Goal: Transaction & Acquisition: Purchase product/service

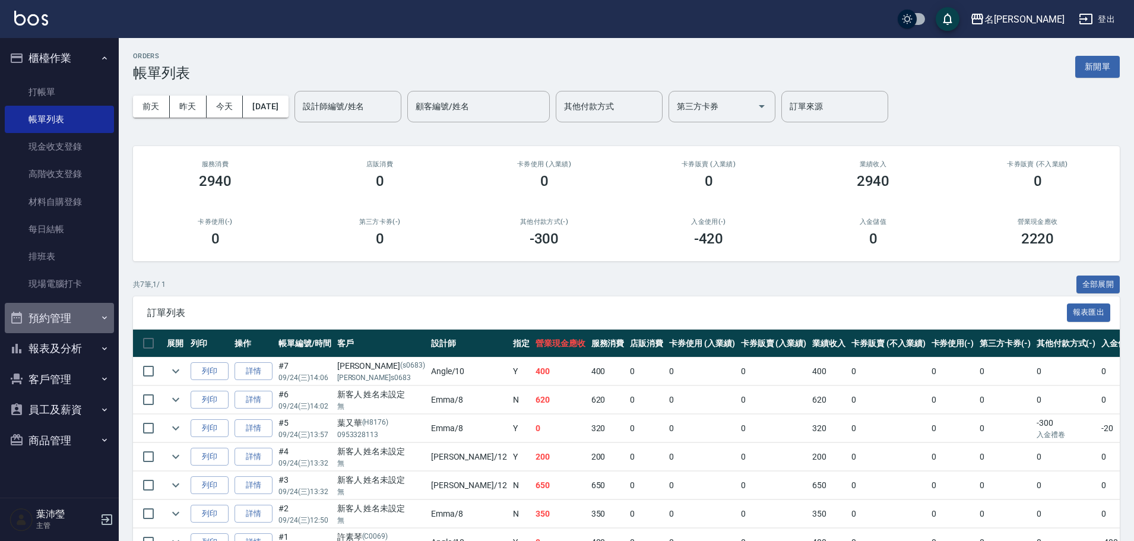
click at [82, 312] on button "預約管理" at bounding box center [59, 318] width 109 height 31
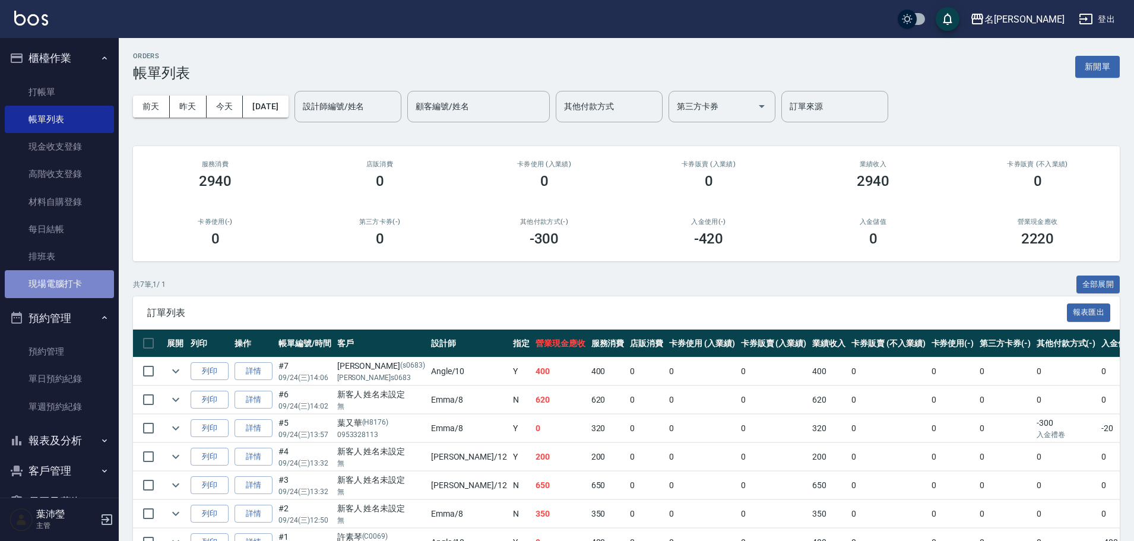
click at [77, 287] on link "現場電腦打卡" at bounding box center [59, 283] width 109 height 27
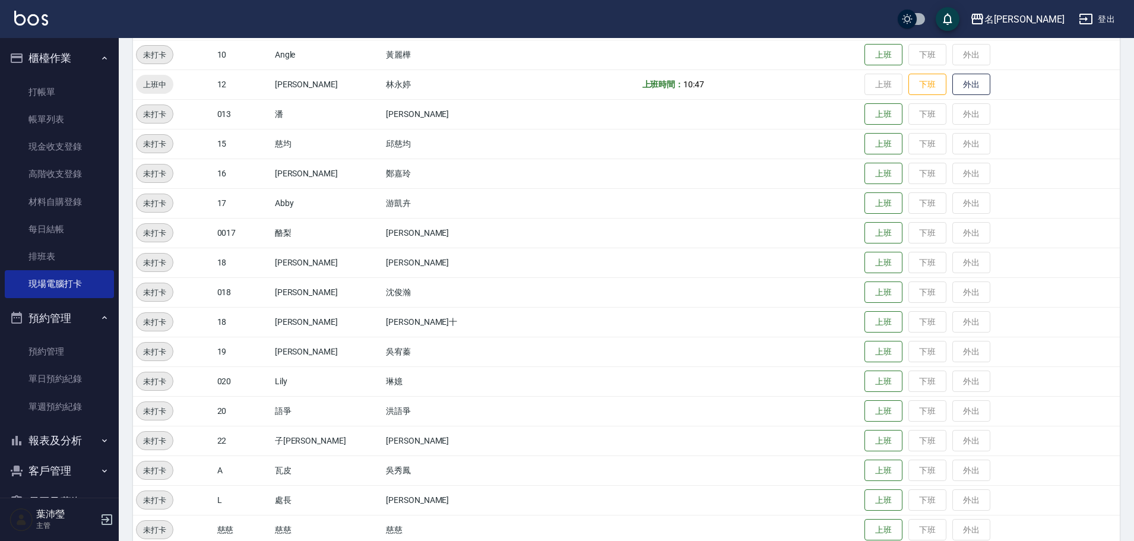
scroll to position [475, 0]
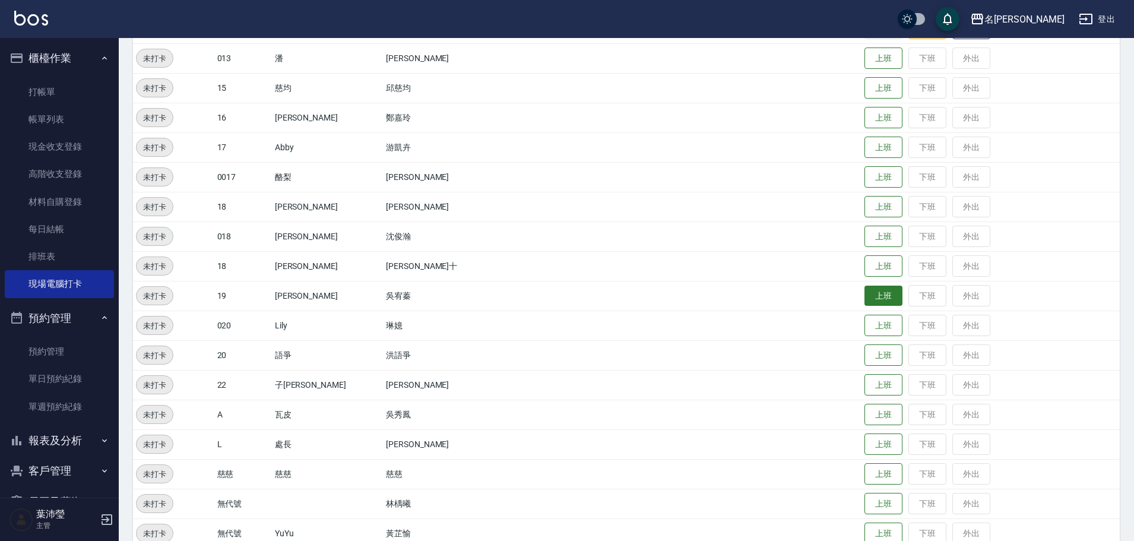
click at [870, 297] on button "上班" at bounding box center [884, 296] width 38 height 21
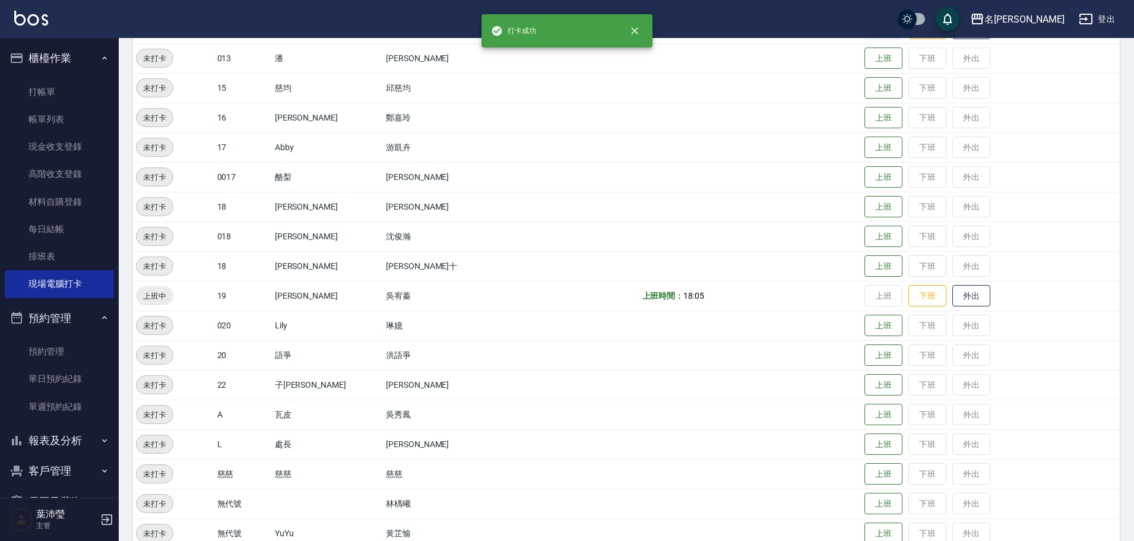
drag, startPoint x: 638, startPoint y: 29, endPoint x: 593, endPoint y: 73, distance: 63.8
click at [638, 29] on icon "close" at bounding box center [635, 31] width 12 height 12
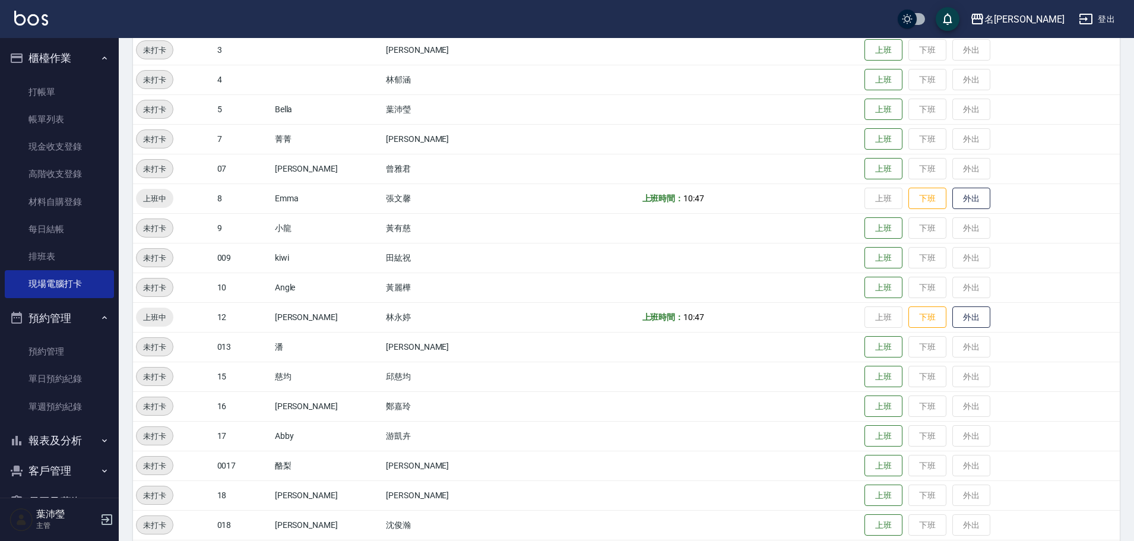
scroll to position [178, 0]
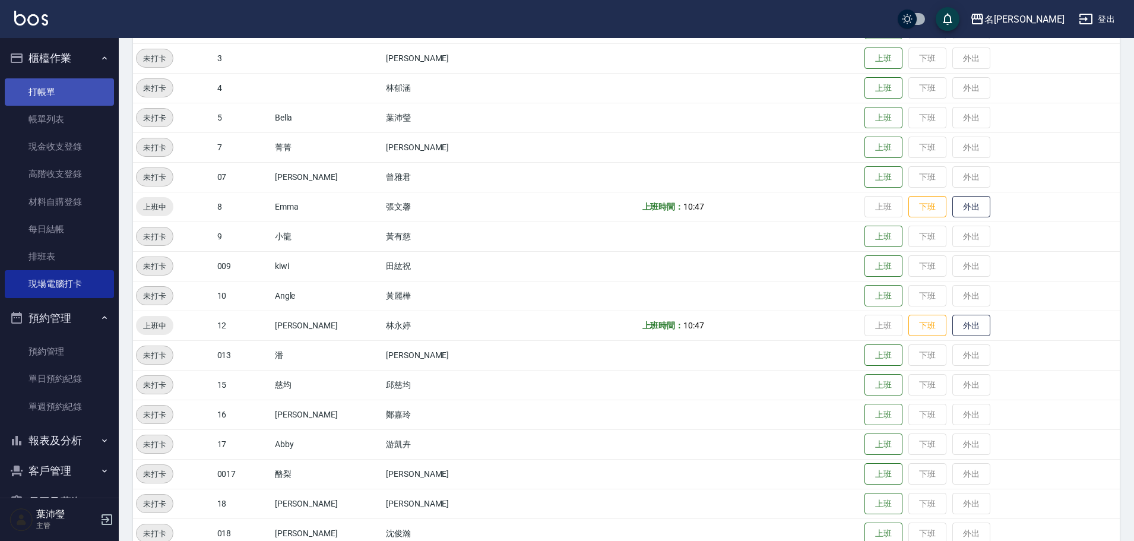
click at [65, 83] on link "打帳單" at bounding box center [59, 91] width 109 height 27
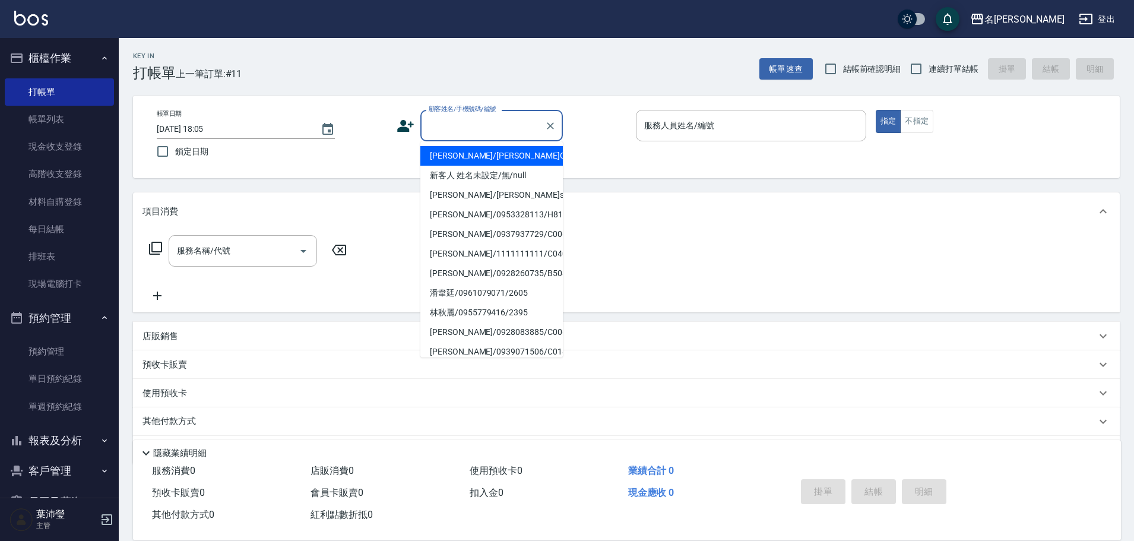
click at [440, 123] on input "顧客姓名/手機號碼/編號" at bounding box center [483, 125] width 114 height 21
click at [525, 181] on li "新客人 姓名未設定/無/null" at bounding box center [491, 176] width 143 height 20
type input "新客人 姓名未設定/無/null"
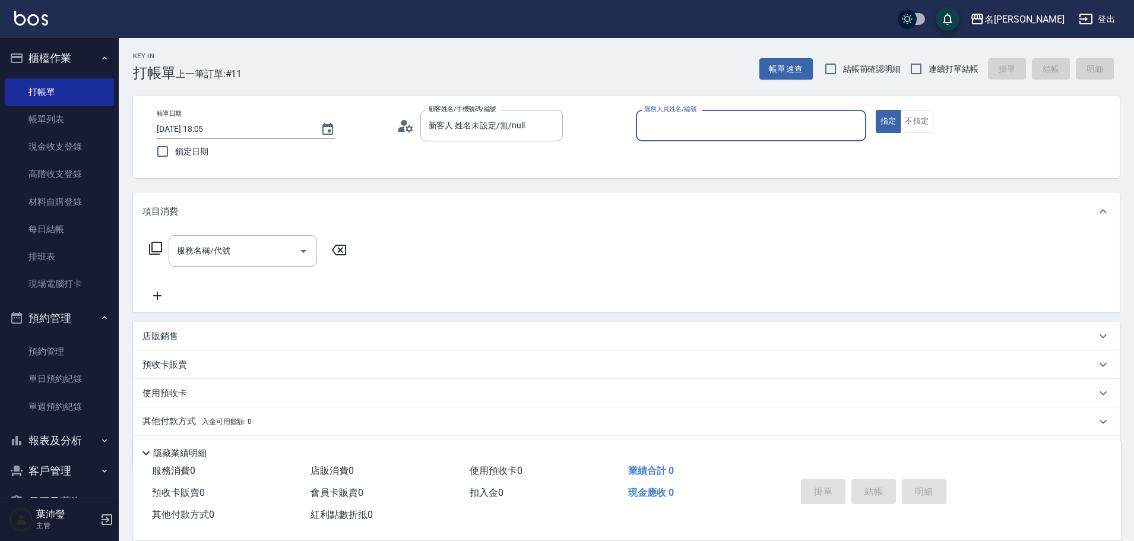
click at [805, 122] on input "服務人員姓名/編號" at bounding box center [751, 125] width 220 height 21
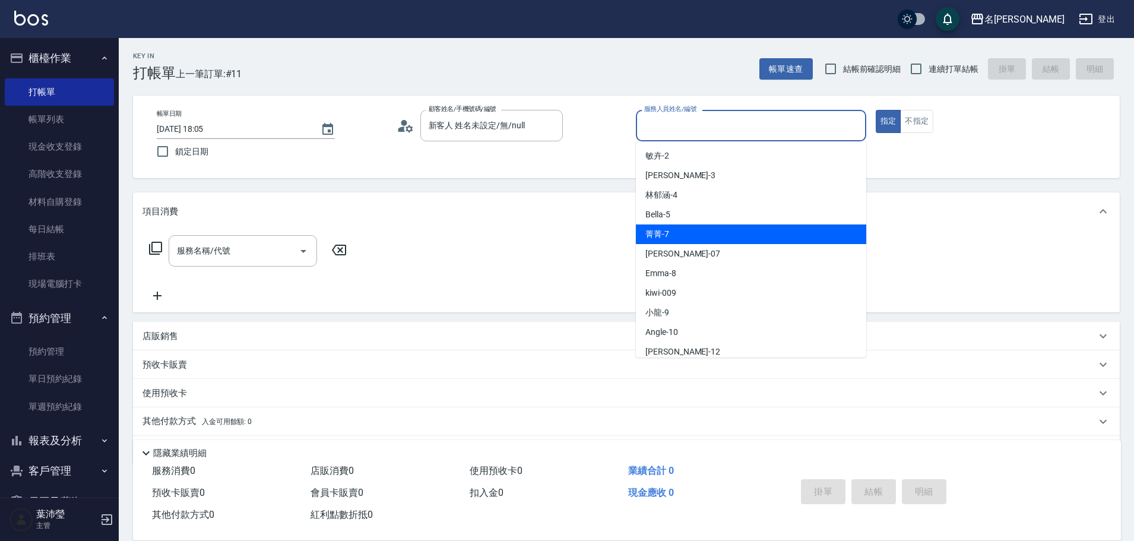
click at [702, 238] on div "菁菁 -7" at bounding box center [751, 234] width 230 height 20
type input "菁菁-7"
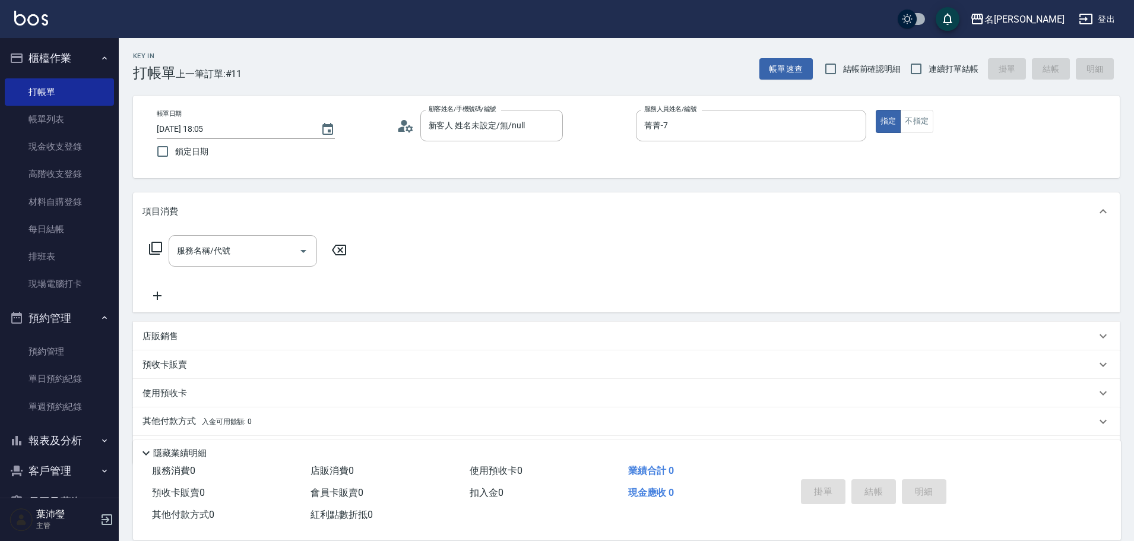
click at [154, 243] on icon at bounding box center [155, 248] width 13 height 13
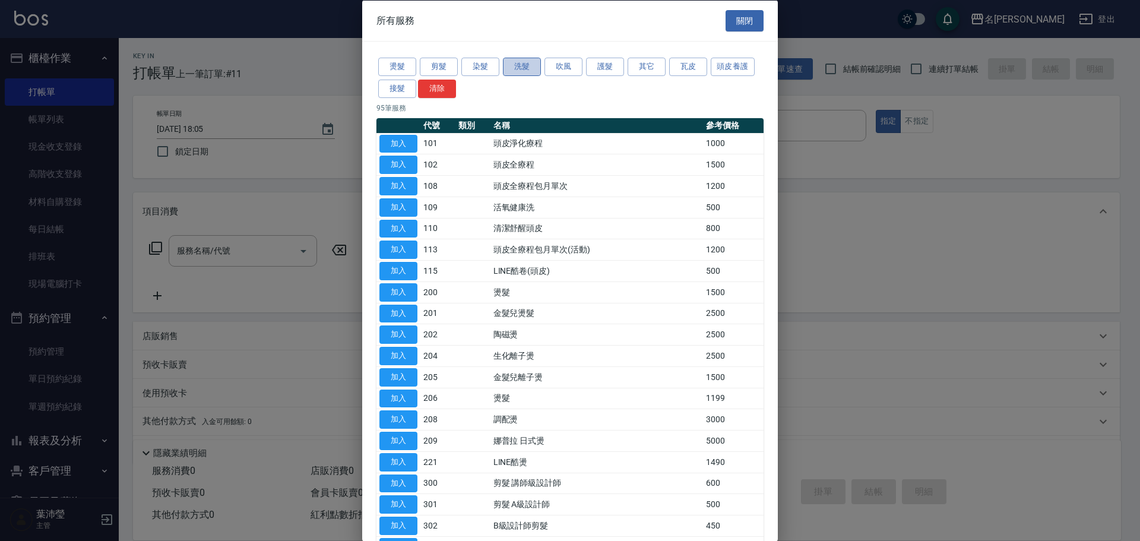
click at [520, 71] on button "洗髮" at bounding box center [522, 67] width 38 height 18
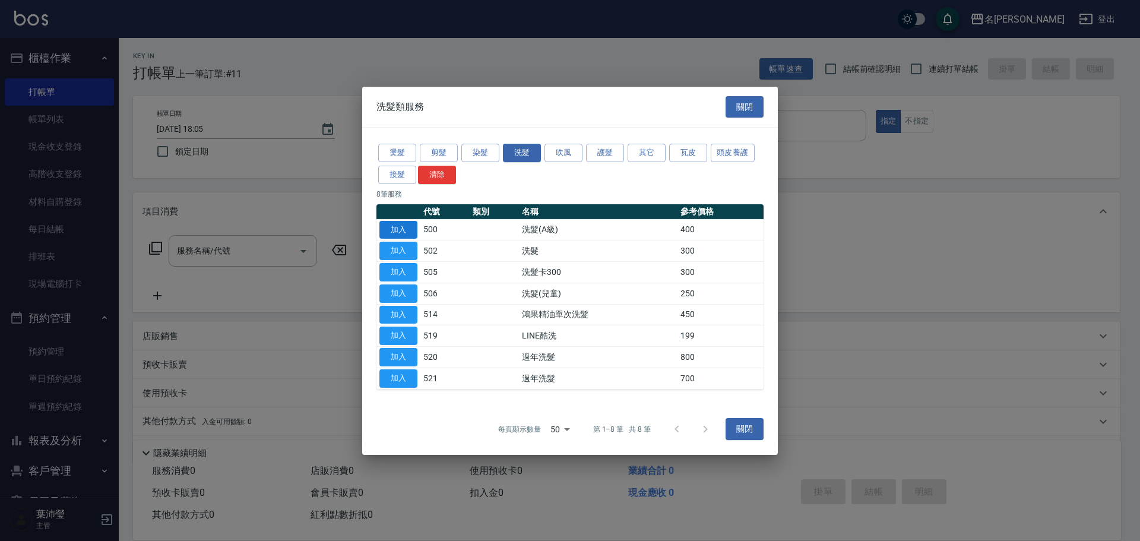
click at [392, 227] on button "加入" at bounding box center [398, 229] width 38 height 18
type input "洗髮(A級)(500)"
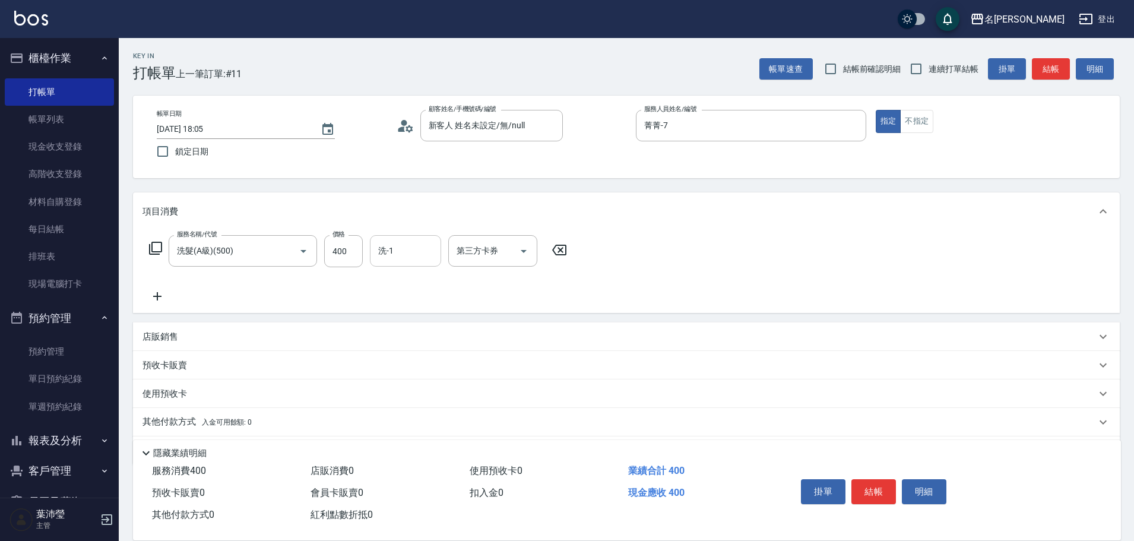
click at [407, 258] on input "洗-1" at bounding box center [405, 251] width 61 height 21
type input "語爭-20"
click at [159, 243] on icon at bounding box center [155, 248] width 14 height 14
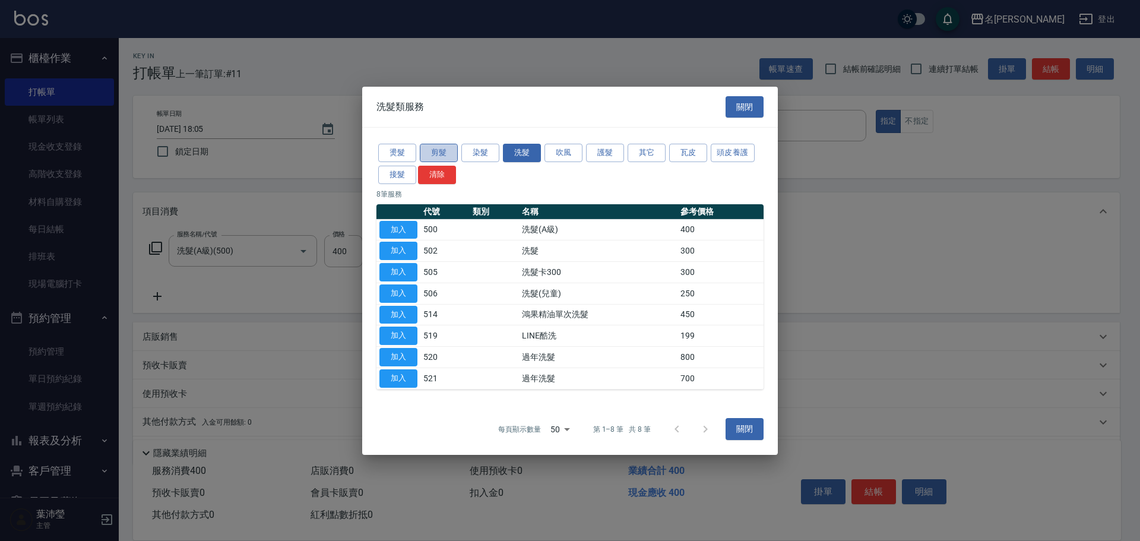
drag, startPoint x: 431, startPoint y: 153, endPoint x: 440, endPoint y: 223, distance: 70.7
click at [431, 153] on button "剪髮" at bounding box center [439, 153] width 38 height 18
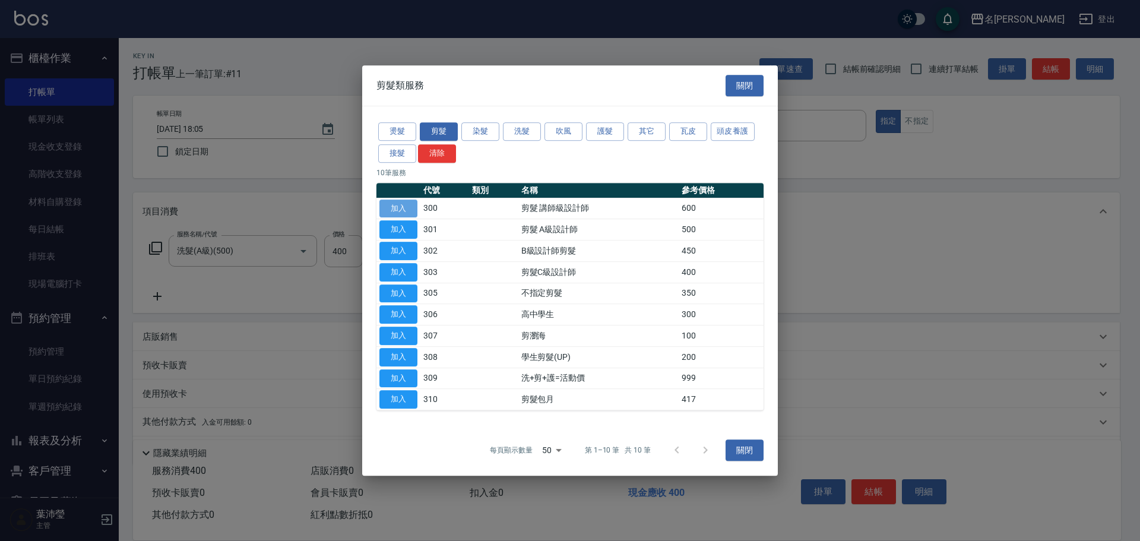
click at [415, 207] on button "加入" at bounding box center [398, 209] width 38 height 18
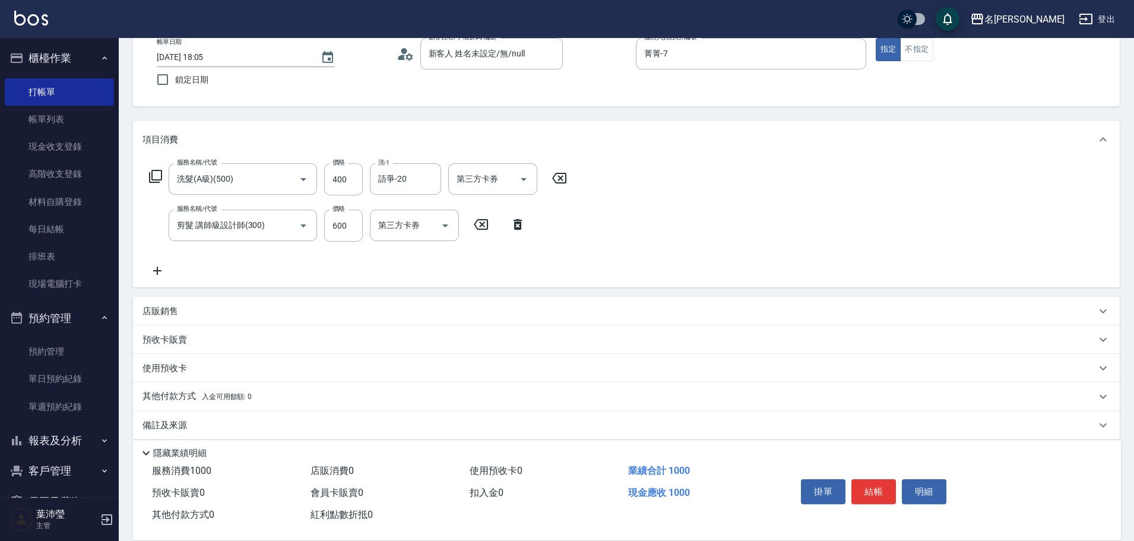
scroll to position [84, 0]
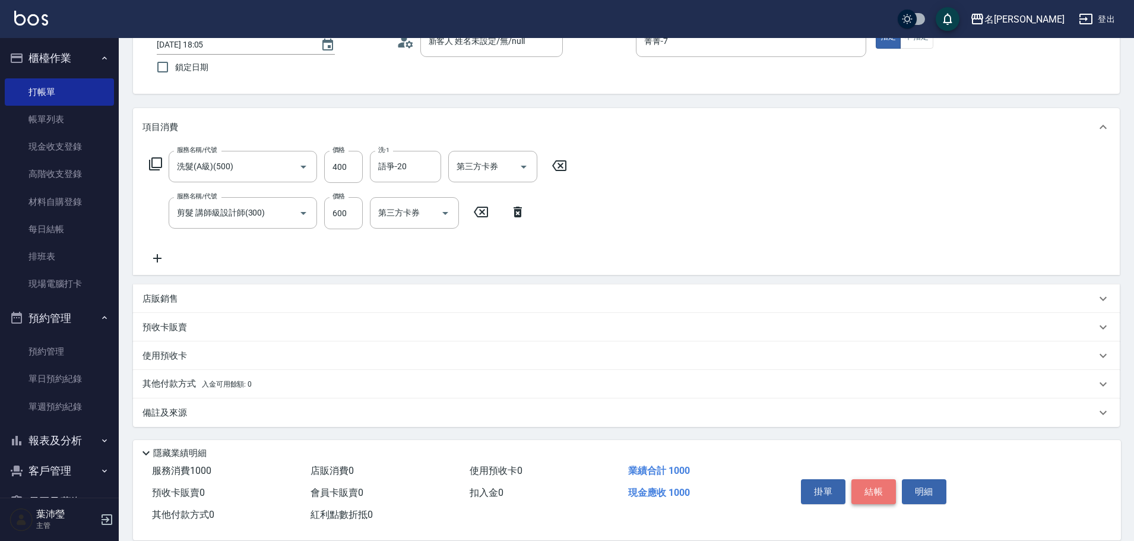
click at [890, 491] on button "結帳" at bounding box center [874, 491] width 45 height 25
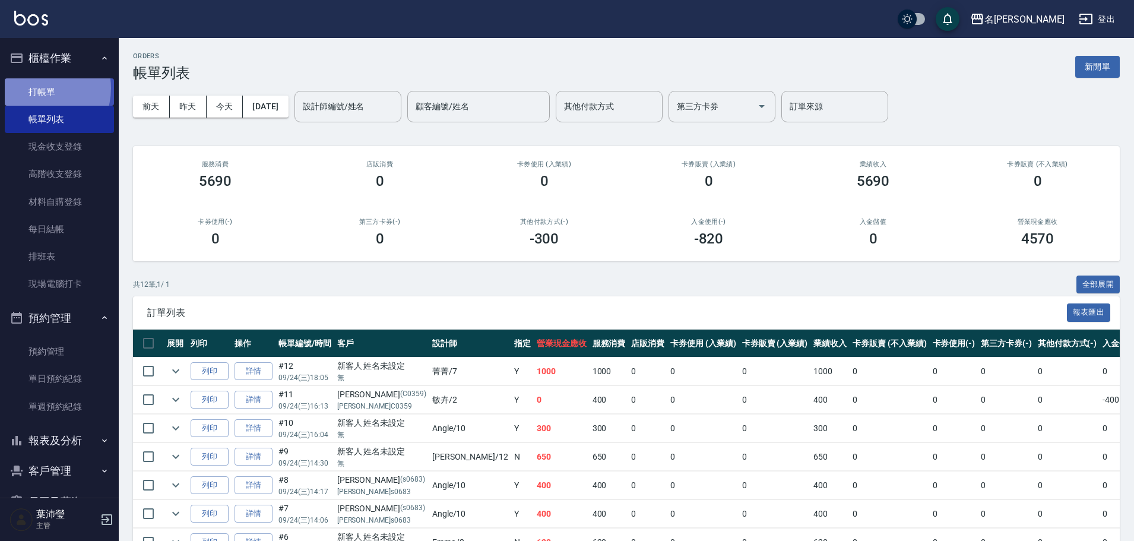
click at [36, 88] on link "打帳單" at bounding box center [59, 91] width 109 height 27
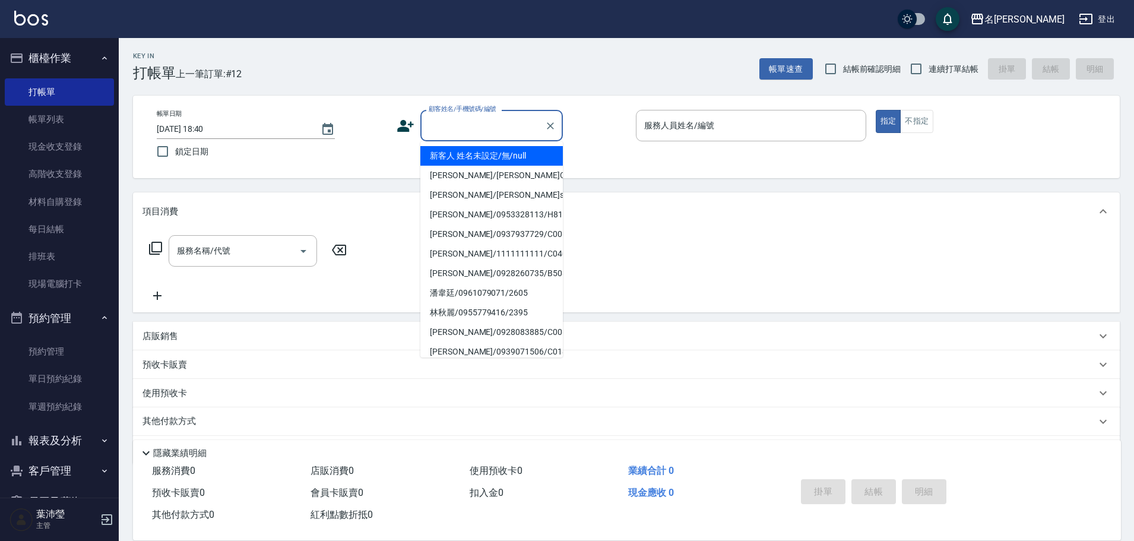
click at [488, 125] on input "顧客姓名/手機號碼/編號" at bounding box center [483, 125] width 114 height 21
click at [497, 152] on li "新客人 姓名未設定/無/null" at bounding box center [491, 156] width 143 height 20
type input "新客人 姓名未設定/無/null"
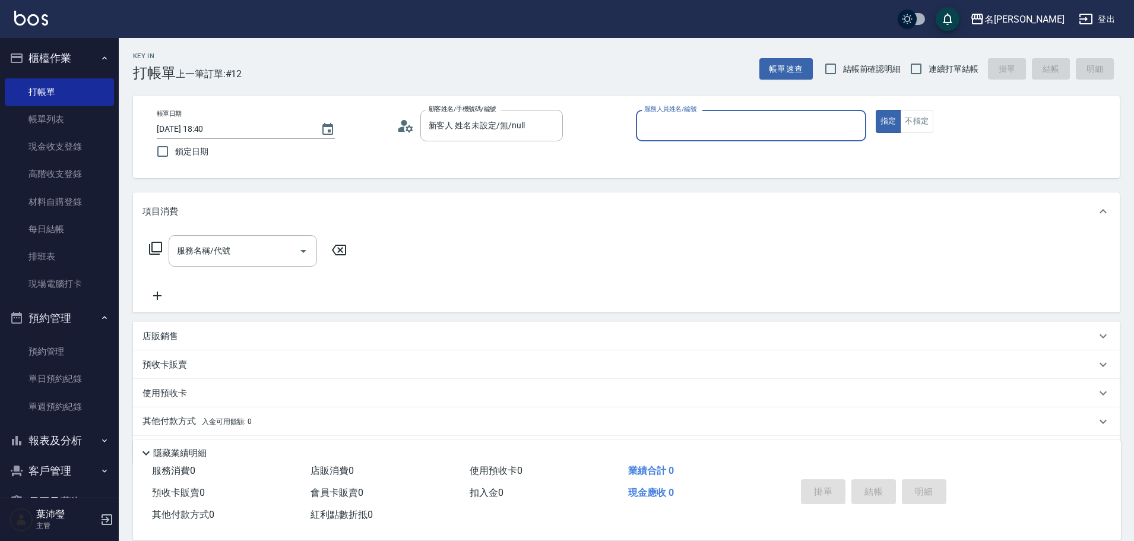
click at [676, 126] on input "服務人員姓名/編號" at bounding box center [751, 125] width 220 height 21
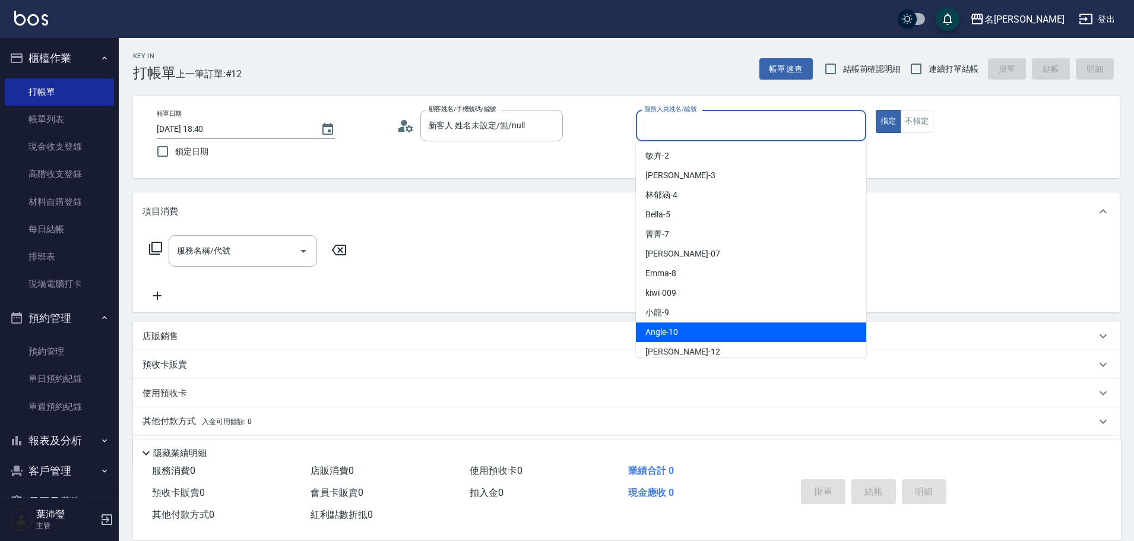
click at [707, 325] on div "Angle -10" at bounding box center [751, 332] width 230 height 20
type input "Angle-10"
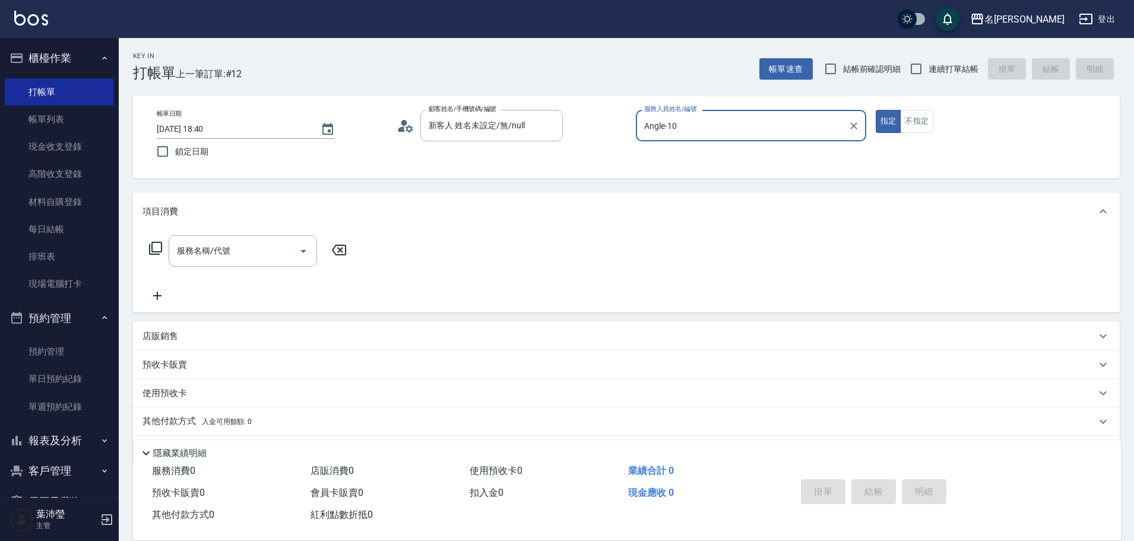
click at [154, 249] on icon at bounding box center [155, 248] width 14 height 14
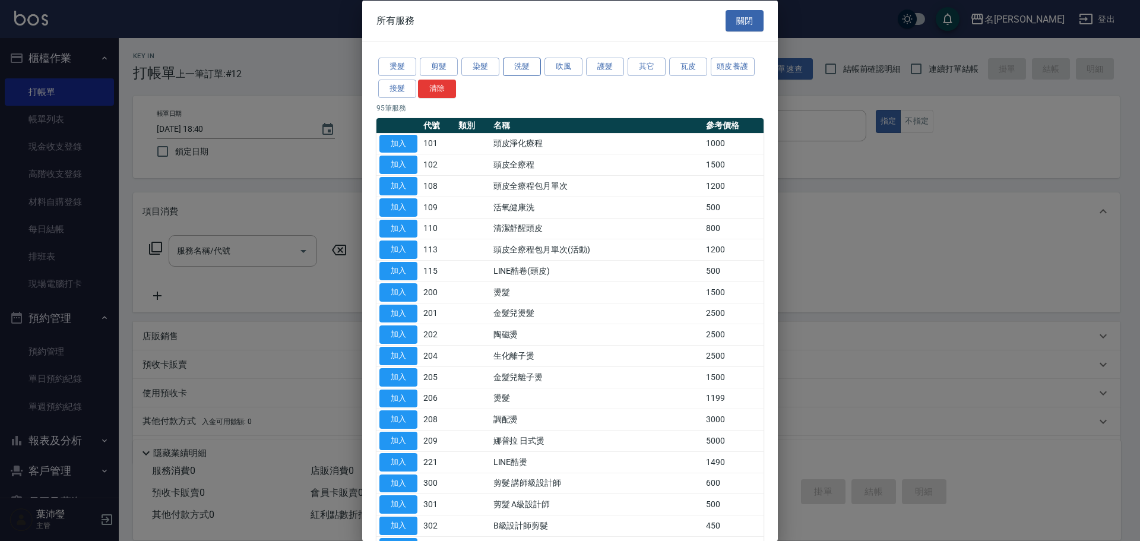
click at [519, 68] on button "洗髮" at bounding box center [522, 67] width 38 height 18
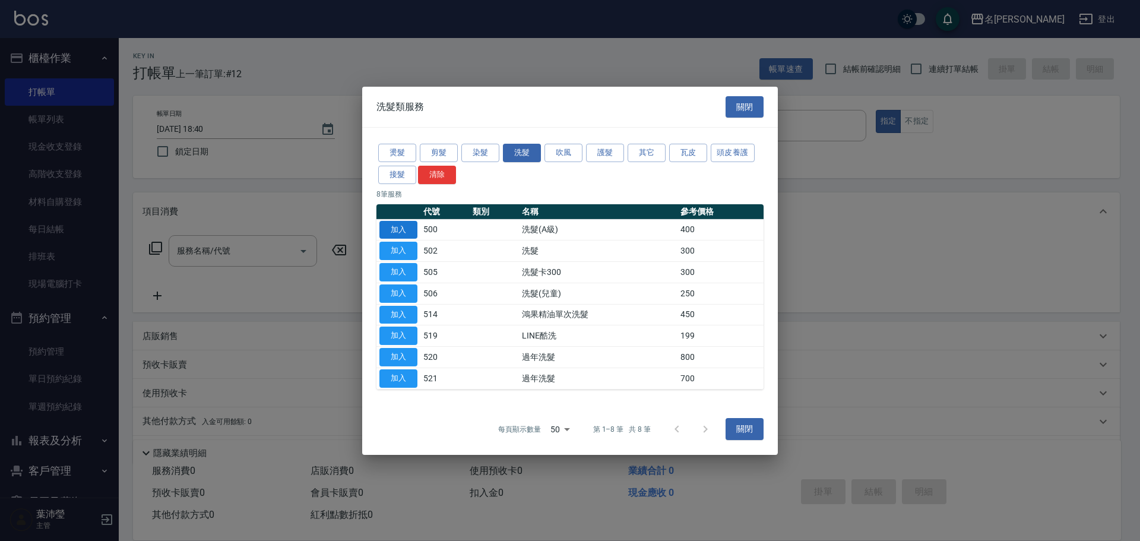
click at [400, 227] on button "加入" at bounding box center [398, 229] width 38 height 18
type input "洗髮(A級)(500)"
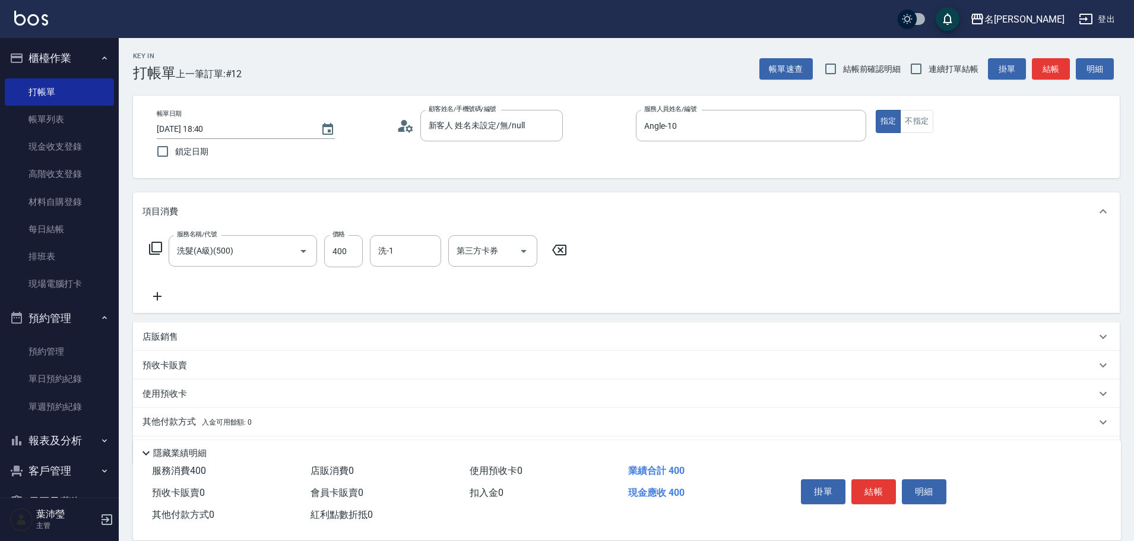
click at [150, 299] on icon at bounding box center [158, 296] width 30 height 14
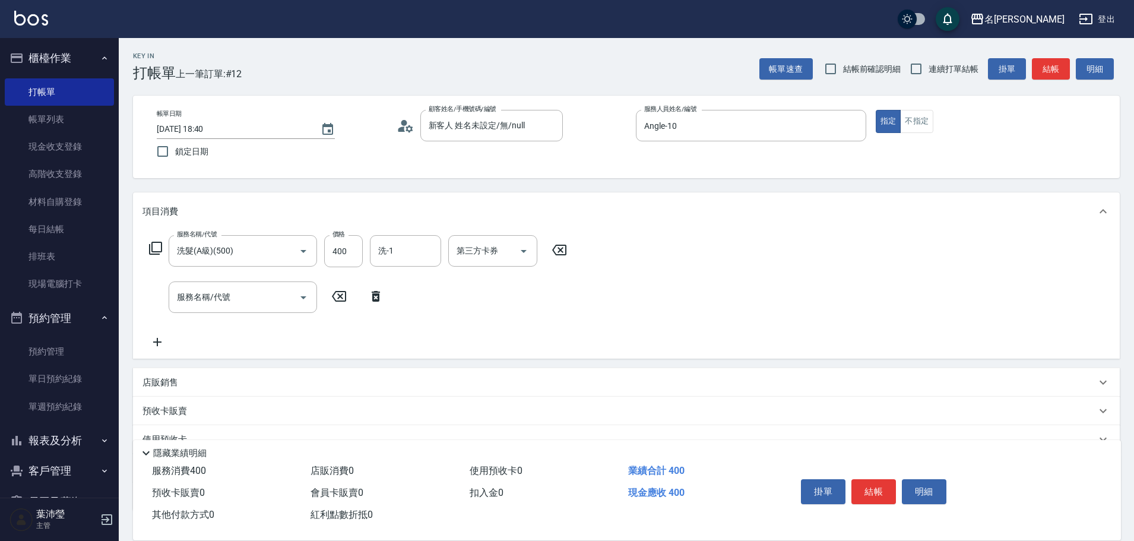
click at [155, 247] on icon at bounding box center [155, 248] width 14 height 14
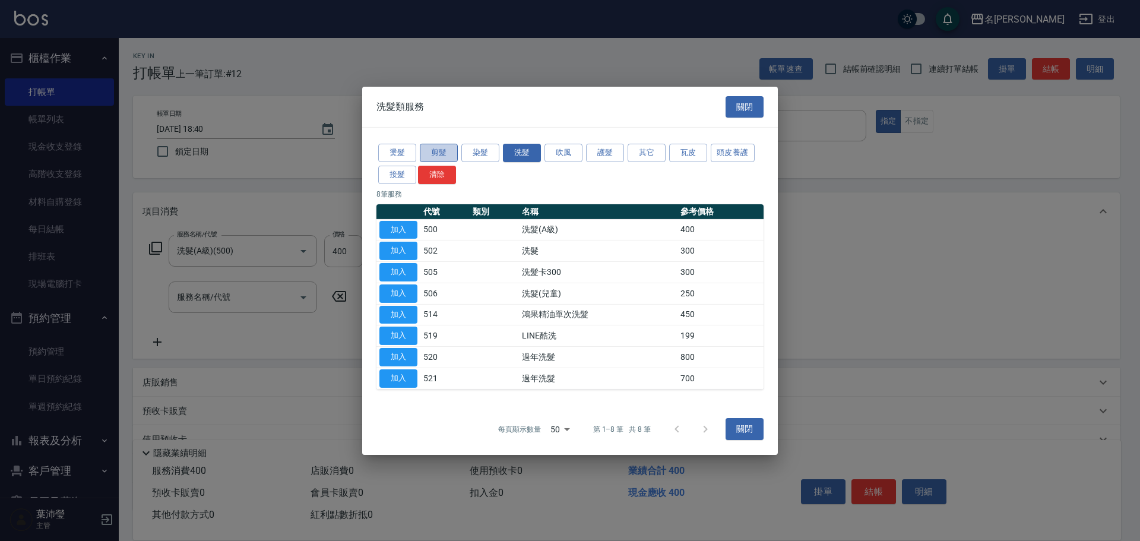
click at [435, 152] on button "剪髮" at bounding box center [439, 153] width 38 height 18
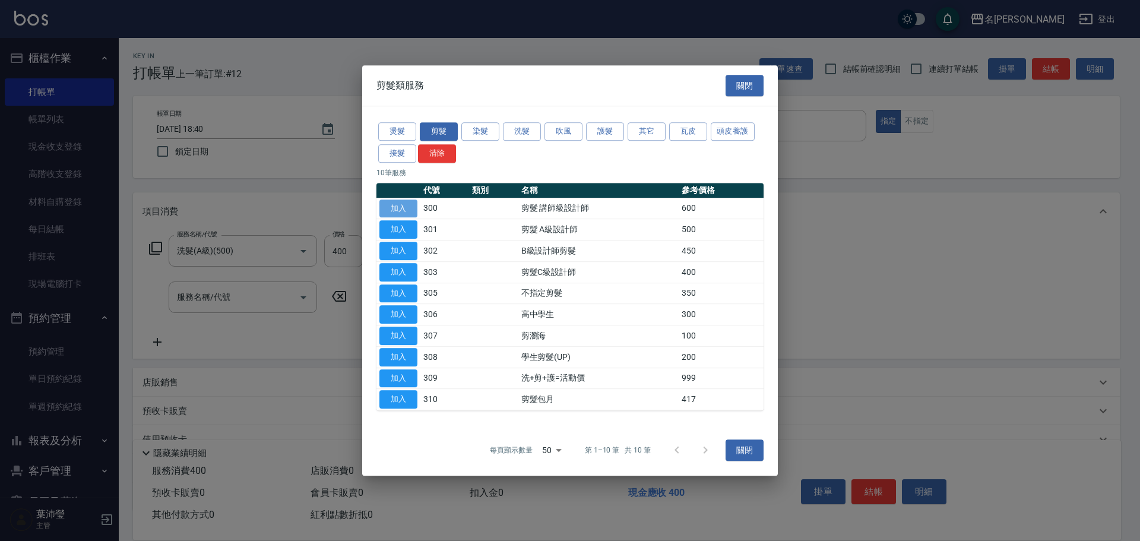
click at [390, 207] on button "加入" at bounding box center [398, 209] width 38 height 18
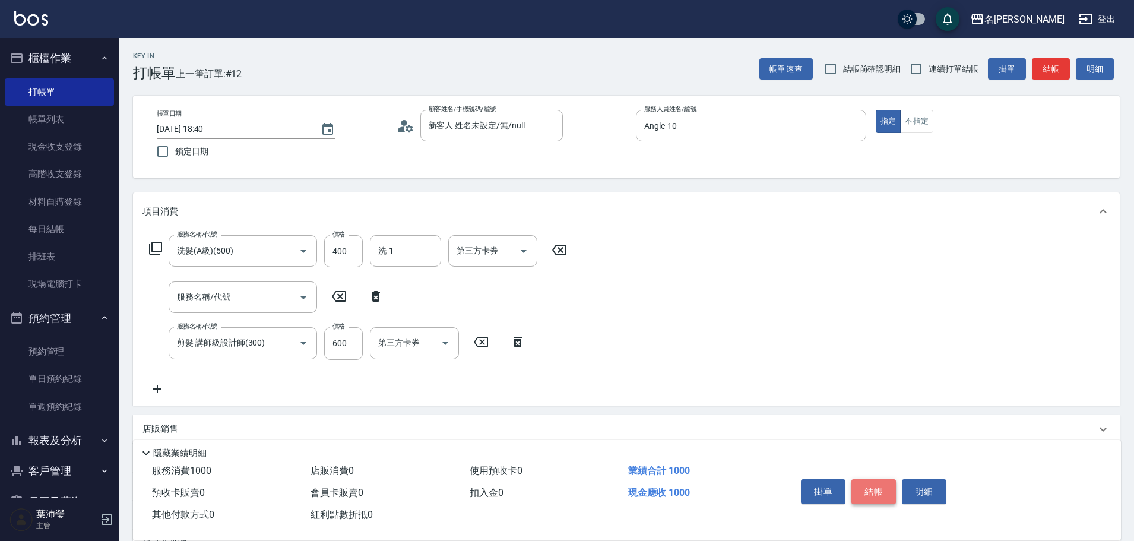
click at [887, 484] on button "結帳" at bounding box center [874, 491] width 45 height 25
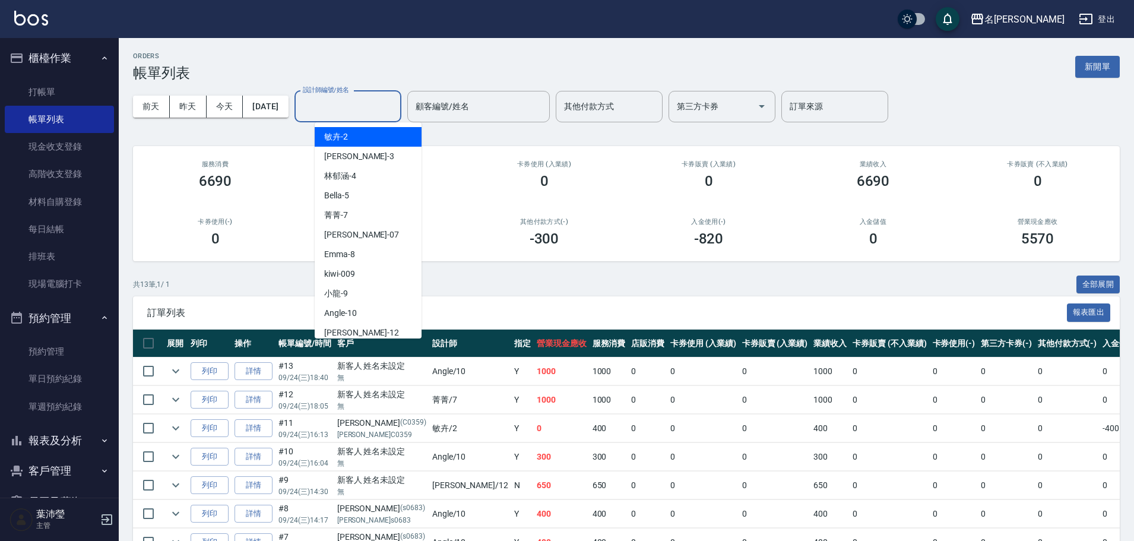
click at [394, 97] on input "設計師編號/姓名" at bounding box center [348, 106] width 96 height 21
click at [362, 303] on div "Angle -10" at bounding box center [368, 313] width 107 height 20
type input "Angle-10"
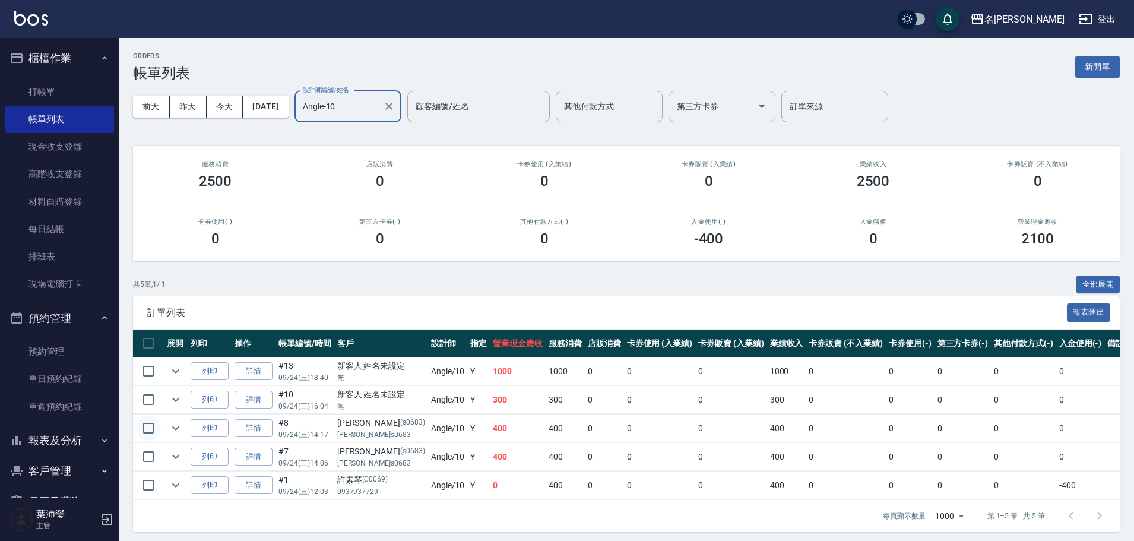
click at [147, 429] on input "checkbox" at bounding box center [148, 428] width 25 height 25
checkbox input "true"
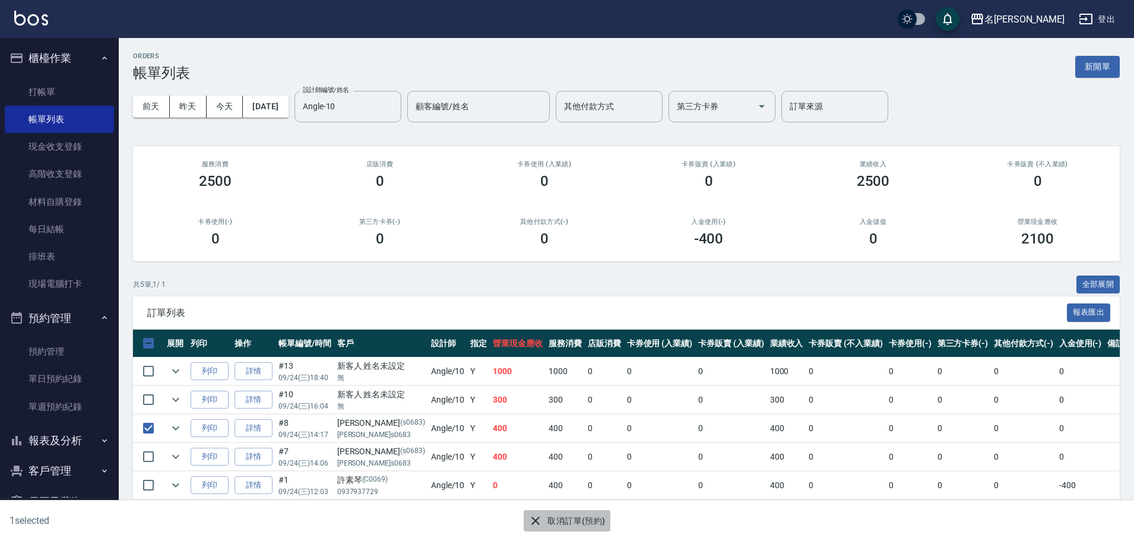
click at [549, 523] on button "取消訂單(預約)" at bounding box center [567, 521] width 86 height 22
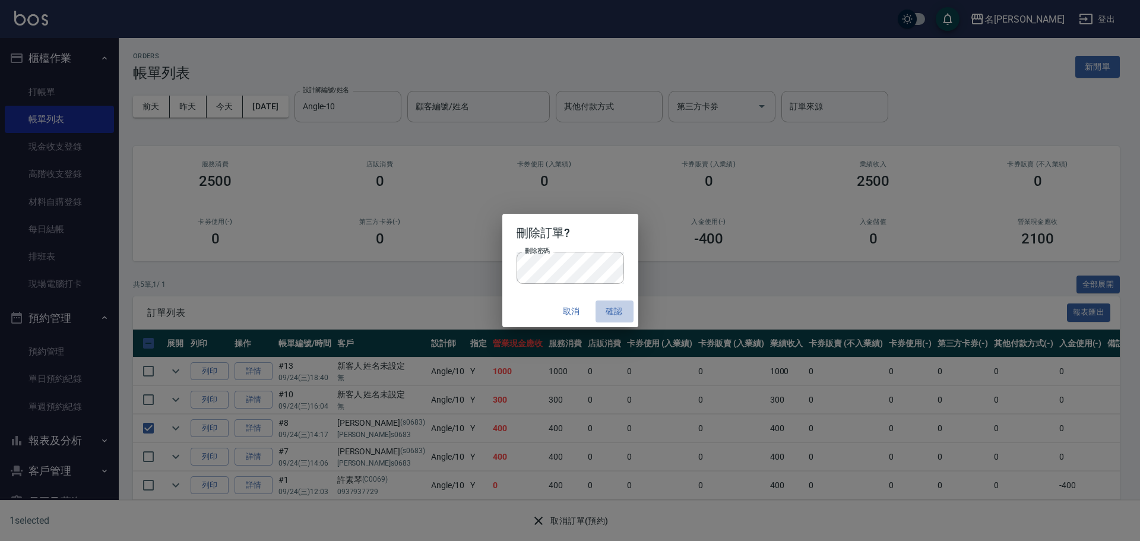
click at [606, 312] on button "確認" at bounding box center [615, 312] width 38 height 22
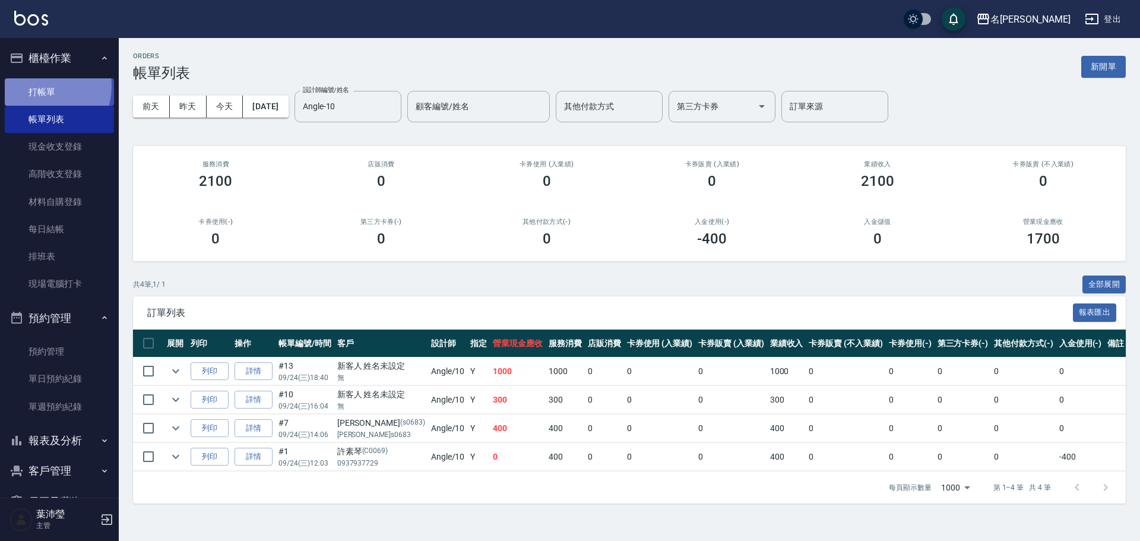
click at [36, 84] on link "打帳單" at bounding box center [59, 91] width 109 height 27
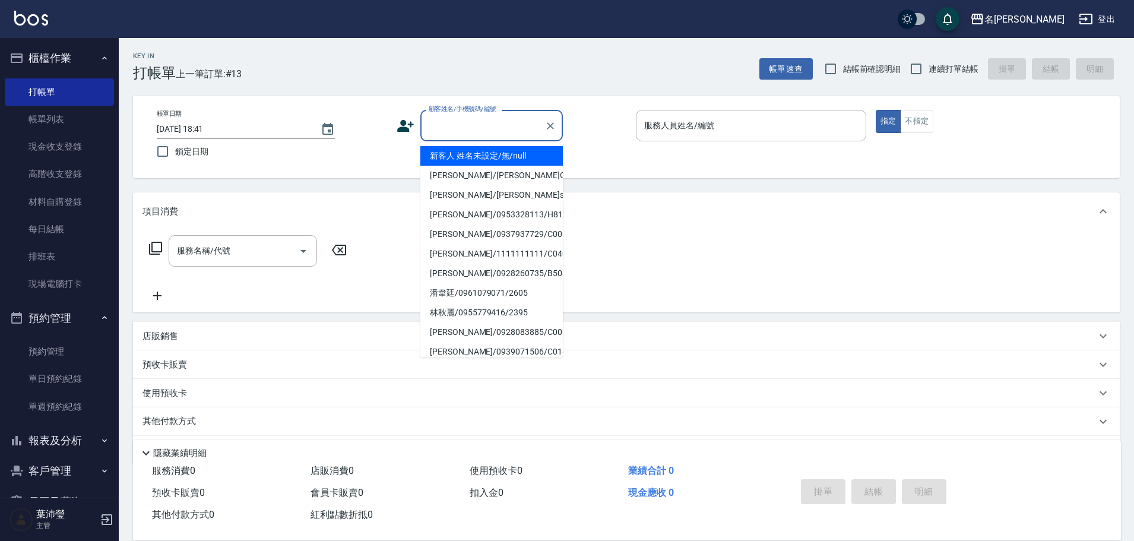
click at [495, 123] on input "顧客姓名/手機號碼/編號" at bounding box center [483, 125] width 114 height 21
click at [479, 159] on li "新客人 姓名未設定/無/null" at bounding box center [491, 156] width 143 height 20
type input "新客人 姓名未設定/無/null"
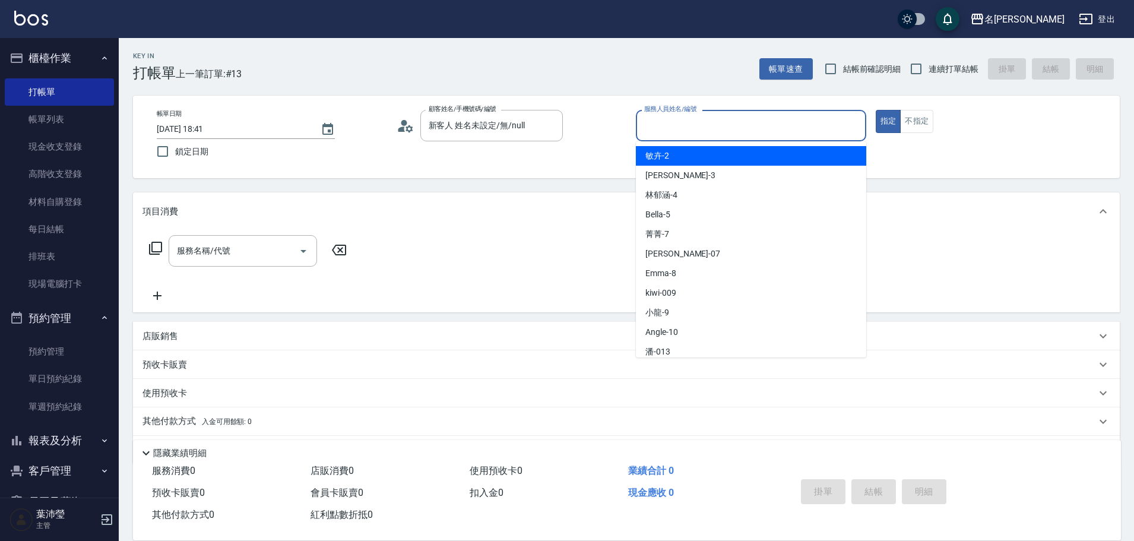
click at [830, 135] on input "服務人員姓名/編號" at bounding box center [751, 125] width 220 height 21
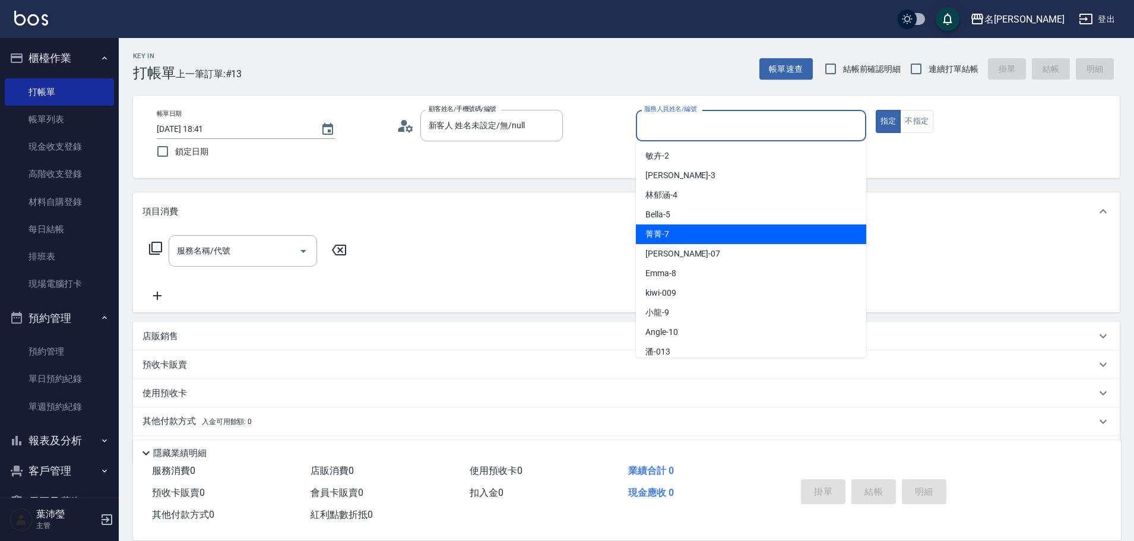
click at [728, 235] on div "菁菁 -7" at bounding box center [751, 234] width 230 height 20
type input "菁菁-7"
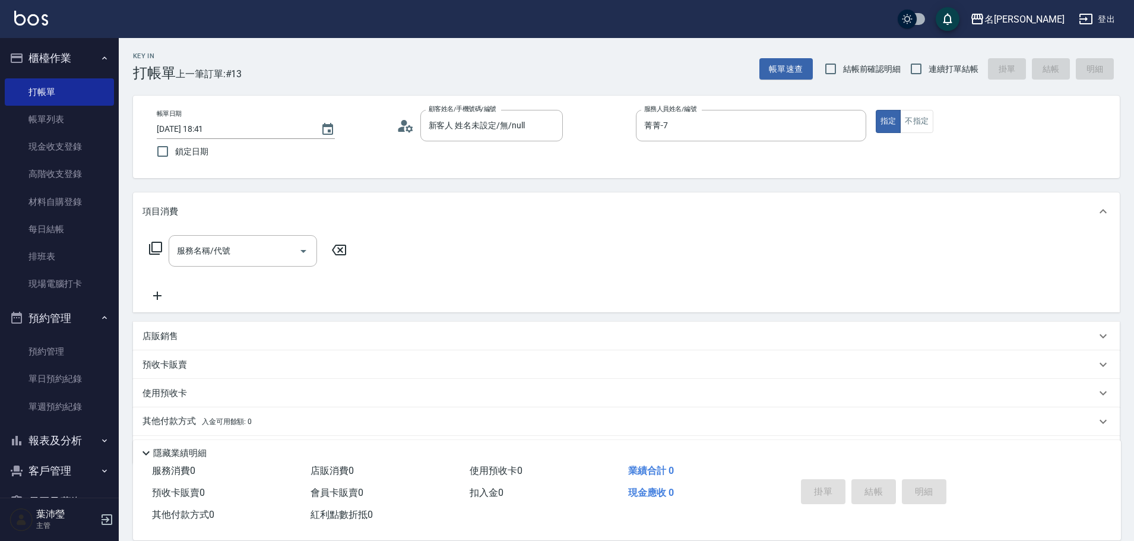
click at [156, 248] on icon at bounding box center [155, 248] width 14 height 14
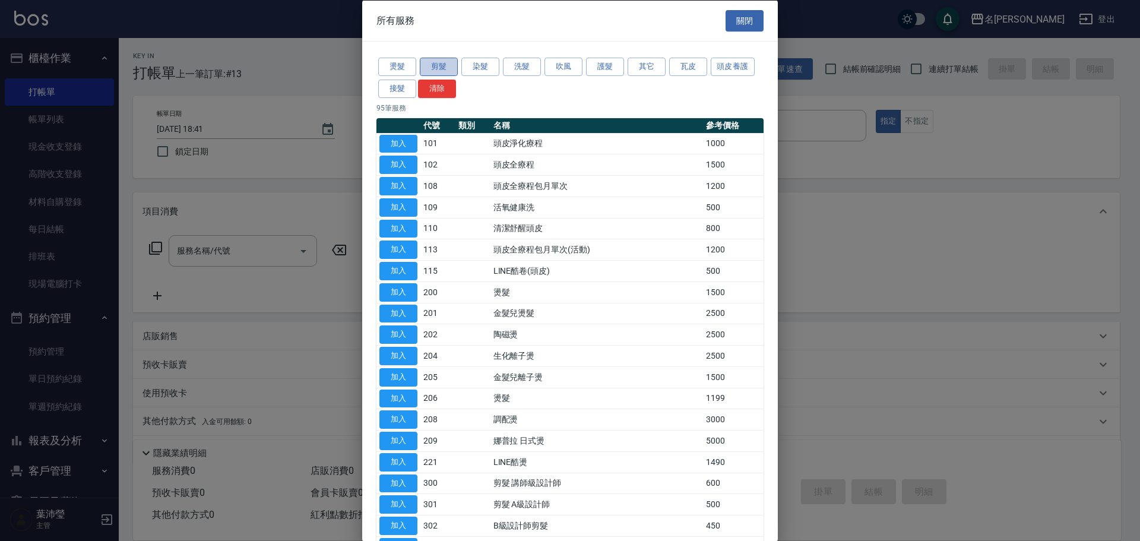
click at [432, 67] on button "剪髮" at bounding box center [439, 67] width 38 height 18
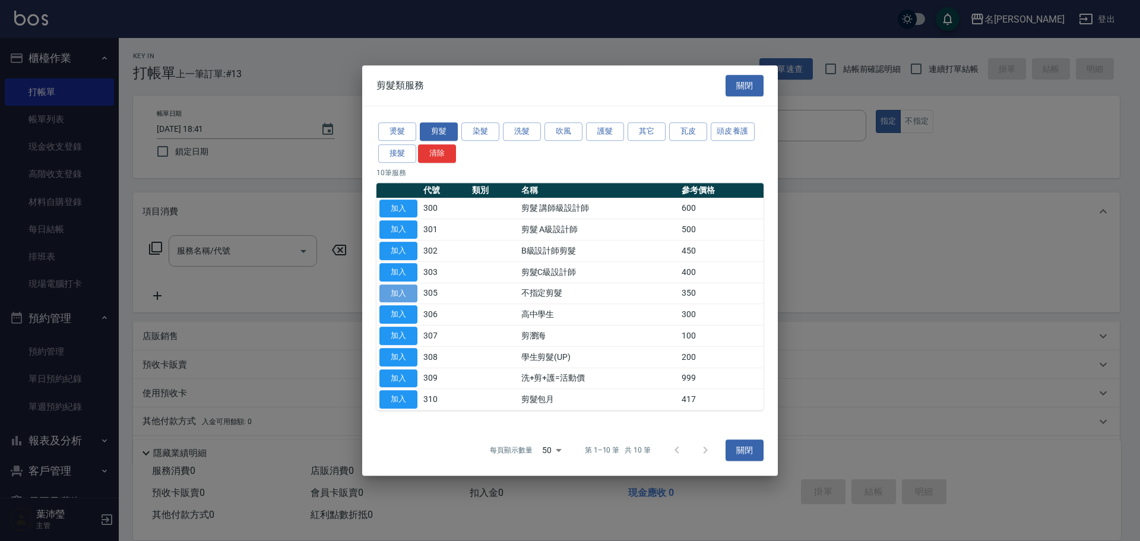
click at [407, 294] on button "加入" at bounding box center [398, 293] width 38 height 18
type input "不指定剪髮(305)"
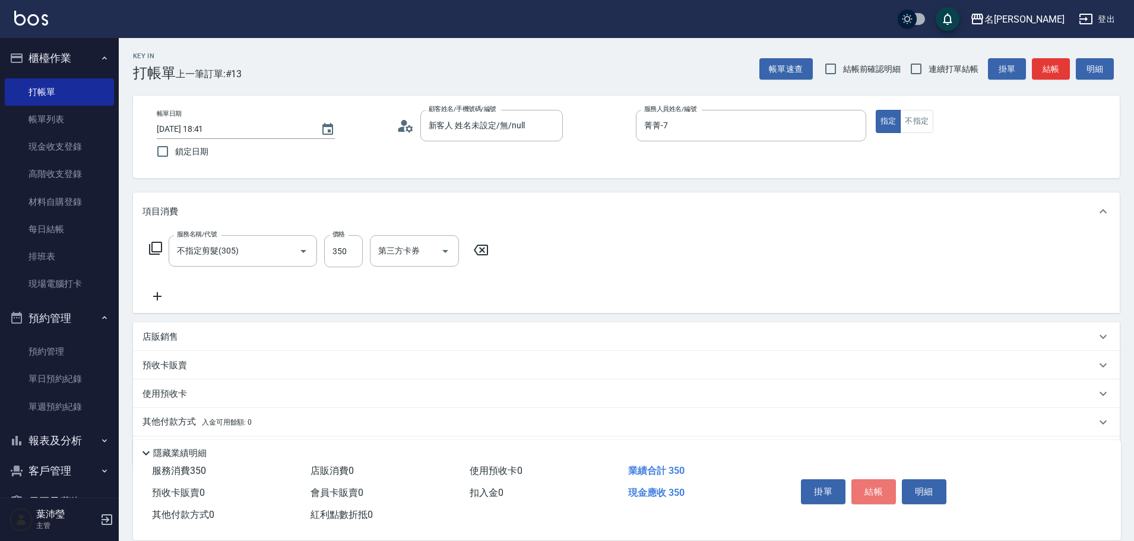
click at [864, 479] on button "結帳" at bounding box center [874, 491] width 45 height 25
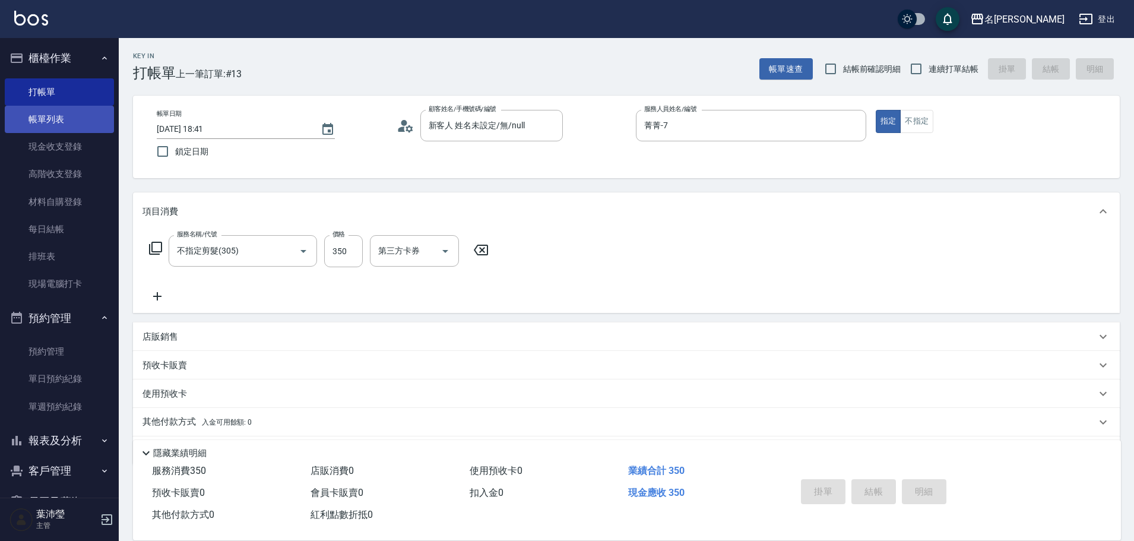
click at [43, 115] on link "帳單列表" at bounding box center [59, 119] width 109 height 27
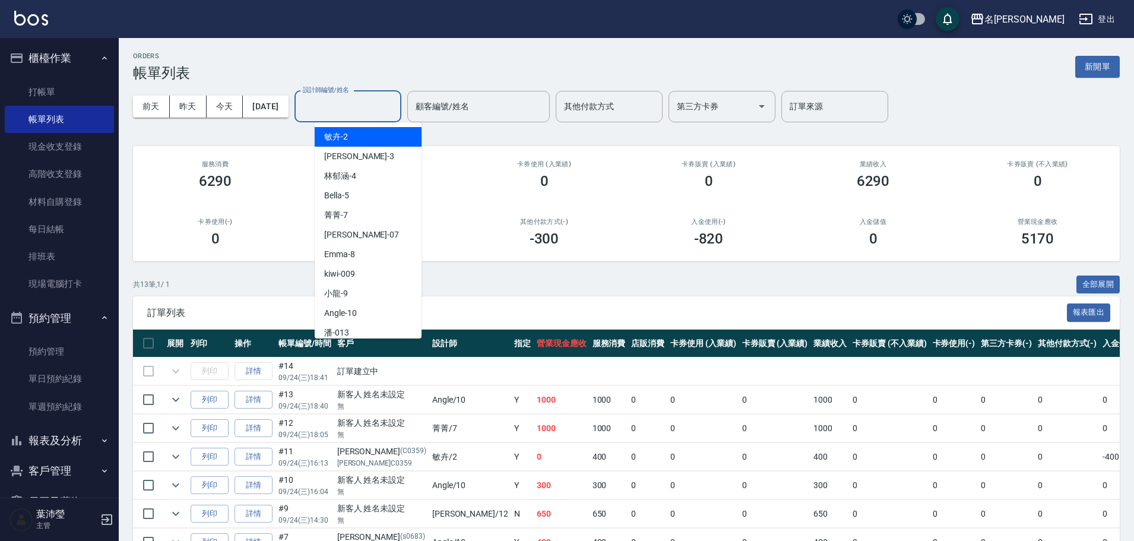
click at [344, 108] on input "設計師編號/姓名" at bounding box center [348, 106] width 96 height 21
click at [364, 208] on div "菁菁 -7" at bounding box center [368, 215] width 107 height 20
type input "菁菁-7"
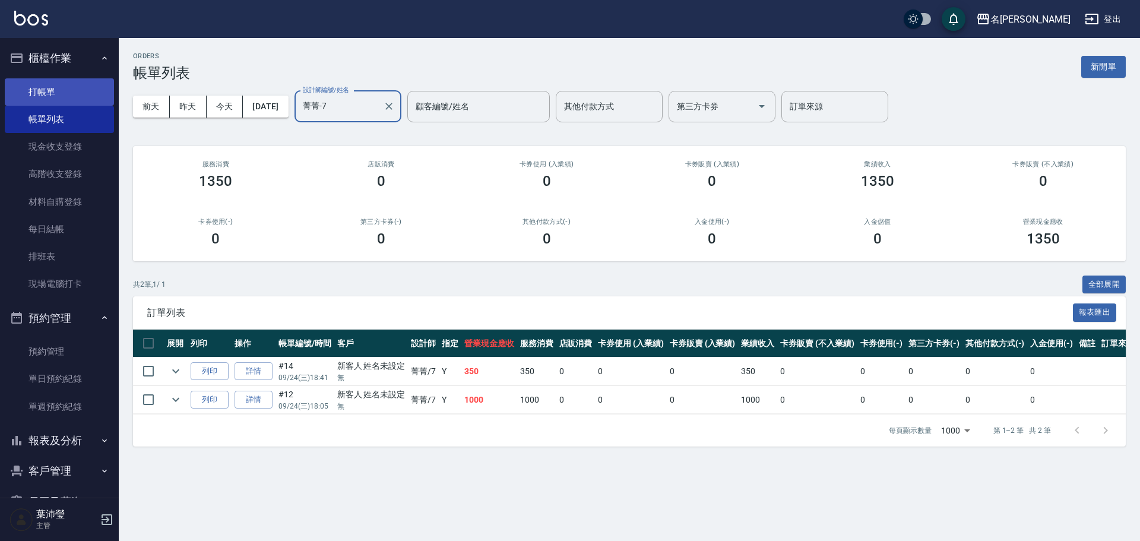
click at [33, 97] on link "打帳單" at bounding box center [59, 91] width 109 height 27
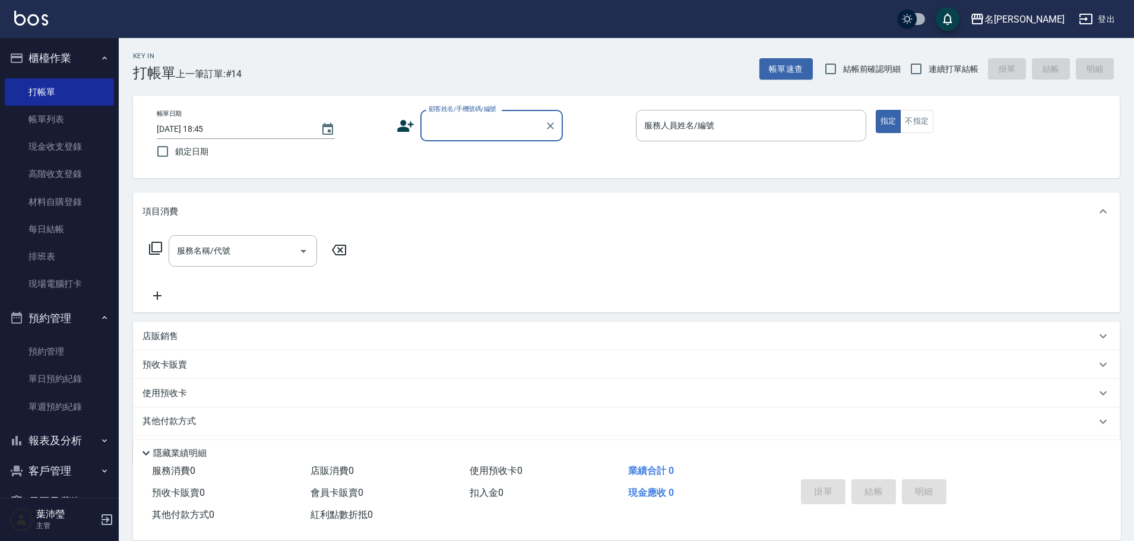
click at [473, 134] on input "顧客姓名/手機號碼/編號" at bounding box center [483, 125] width 114 height 21
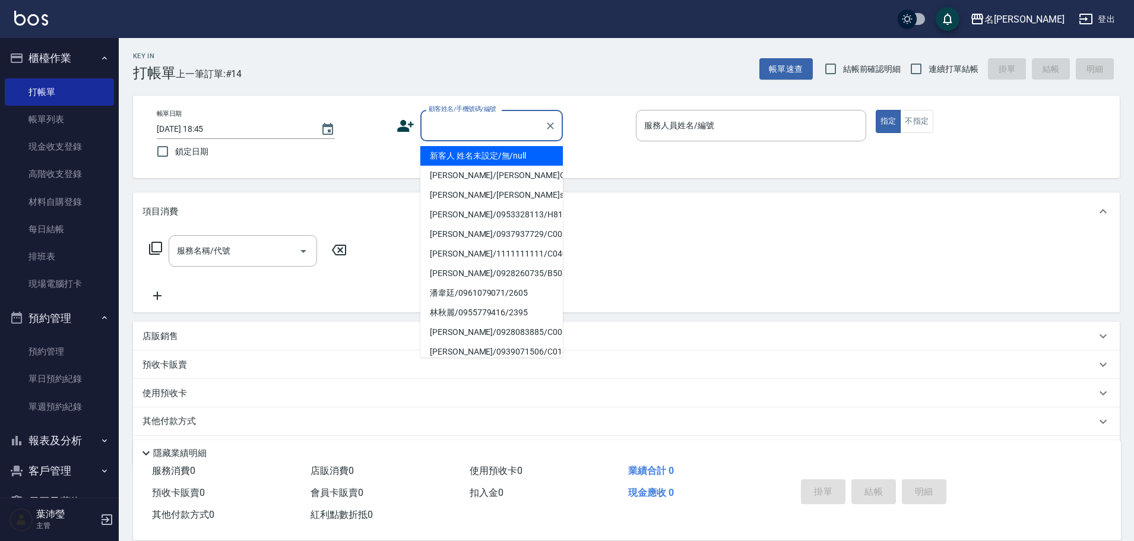
click at [473, 162] on li "新客人 姓名未設定/無/null" at bounding box center [491, 156] width 143 height 20
type input "新客人 姓名未設定/無/null"
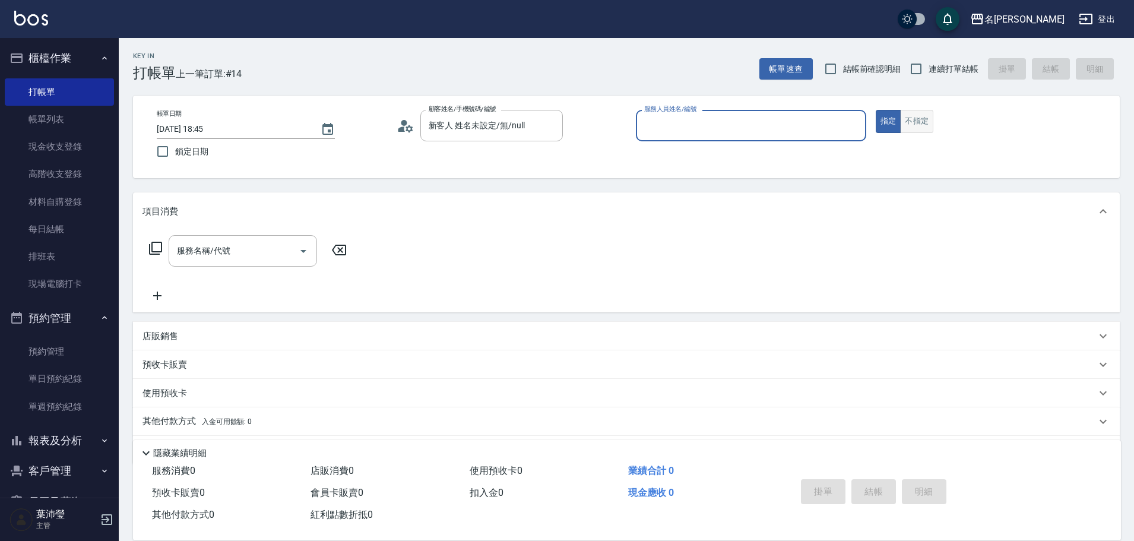
click at [911, 128] on button "不指定" at bounding box center [916, 121] width 33 height 23
click at [880, 116] on button "指定" at bounding box center [889, 121] width 26 height 23
click at [844, 112] on div "服務人員姓名/編號" at bounding box center [751, 125] width 230 height 31
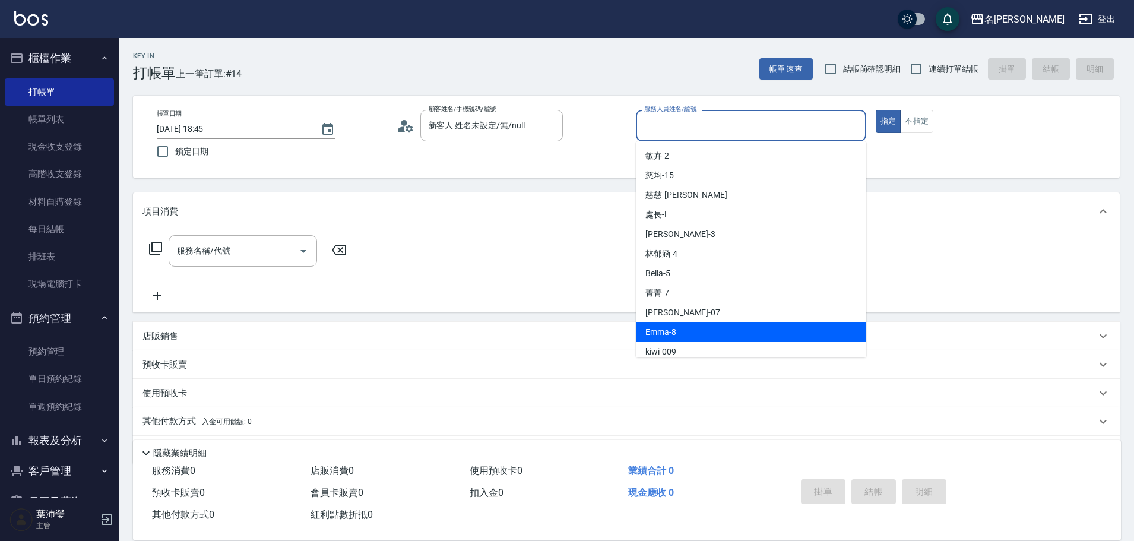
click at [725, 331] on div "Emma -8" at bounding box center [751, 332] width 230 height 20
type input "Emma-8"
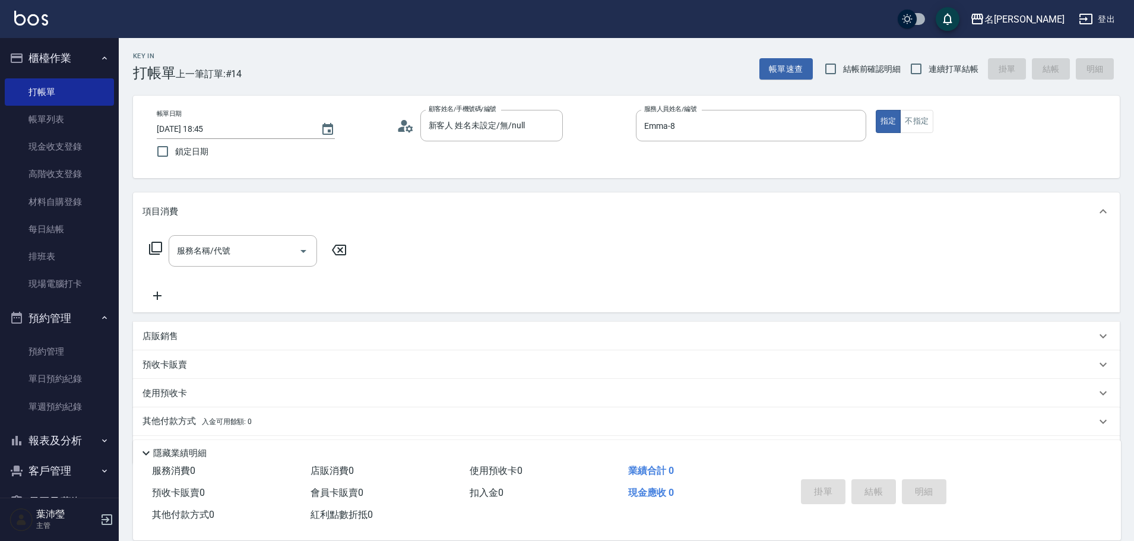
click at [154, 249] on icon at bounding box center [155, 248] width 14 height 14
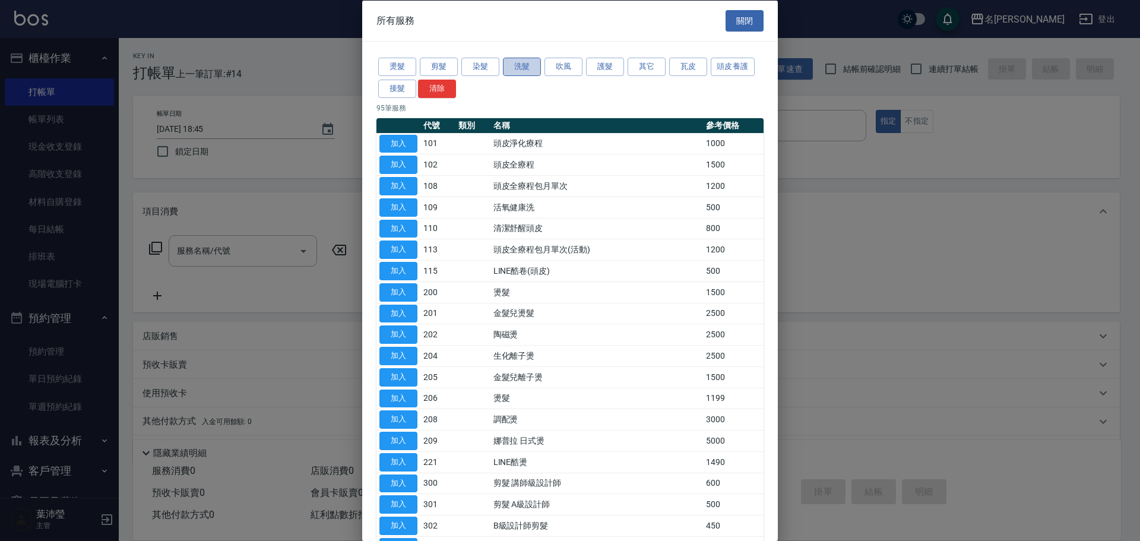
click at [519, 69] on button "洗髮" at bounding box center [522, 67] width 38 height 18
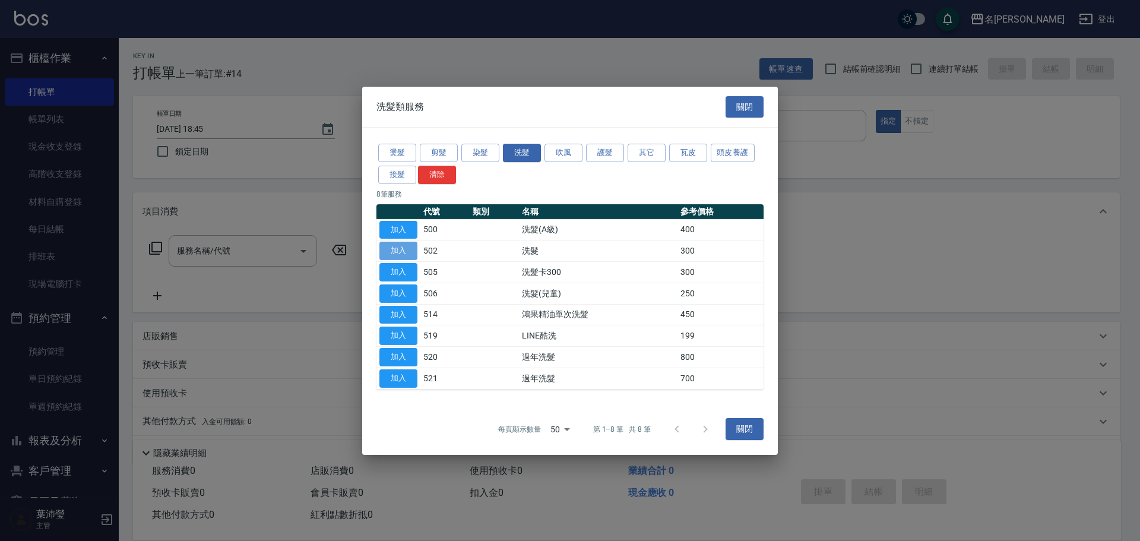
click at [392, 252] on button "加入" at bounding box center [398, 251] width 38 height 18
type input "洗髮(502)"
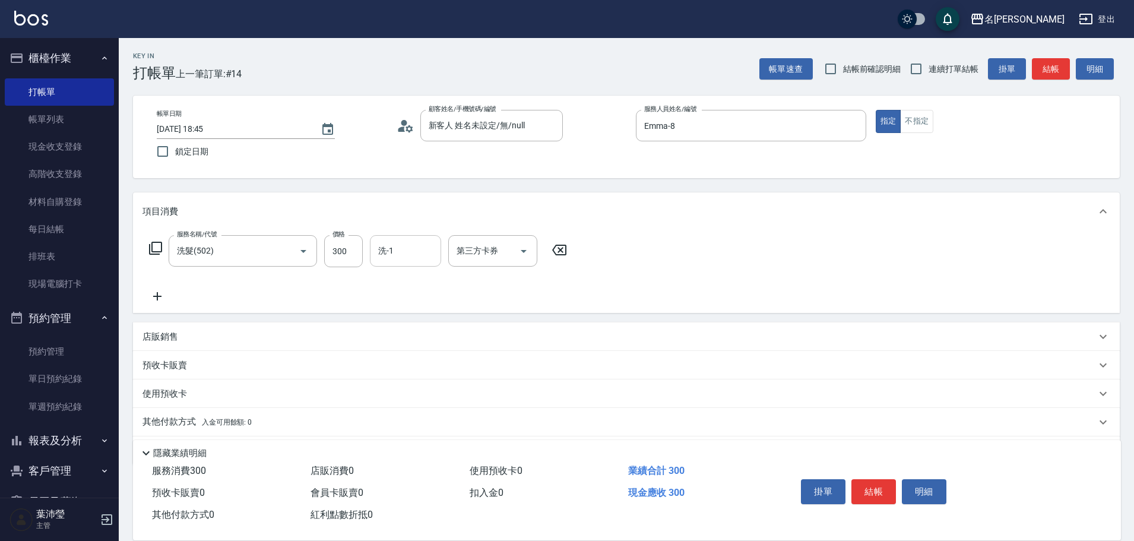
click at [419, 246] on input "洗-1" at bounding box center [405, 251] width 61 height 21
click at [406, 279] on span "語爭 -20" at bounding box center [393, 281] width 29 height 12
type input "語爭-20"
click at [157, 247] on icon at bounding box center [155, 248] width 14 height 14
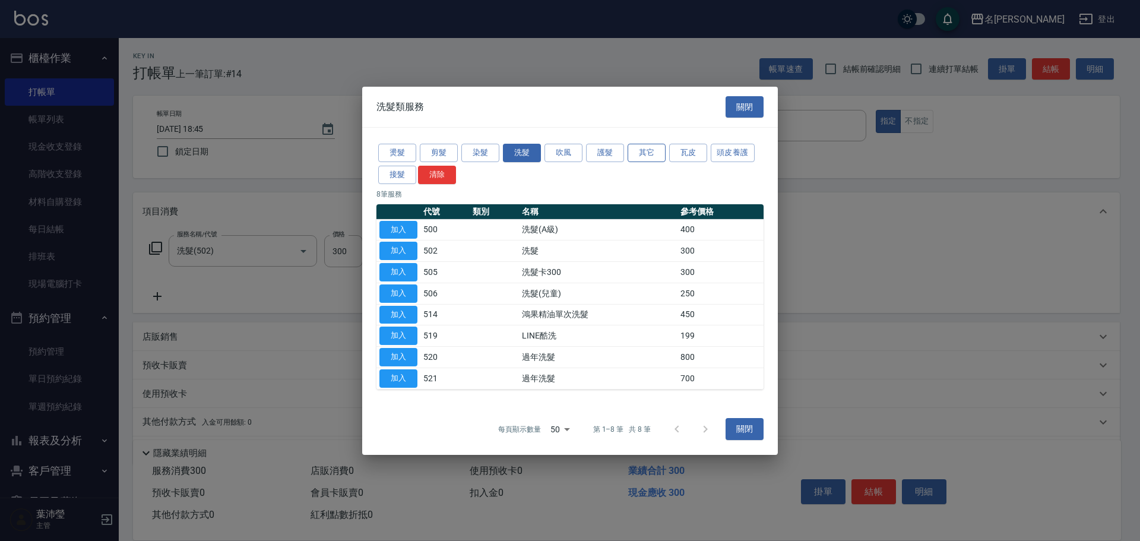
click at [663, 150] on button "其它" at bounding box center [647, 153] width 38 height 18
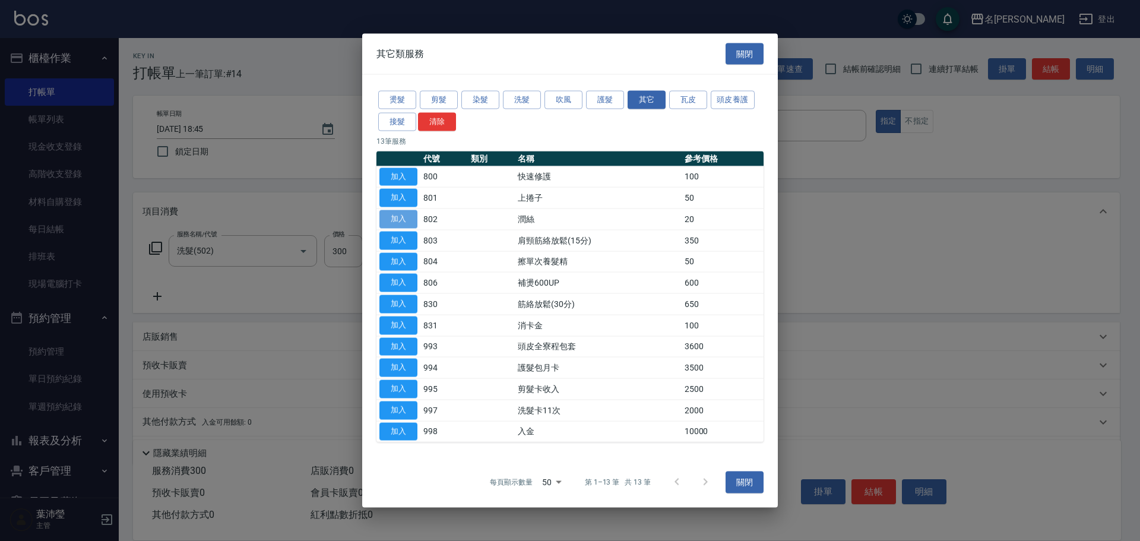
click at [402, 223] on button "加入" at bounding box center [398, 219] width 38 height 18
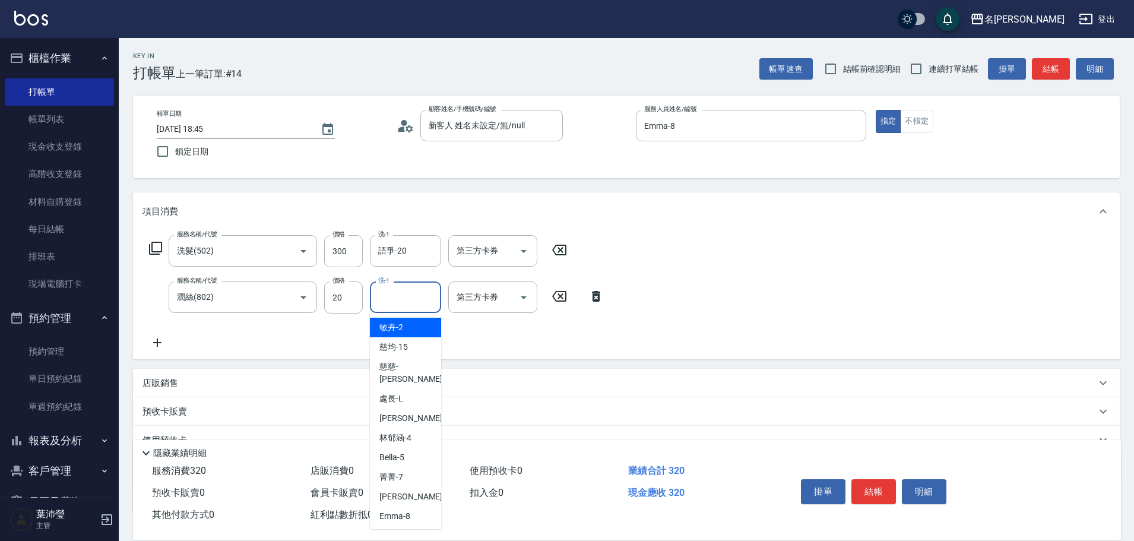
click at [395, 289] on input "洗-1" at bounding box center [405, 297] width 61 height 21
type input "語爭-20"
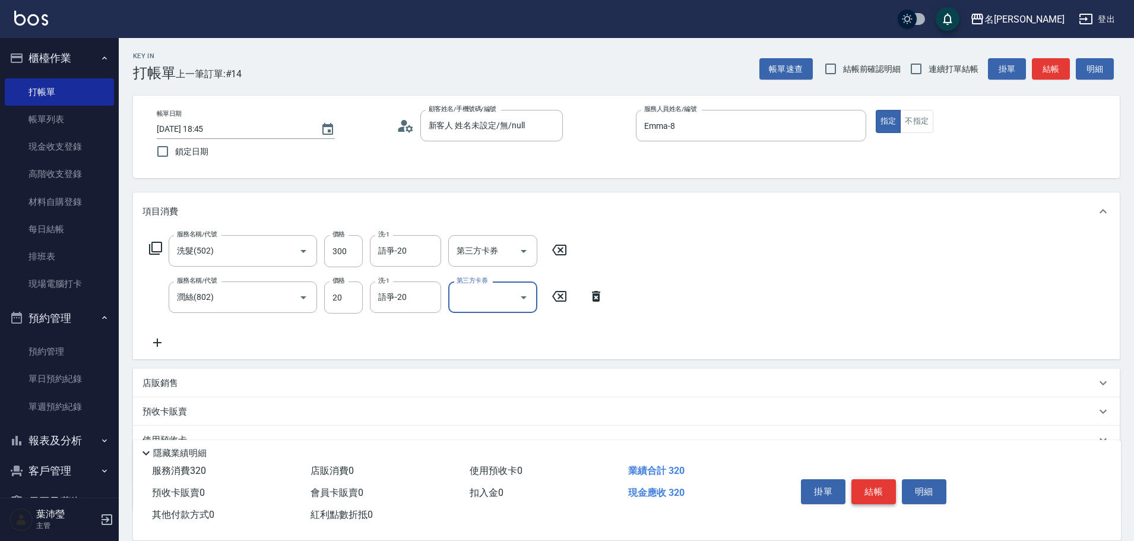
click at [871, 484] on button "結帳" at bounding box center [874, 491] width 45 height 25
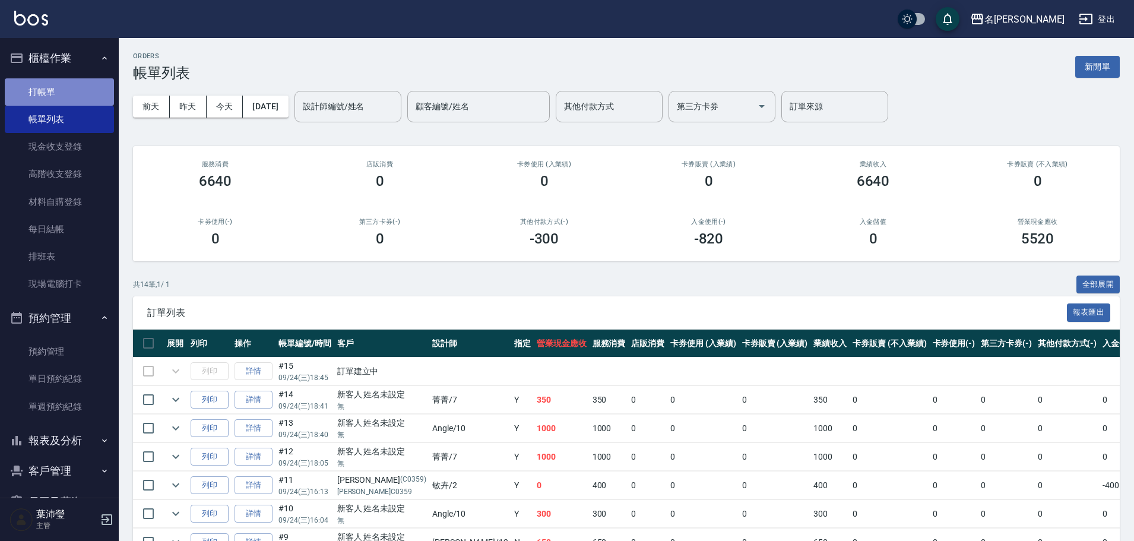
click at [67, 90] on link "打帳單" at bounding box center [59, 91] width 109 height 27
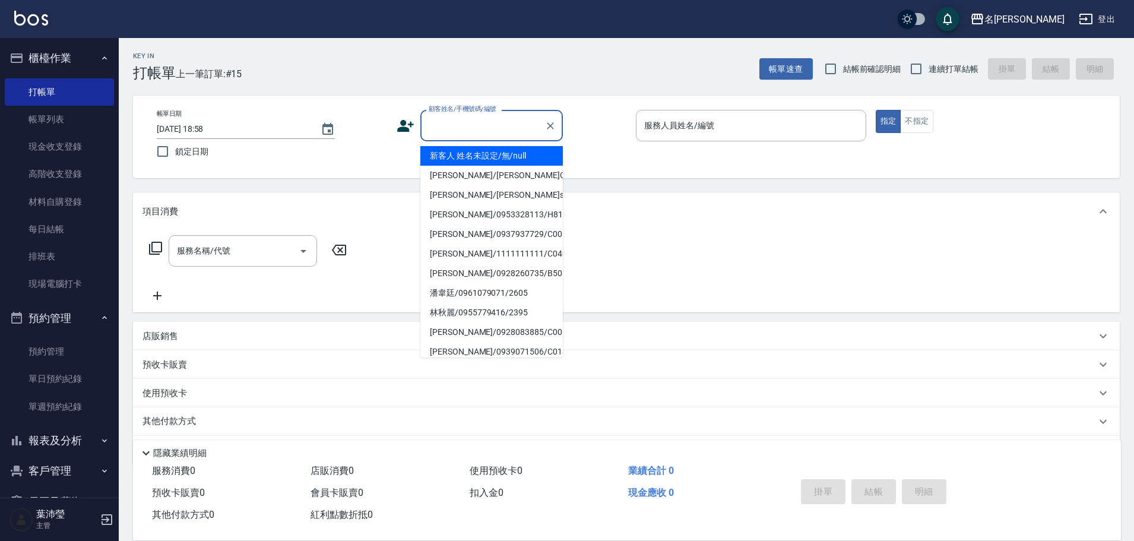
click at [501, 126] on input "顧客姓名/手機號碼/編號" at bounding box center [483, 125] width 114 height 21
click at [497, 159] on li "新客人 姓名未設定/無/null" at bounding box center [491, 156] width 143 height 20
type input "新客人 姓名未設定/無/null"
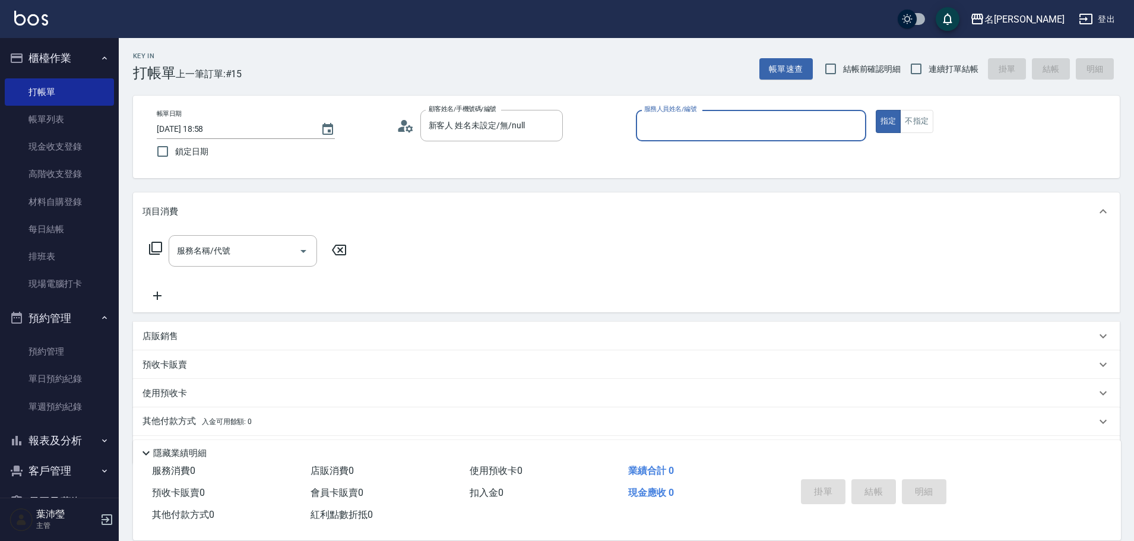
click at [670, 129] on input "服務人員姓名/編號" at bounding box center [751, 125] width 220 height 21
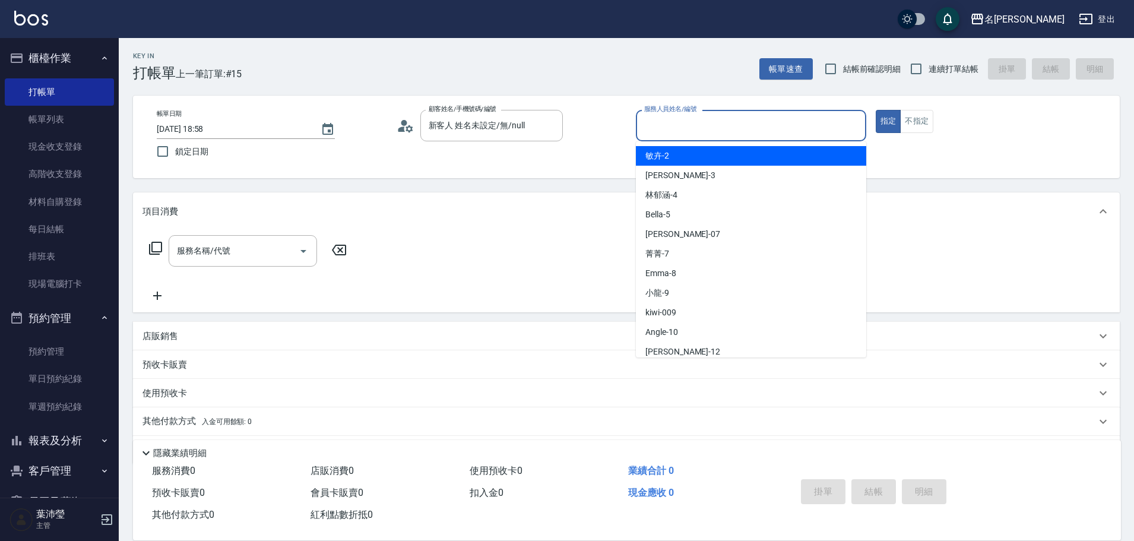
click at [678, 157] on div "敏卉 -2" at bounding box center [751, 156] width 230 height 20
type input "敏卉-2"
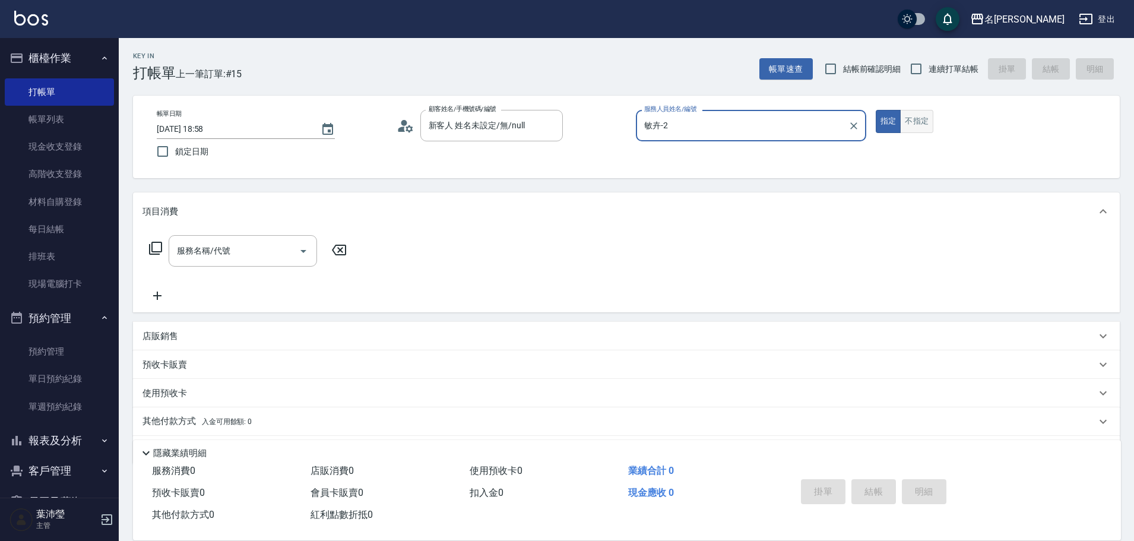
click at [922, 126] on button "不指定" at bounding box center [916, 121] width 33 height 23
click at [155, 248] on icon at bounding box center [155, 248] width 14 height 14
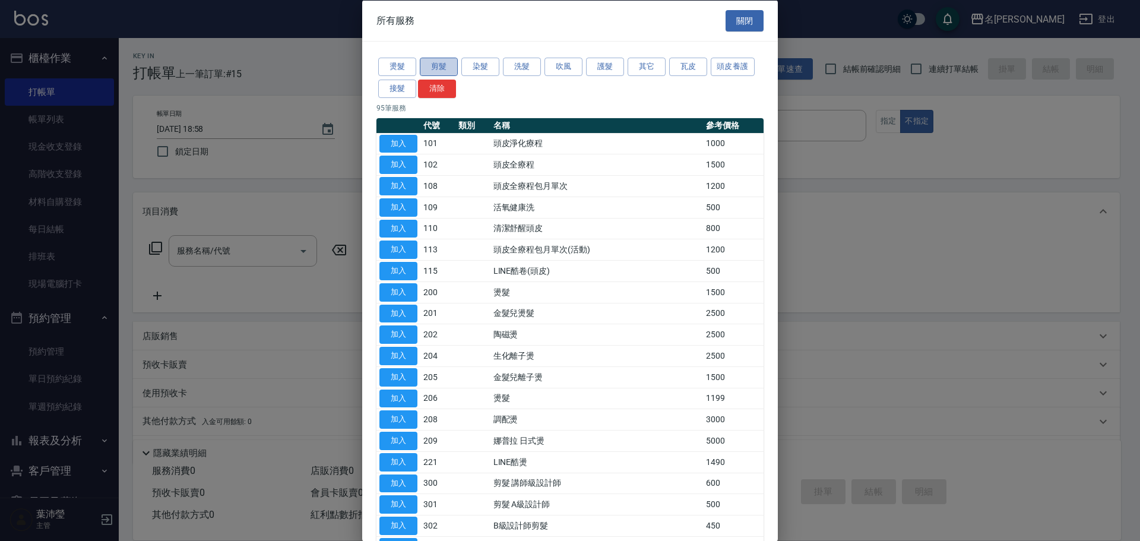
click at [430, 68] on button "剪髮" at bounding box center [439, 67] width 38 height 18
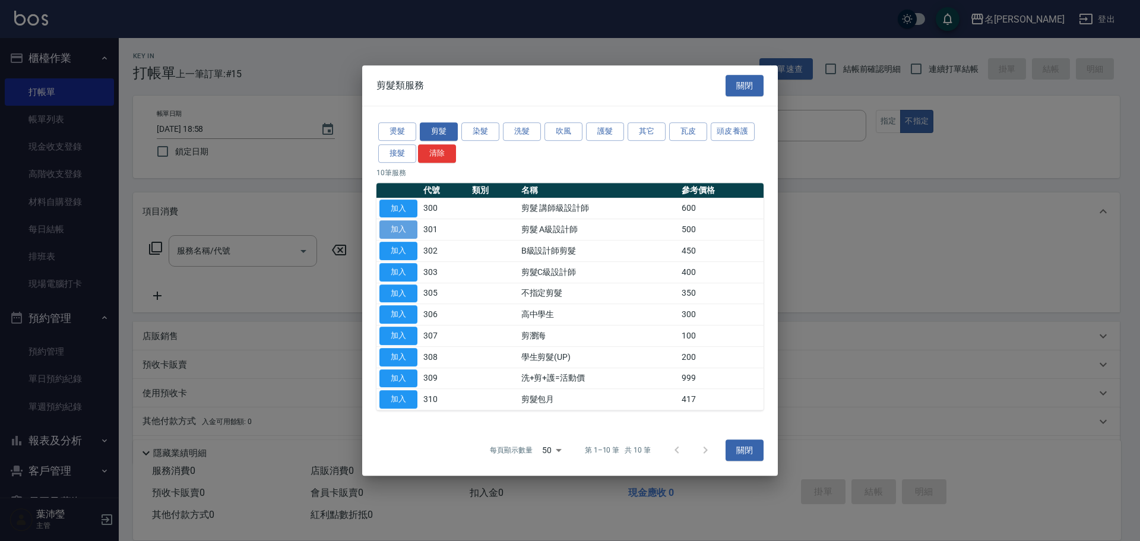
click at [404, 226] on button "加入" at bounding box center [398, 229] width 38 height 18
type input "剪髮 A級設計師(301)"
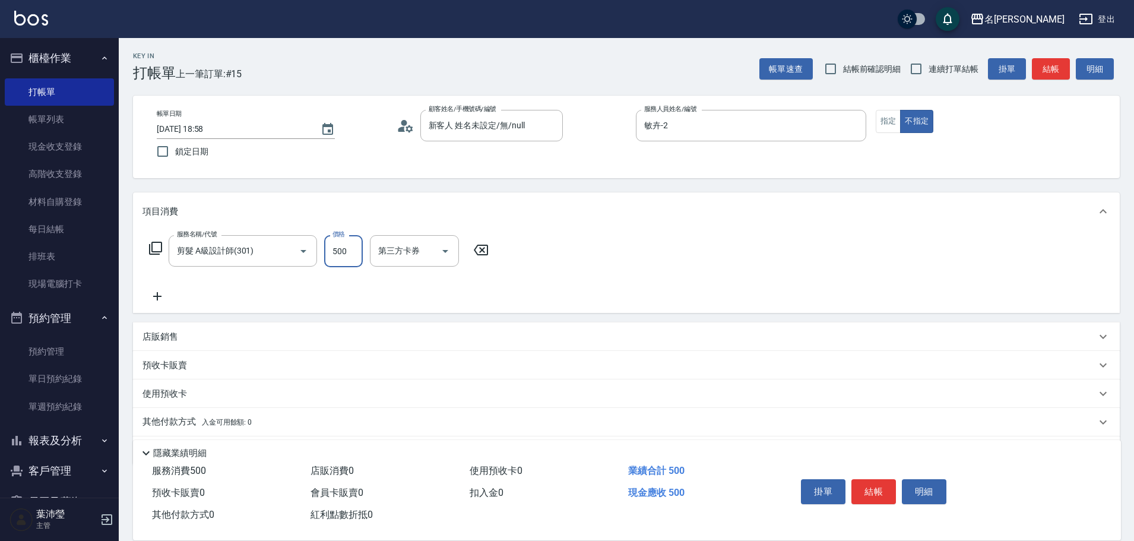
click at [353, 260] on input "500" at bounding box center [343, 251] width 39 height 32
type input "350"
click at [862, 484] on button "結帳" at bounding box center [874, 491] width 45 height 25
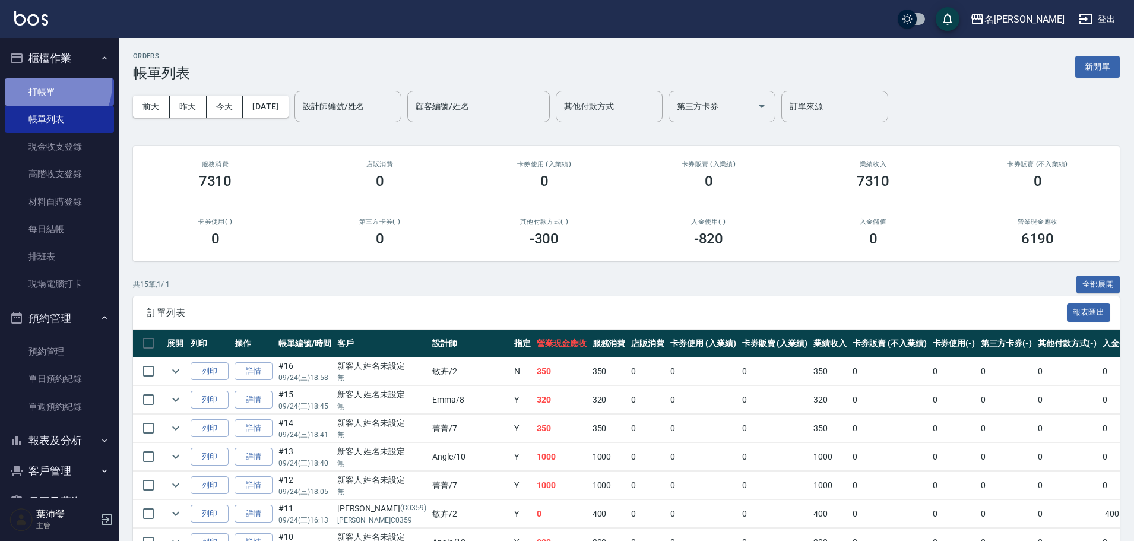
click at [48, 84] on link "打帳單" at bounding box center [59, 91] width 109 height 27
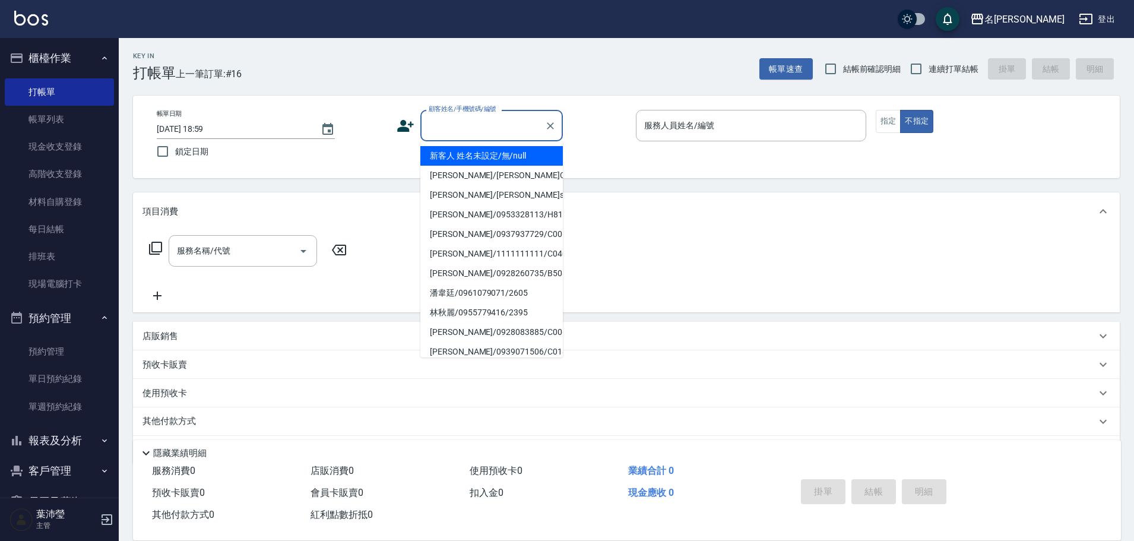
click at [486, 131] on input "顧客姓名/手機號碼/編號" at bounding box center [483, 125] width 114 height 21
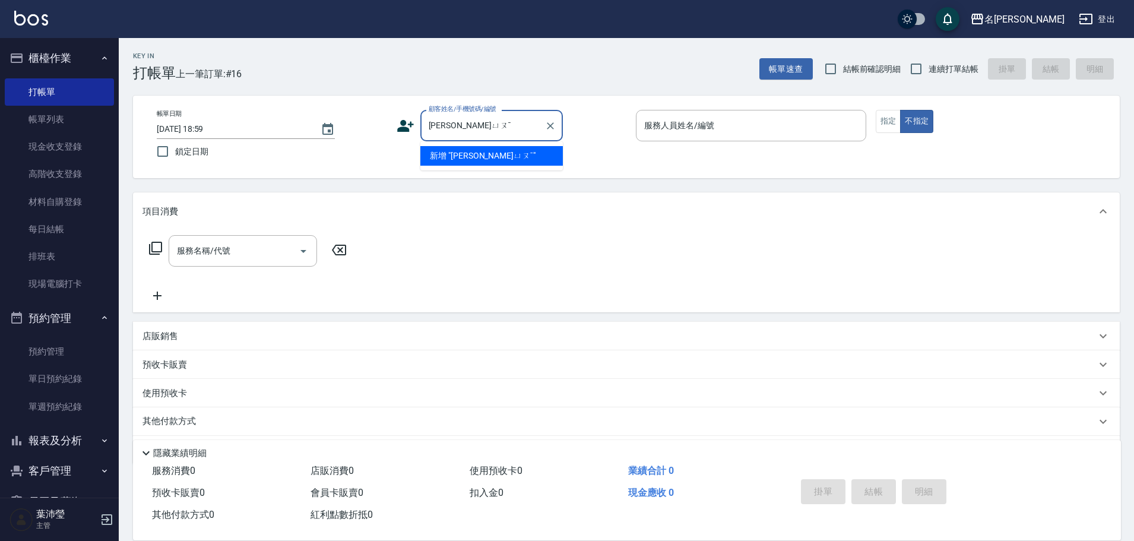
drag, startPoint x: 469, startPoint y: 129, endPoint x: 441, endPoint y: 126, distance: 27.4
click at [441, 127] on input "李ㄒㄩㄡˉ" at bounding box center [483, 125] width 114 height 21
type input "李ㄒ"
click at [555, 127] on icon "Clear" at bounding box center [551, 126] width 12 height 12
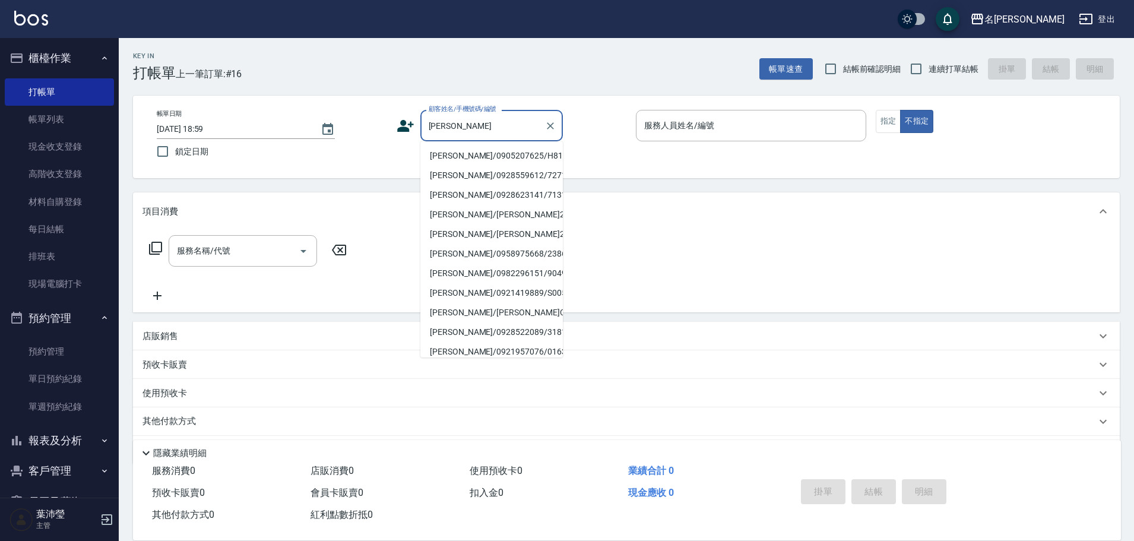
type input "李琇"
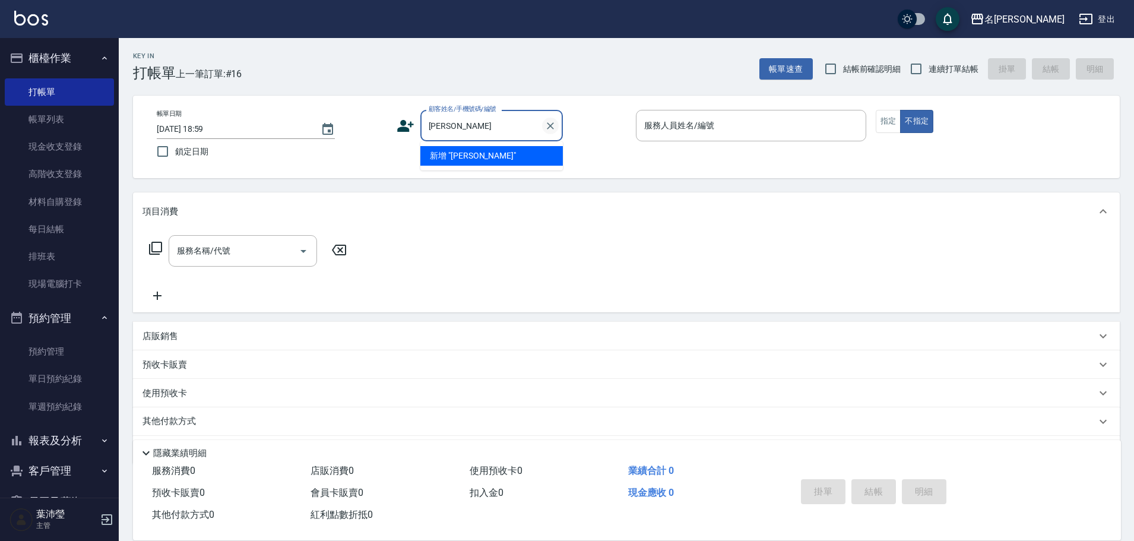
click at [549, 128] on icon "Clear" at bounding box center [551, 126] width 12 height 12
click at [510, 128] on input "顧客姓名/手機號碼/編號" at bounding box center [483, 125] width 114 height 21
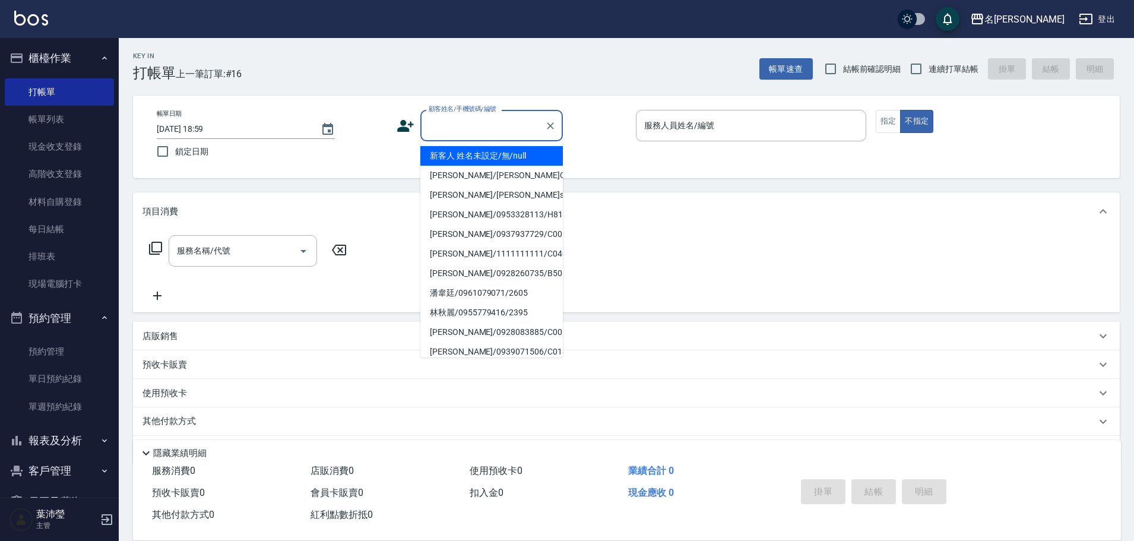
click at [459, 121] on input "顧客姓名/手機號碼/編號" at bounding box center [483, 125] width 114 height 21
click at [469, 160] on li "新客人 姓名未設定/無/null" at bounding box center [491, 156] width 143 height 20
type input "新客人 姓名未設定/無/null"
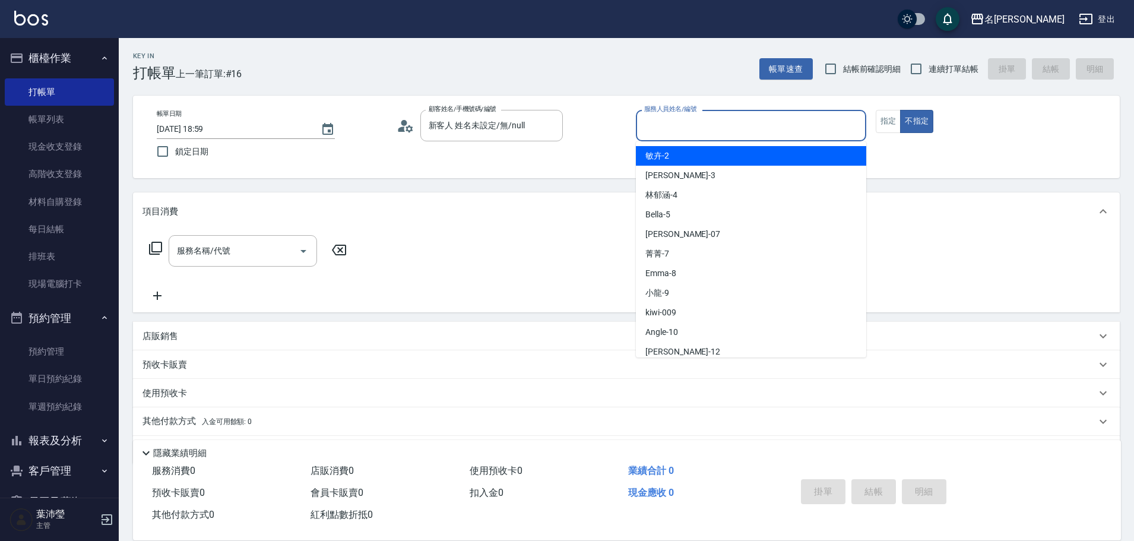
click at [662, 128] on input "服務人員姓名/編號" at bounding box center [751, 125] width 220 height 21
drag, startPoint x: 671, startPoint y: 157, endPoint x: 683, endPoint y: 153, distance: 13.0
click at [674, 156] on div "敏卉 -2" at bounding box center [751, 156] width 230 height 20
type input "敏卉-2"
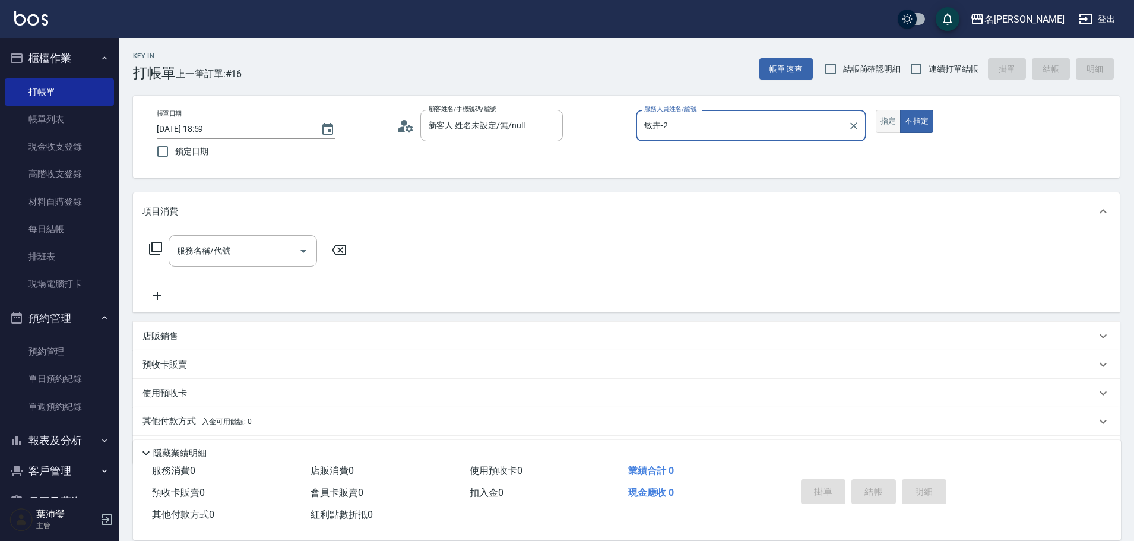
click at [893, 124] on button "指定" at bounding box center [889, 121] width 26 height 23
click at [155, 245] on icon at bounding box center [155, 248] width 14 height 14
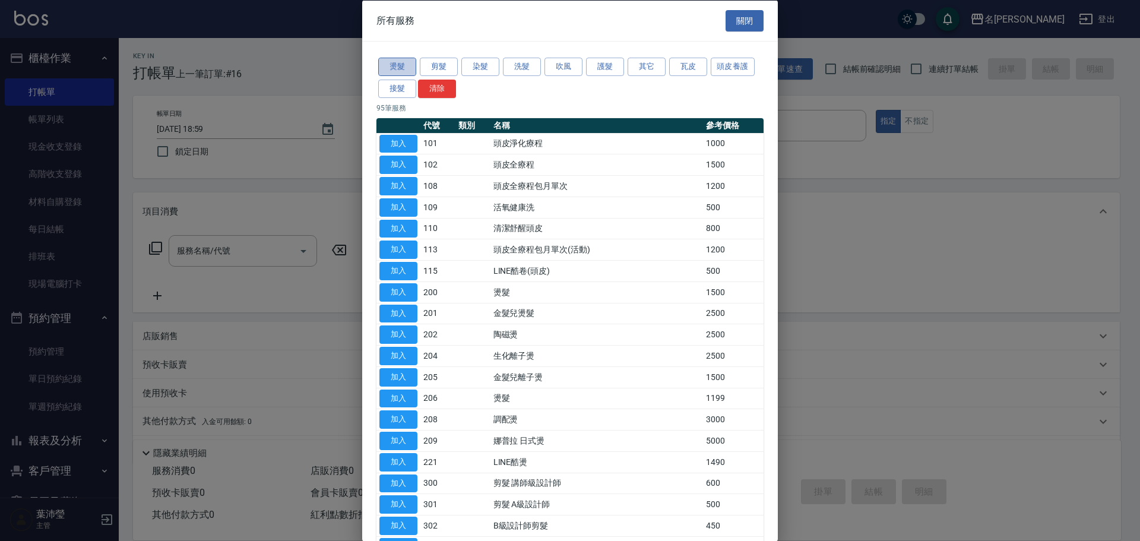
click at [390, 69] on button "燙髮" at bounding box center [397, 67] width 38 height 18
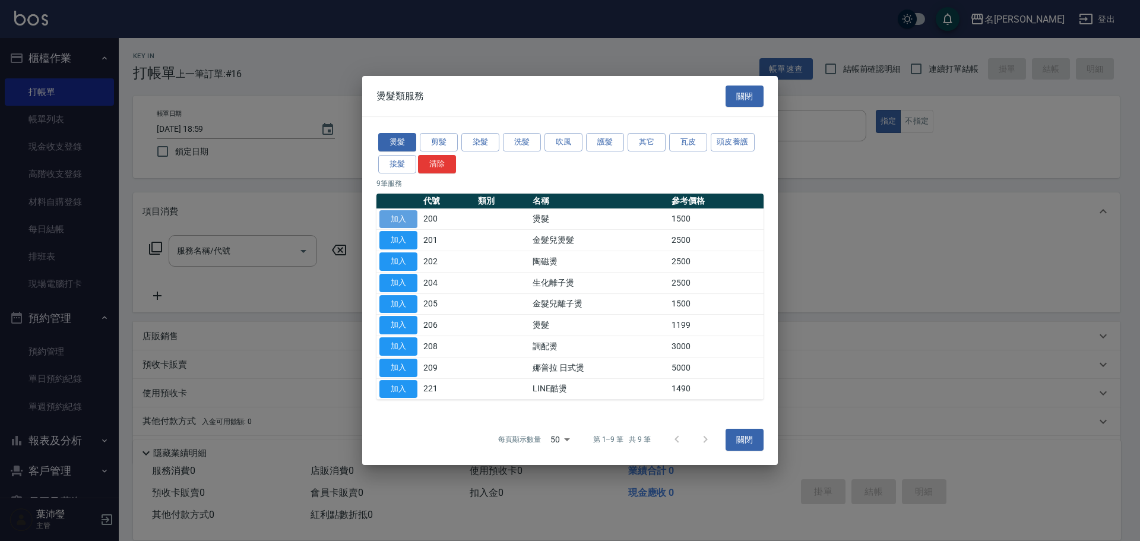
click at [412, 218] on button "加入" at bounding box center [398, 219] width 38 height 18
type input "燙髮(200)"
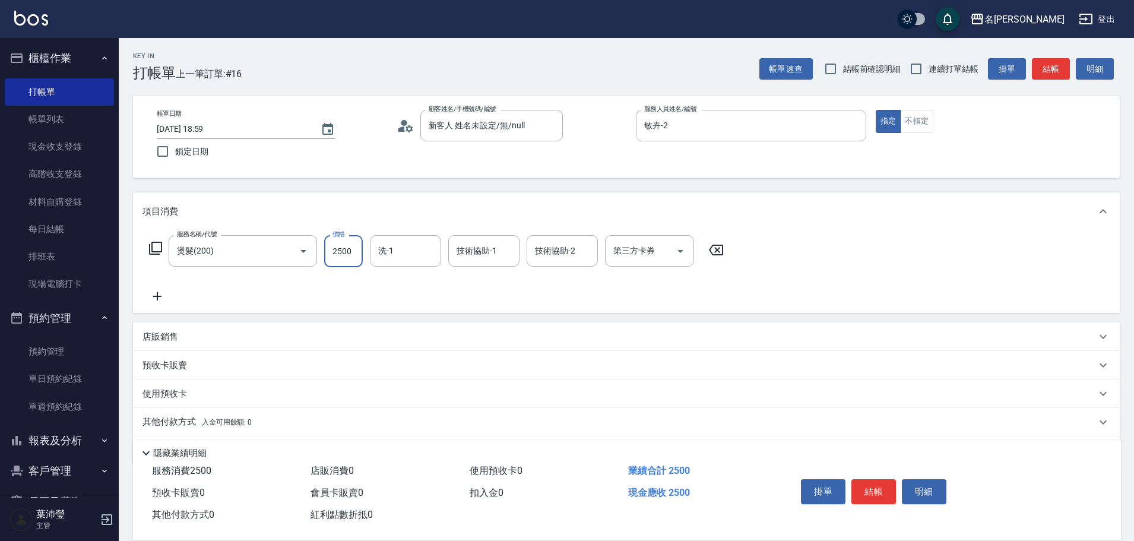
type input "2500"
click at [155, 249] on icon at bounding box center [155, 248] width 14 height 14
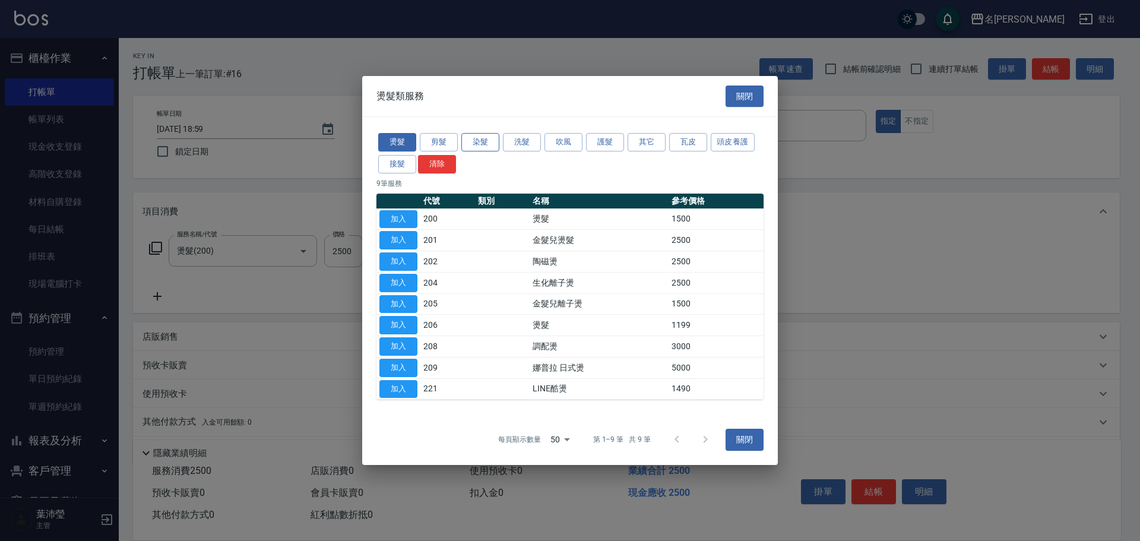
click at [478, 141] on button "染髮" at bounding box center [480, 142] width 38 height 18
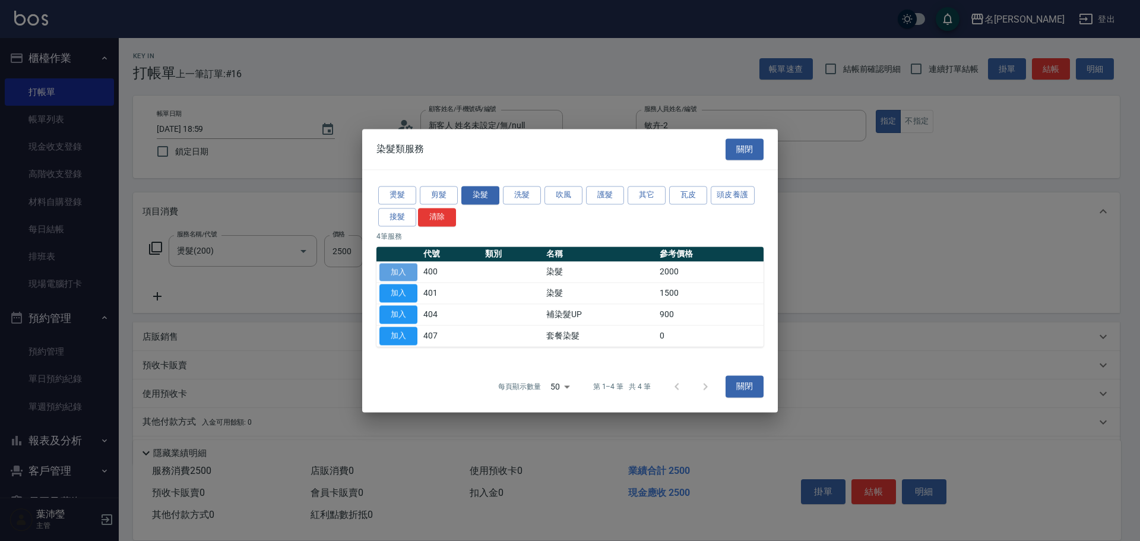
click at [404, 270] on button "加入" at bounding box center [398, 272] width 38 height 18
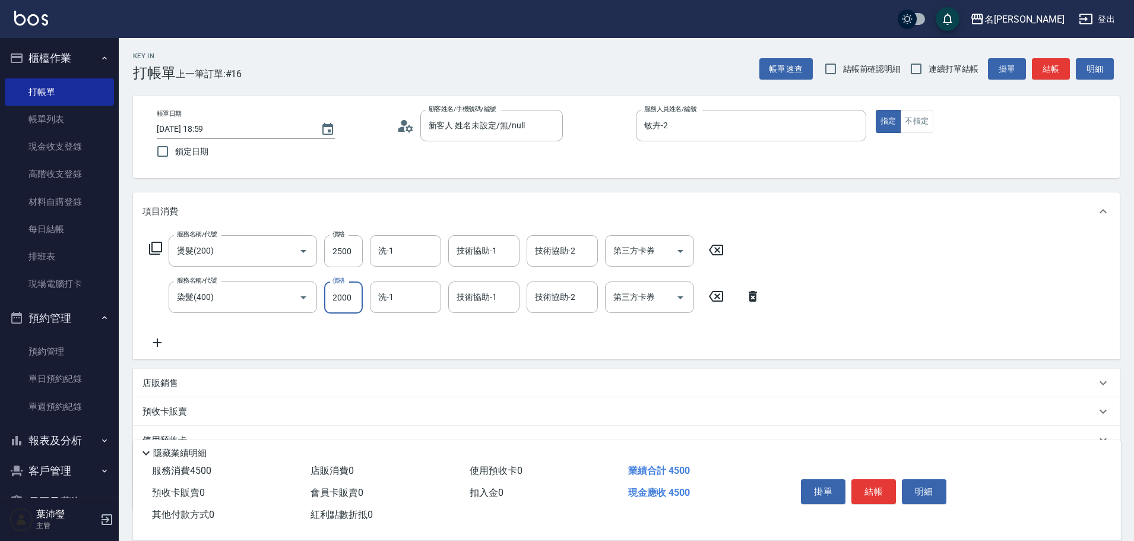
drag, startPoint x: 356, startPoint y: 296, endPoint x: 362, endPoint y: 295, distance: 6.1
click at [358, 296] on input "2000" at bounding box center [343, 298] width 39 height 32
type input "4000"
click at [878, 487] on button "結帳" at bounding box center [874, 491] width 45 height 25
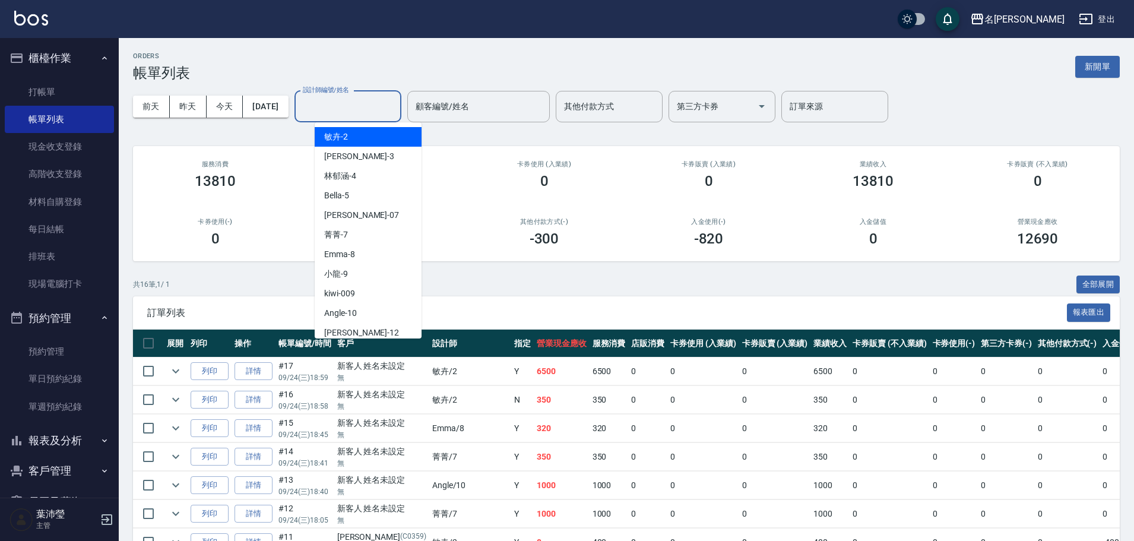
click at [355, 109] on input "設計師編號/姓名" at bounding box center [348, 106] width 96 height 21
click at [362, 132] on div "敏卉 -2" at bounding box center [368, 137] width 107 height 20
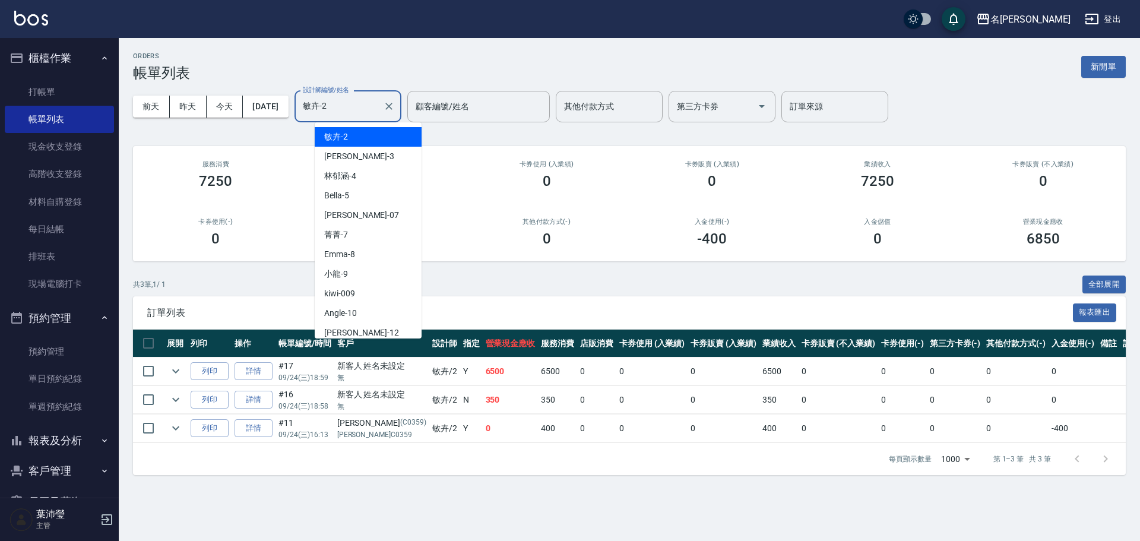
click at [365, 106] on input "敏卉-2" at bounding box center [339, 106] width 78 height 21
click at [363, 312] on div "Angle -10" at bounding box center [368, 313] width 107 height 20
type input "Angle-10"
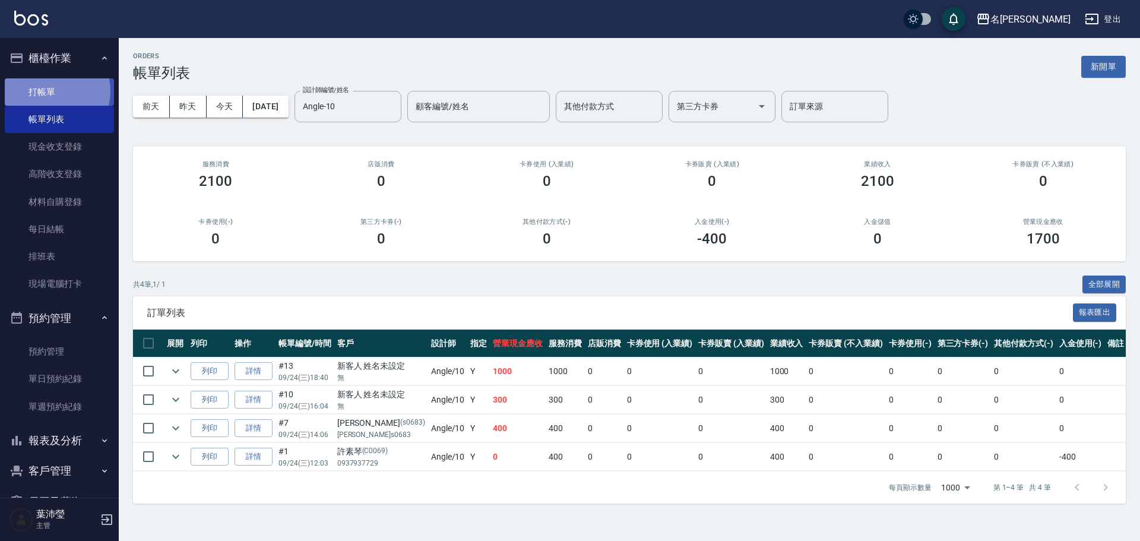
click at [53, 91] on link "打帳單" at bounding box center [59, 91] width 109 height 27
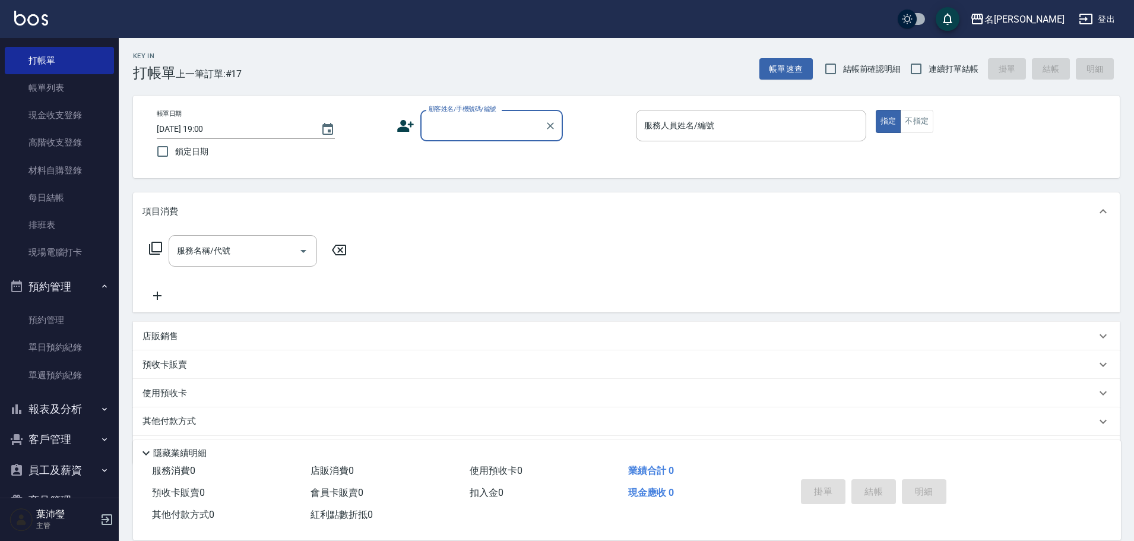
scroll to position [64, 0]
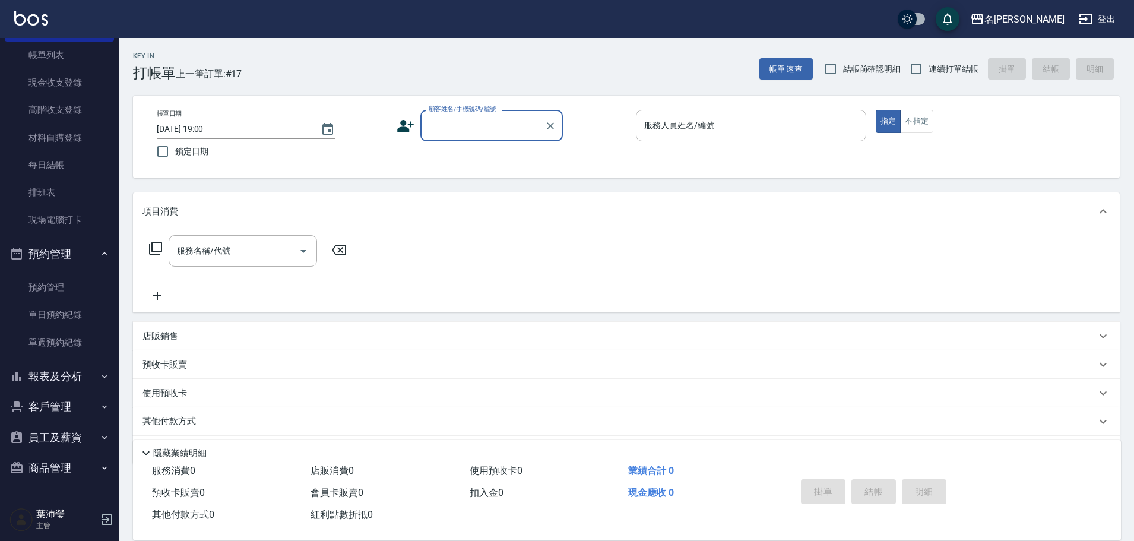
click at [59, 371] on button "報表及分析" at bounding box center [59, 376] width 109 height 31
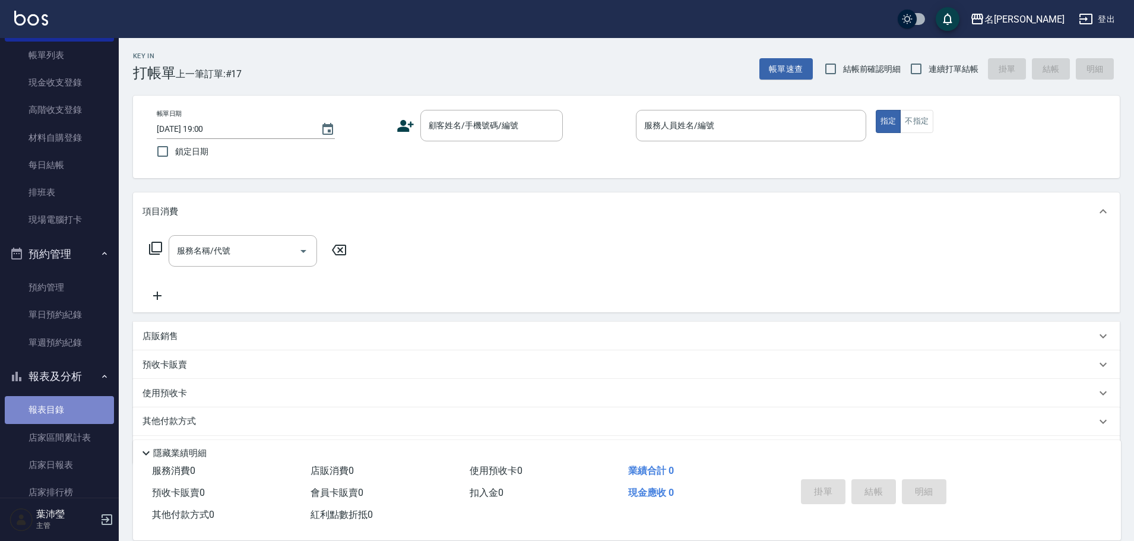
click at [66, 412] on link "報表目錄" at bounding box center [59, 409] width 109 height 27
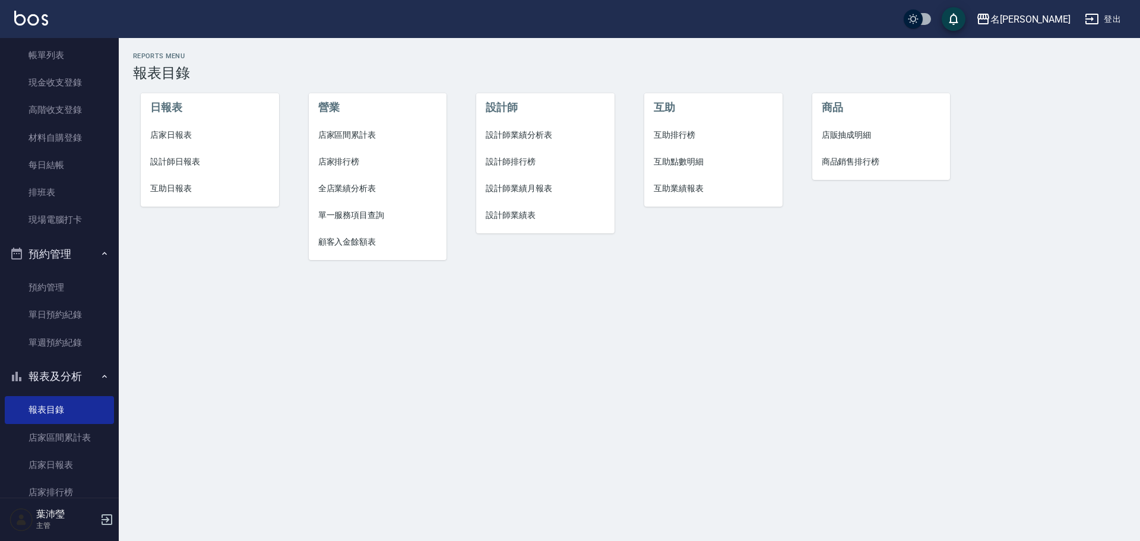
click at [195, 165] on span "設計師日報表" at bounding box center [209, 162] width 119 height 12
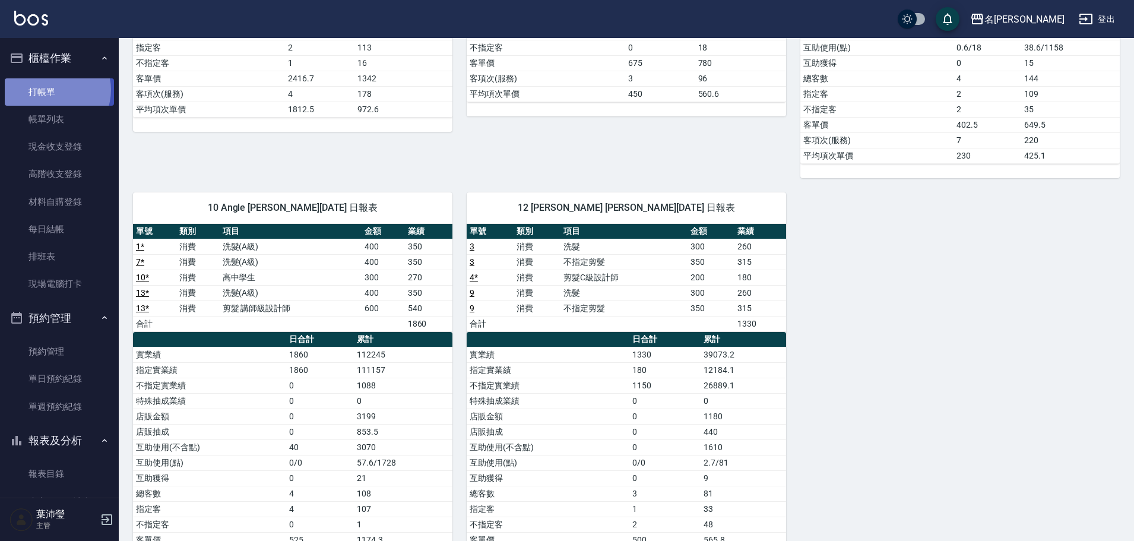
click at [53, 90] on link "打帳單" at bounding box center [59, 91] width 109 height 27
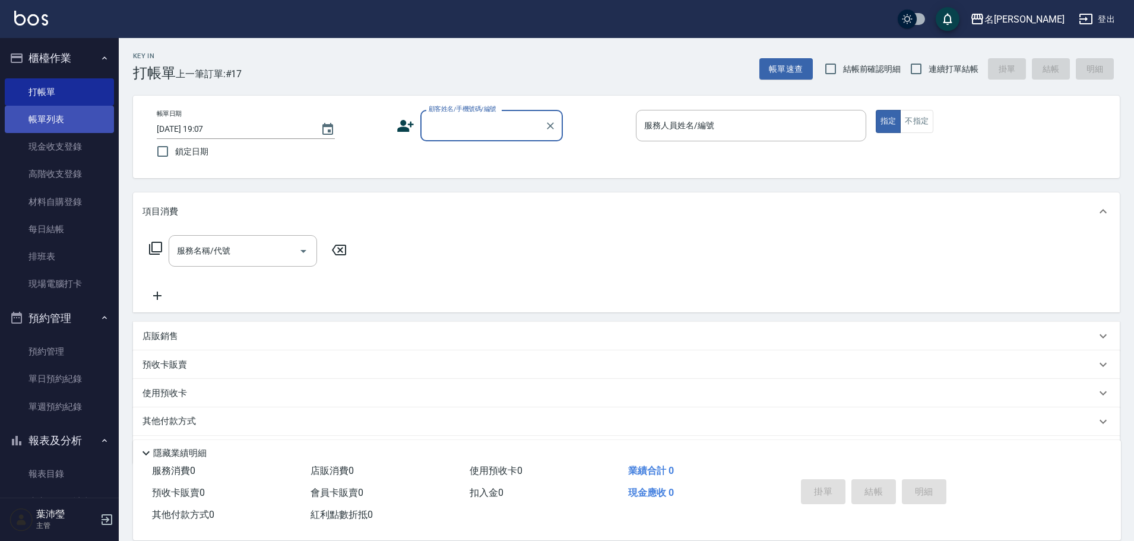
click at [62, 116] on link "帳單列表" at bounding box center [59, 119] width 109 height 27
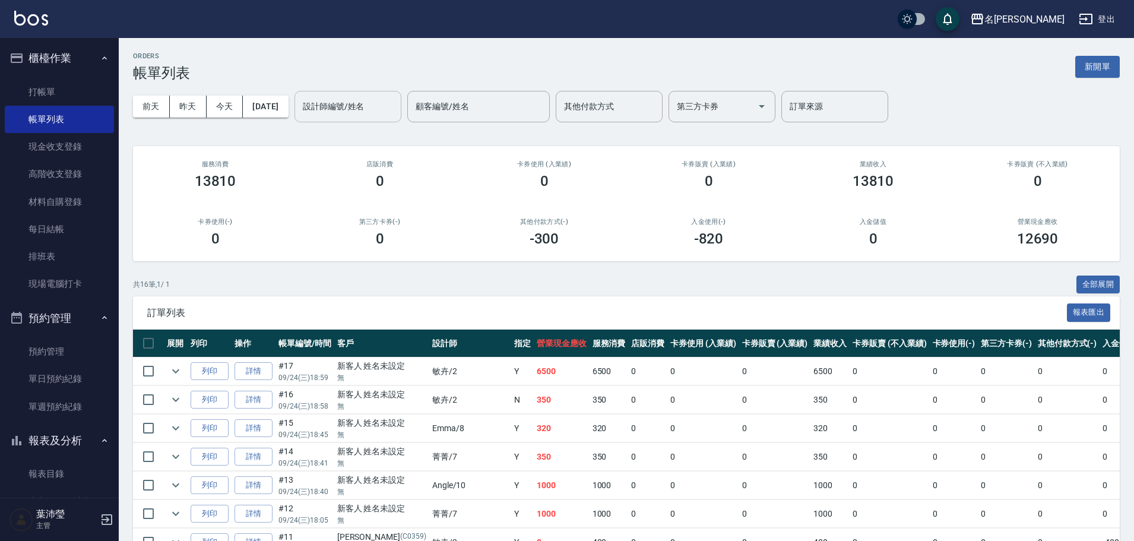
click at [341, 107] on input "設計師編號/姓名" at bounding box center [348, 106] width 96 height 21
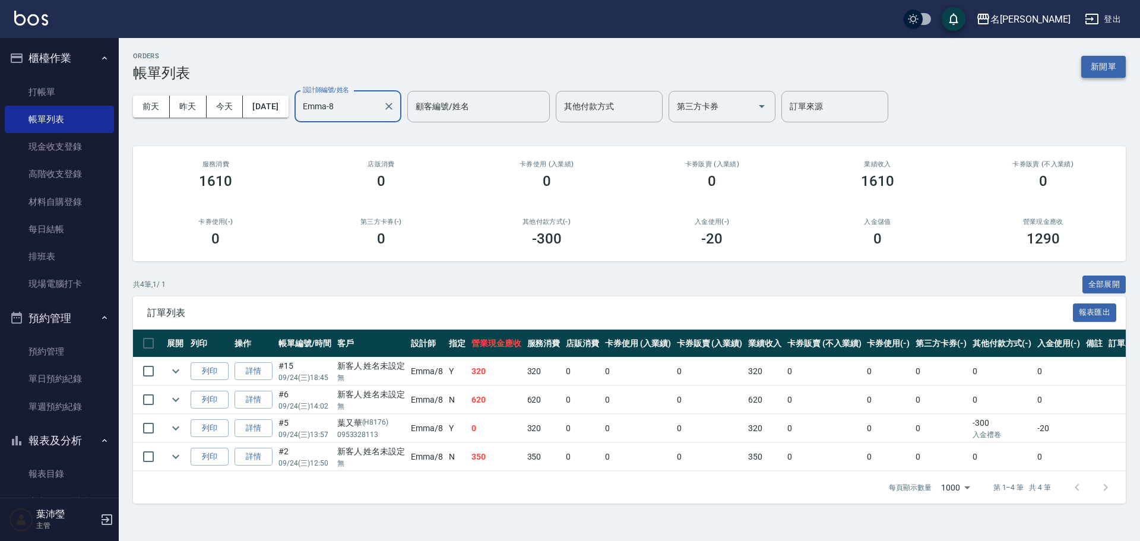
type input "Emma-8"
click at [1107, 67] on button "新開單" at bounding box center [1103, 67] width 45 height 22
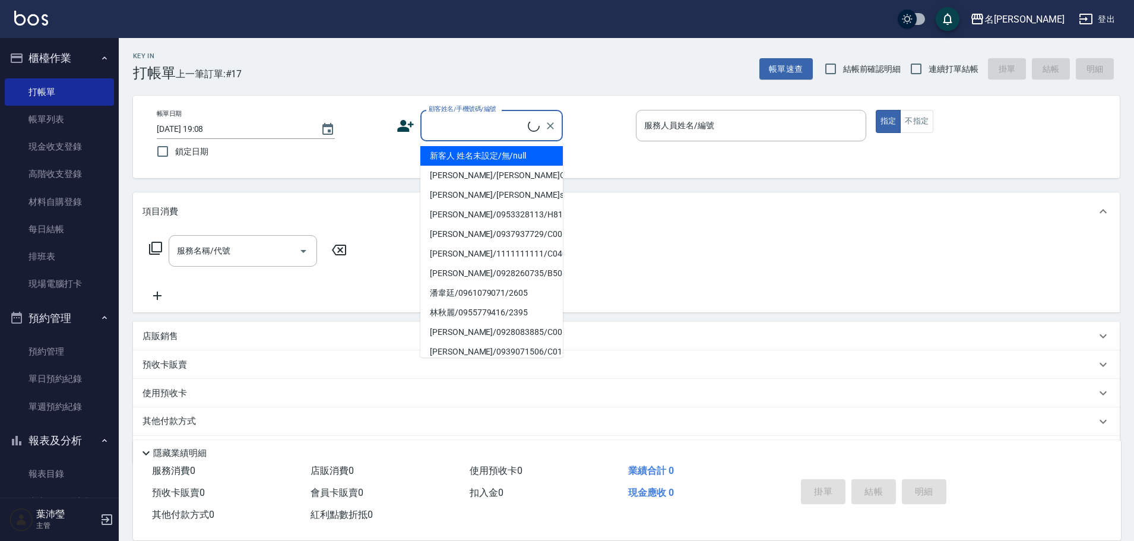
click at [502, 119] on input "顧客姓名/手機號碼/編號" at bounding box center [477, 125] width 102 height 21
click at [513, 159] on li "新客人 姓名未設定/無/null" at bounding box center [491, 156] width 143 height 20
type input "新客人 姓名未設定/無/null"
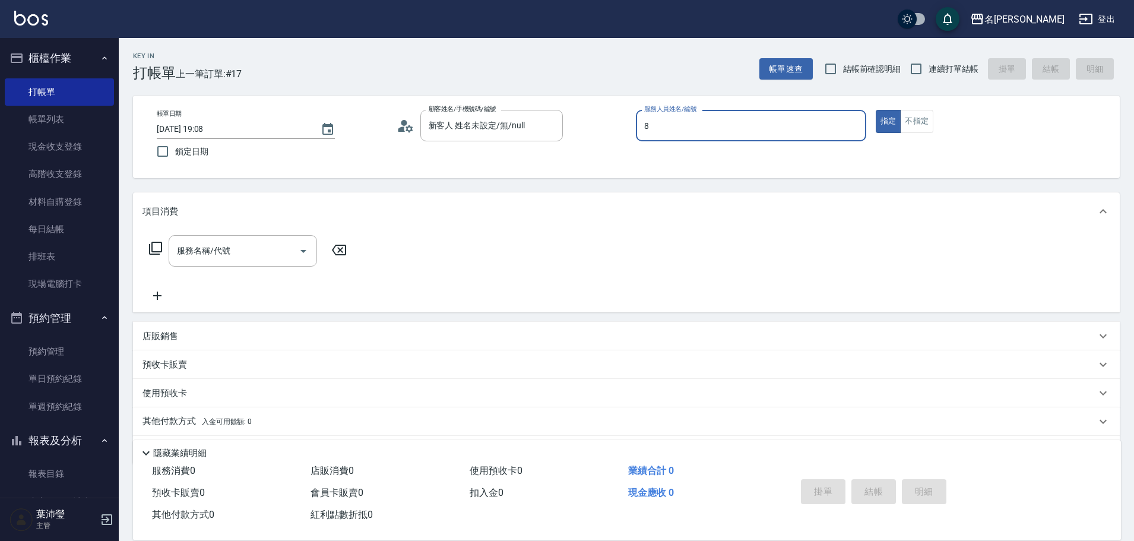
type input "Emma-8"
type button "true"
click at [908, 124] on button "不指定" at bounding box center [916, 121] width 33 height 23
click at [245, 239] on div "服務名稱/代號" at bounding box center [243, 250] width 148 height 31
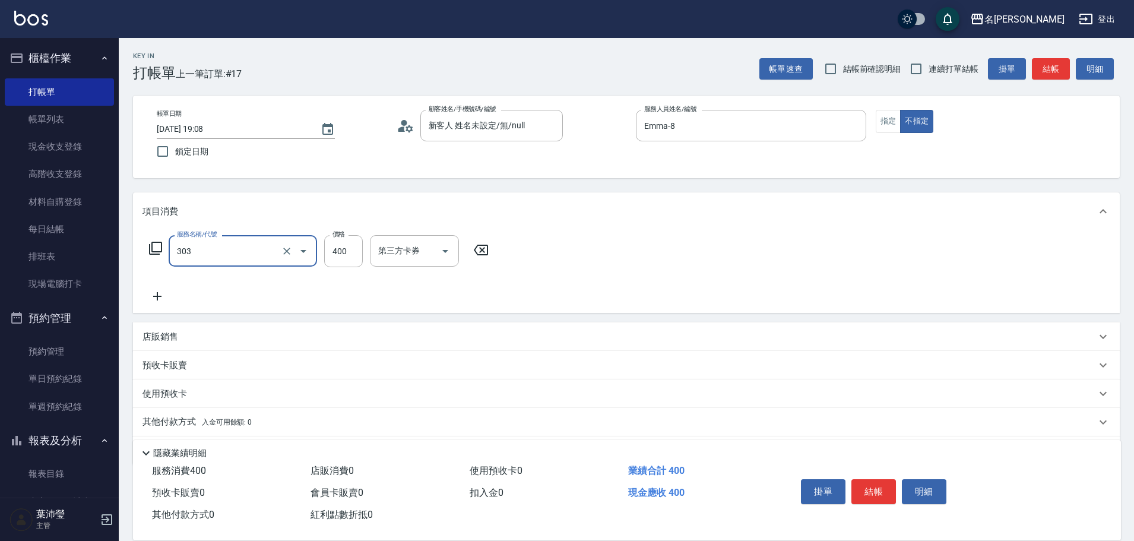
type input "剪髮C級設計師(303)"
type input "350"
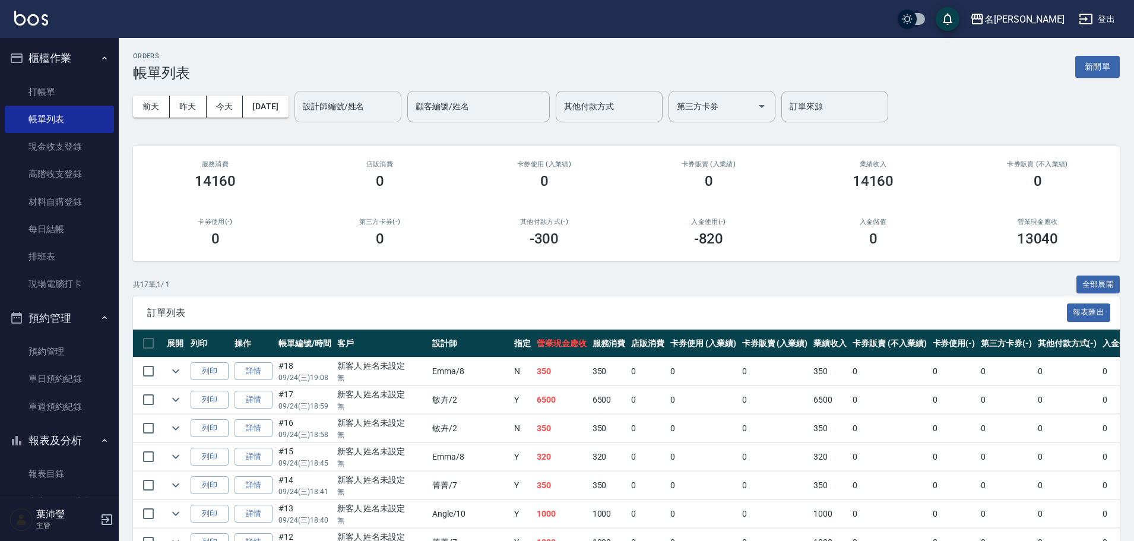
click at [329, 106] on input "設計師編號/姓名" at bounding box center [348, 106] width 96 height 21
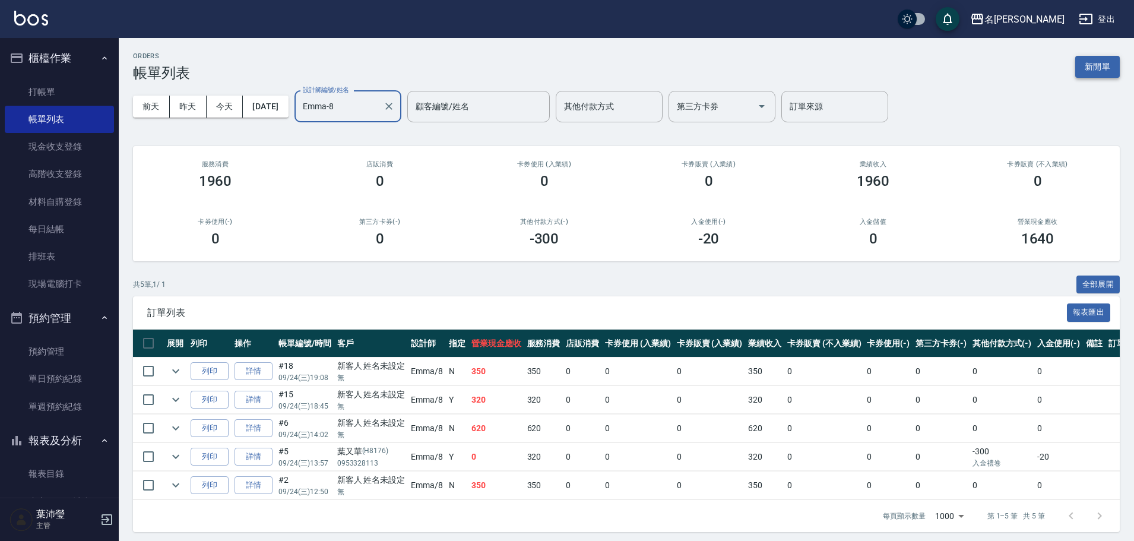
type input "Emma-8"
click at [1080, 64] on button "新開單" at bounding box center [1098, 67] width 45 height 22
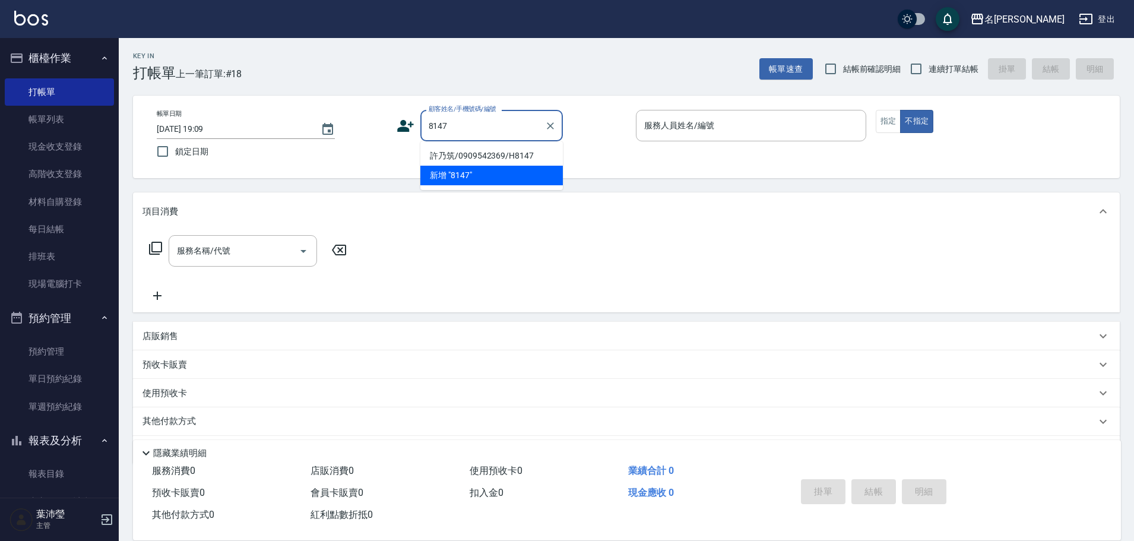
click at [454, 154] on li "許乃筑/0909542369/H8147" at bounding box center [491, 156] width 143 height 20
type input "許乃筑/0909542369/H8147"
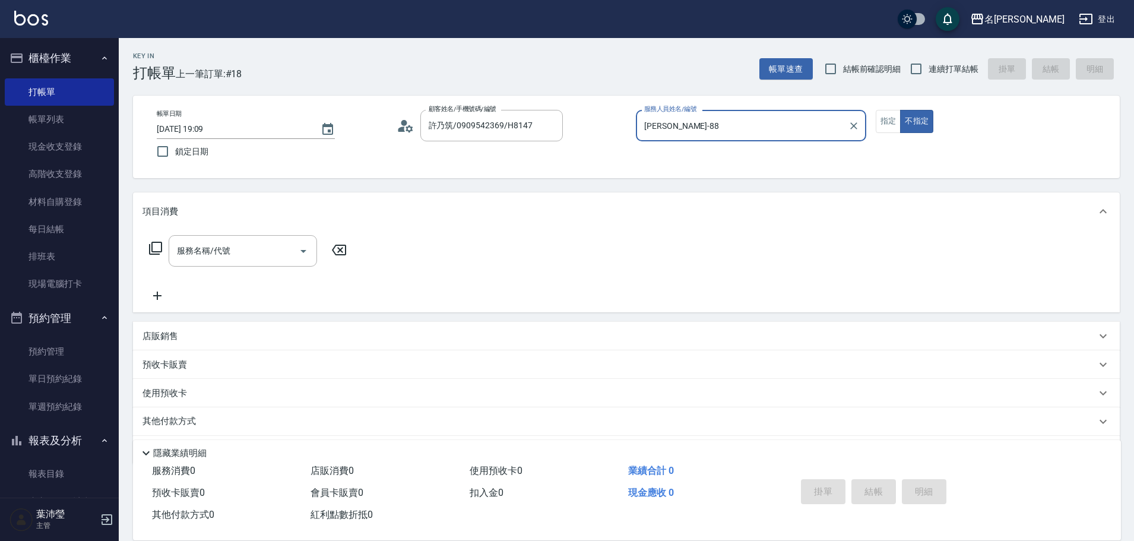
click at [900, 110] on button "不指定" at bounding box center [916, 121] width 33 height 23
type input "Emma-8"
type button "false"
drag, startPoint x: 878, startPoint y: 119, endPoint x: 613, endPoint y: 126, distance: 264.4
click at [878, 119] on button "指定" at bounding box center [889, 121] width 26 height 23
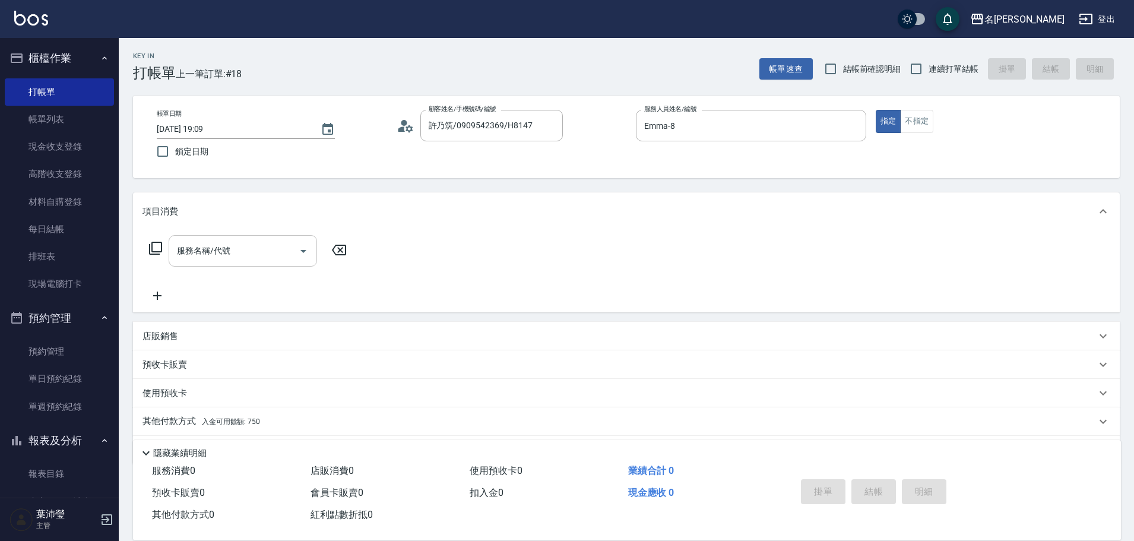
click at [227, 260] on input "服務名稱/代號" at bounding box center [234, 251] width 120 height 21
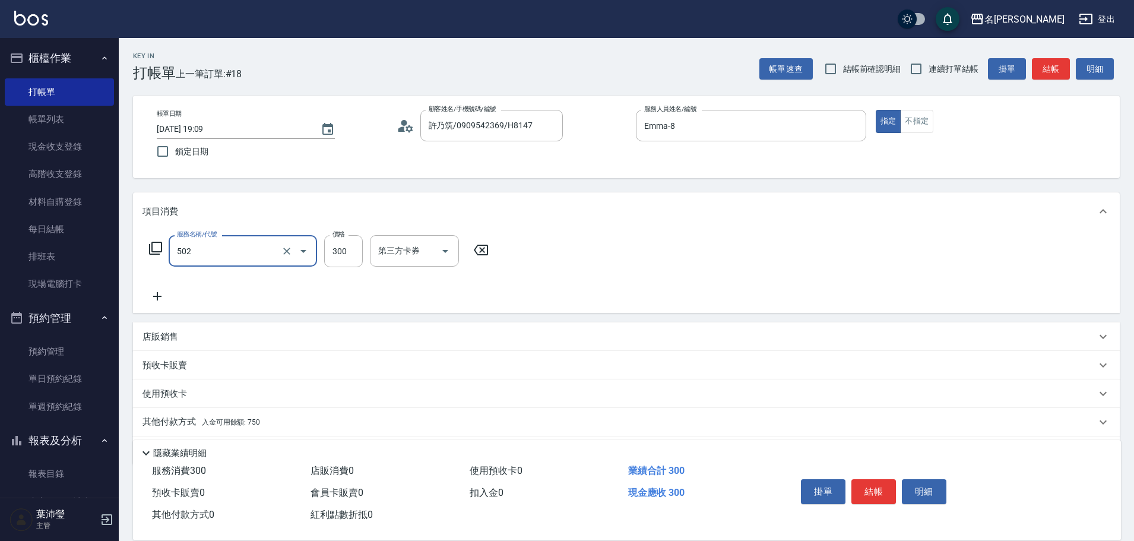
type input "洗髮(502)"
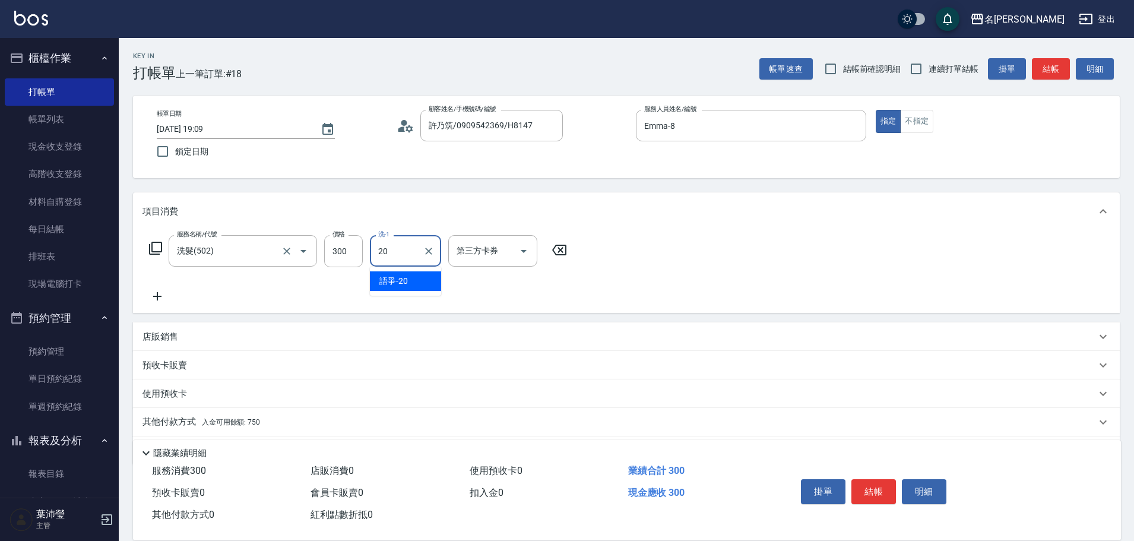
type input "語爭-20"
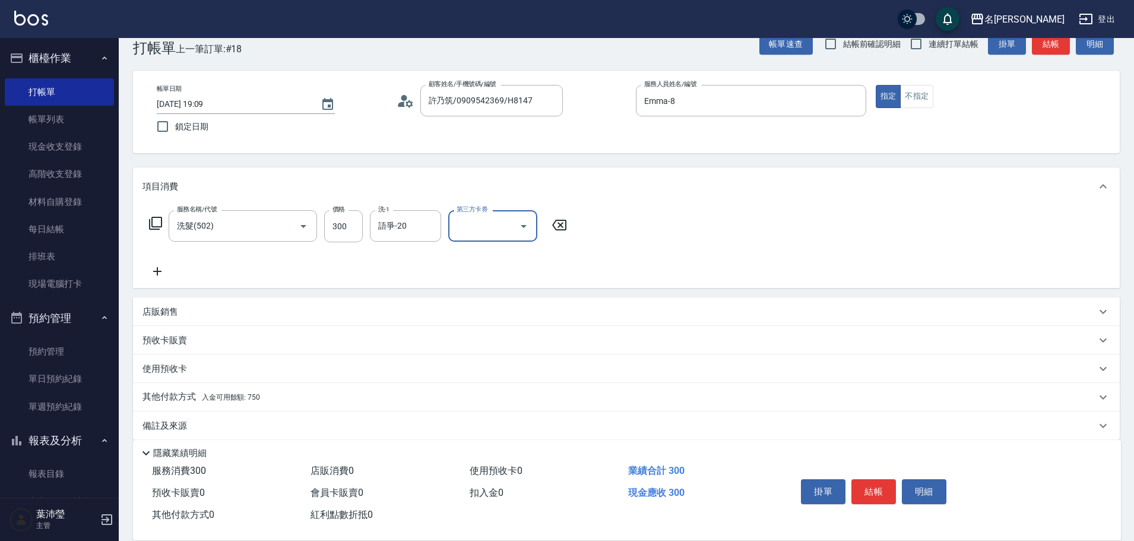
scroll to position [38, 0]
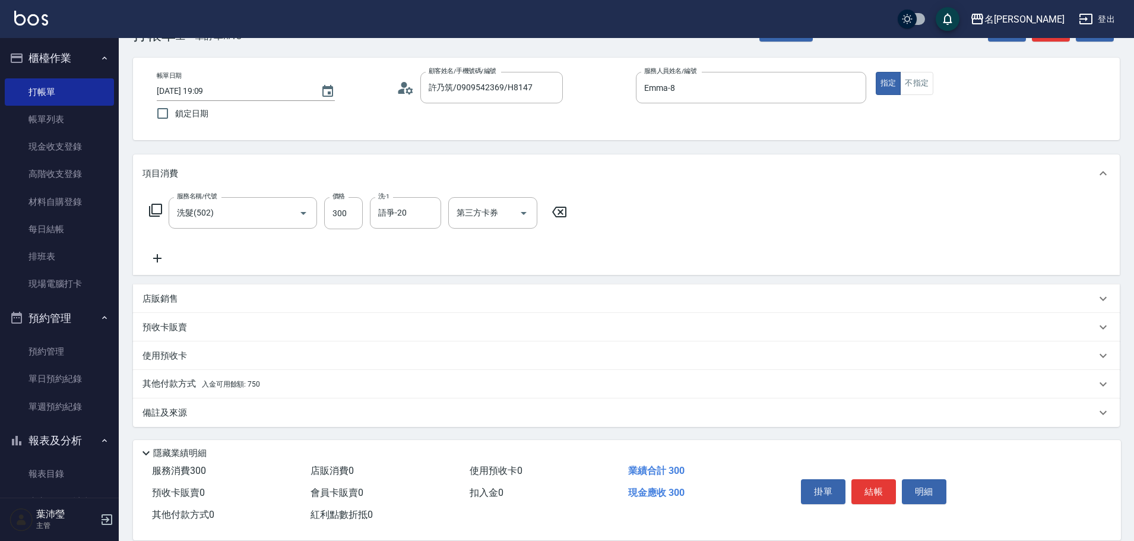
click at [226, 377] on div "其他付款方式 入金可用餘額: 750" at bounding box center [626, 384] width 987 height 29
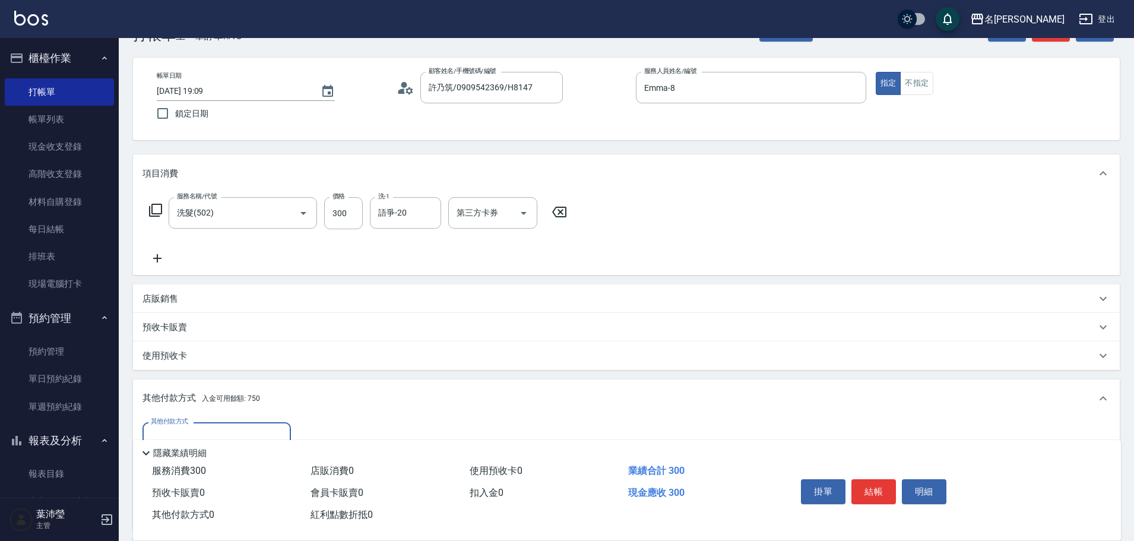
scroll to position [0, 0]
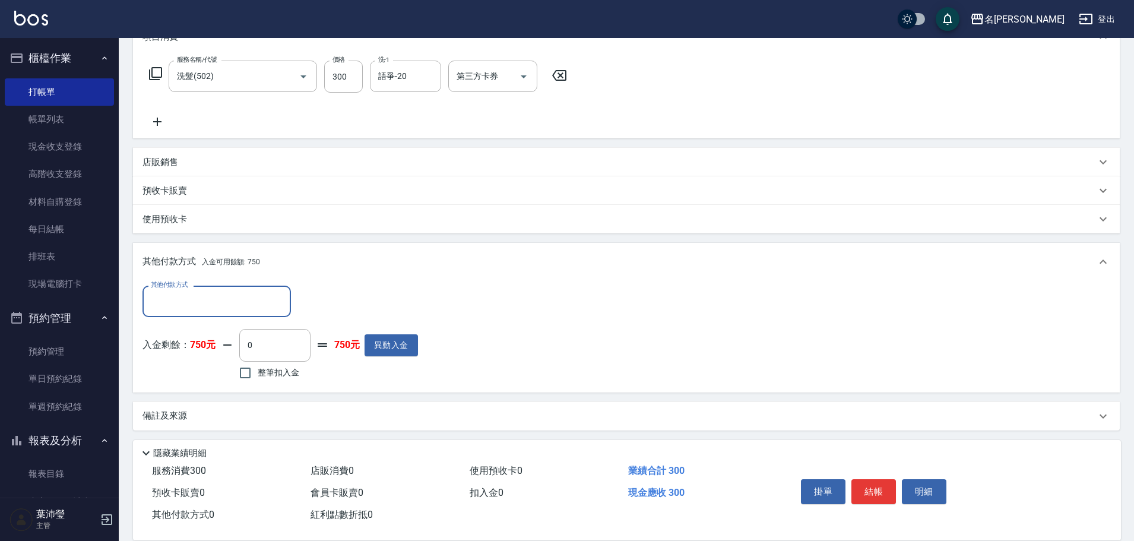
click at [271, 372] on span "整筆扣入金" at bounding box center [279, 372] width 42 height 12
click at [258, 372] on input "整筆扣入金" at bounding box center [245, 372] width 25 height 25
checkbox input "true"
type input "300"
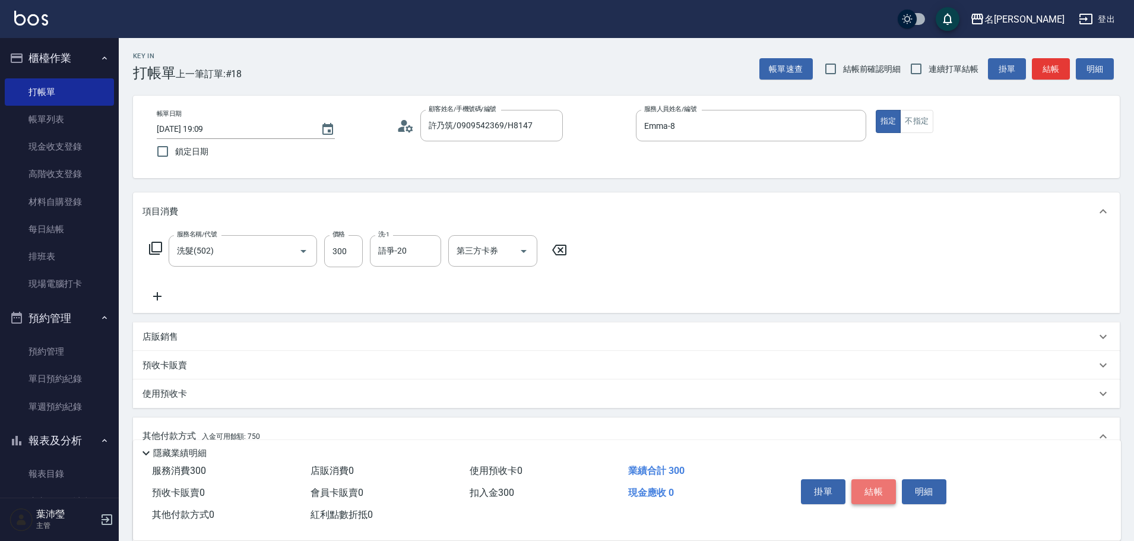
click at [877, 494] on button "結帳" at bounding box center [874, 491] width 45 height 25
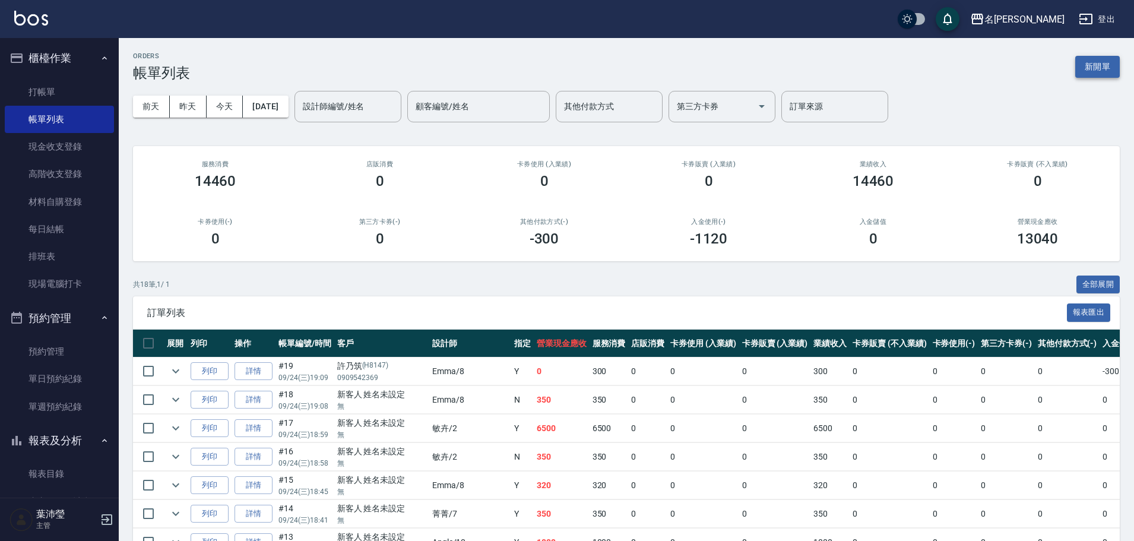
click at [1093, 62] on button "新開單" at bounding box center [1098, 67] width 45 height 22
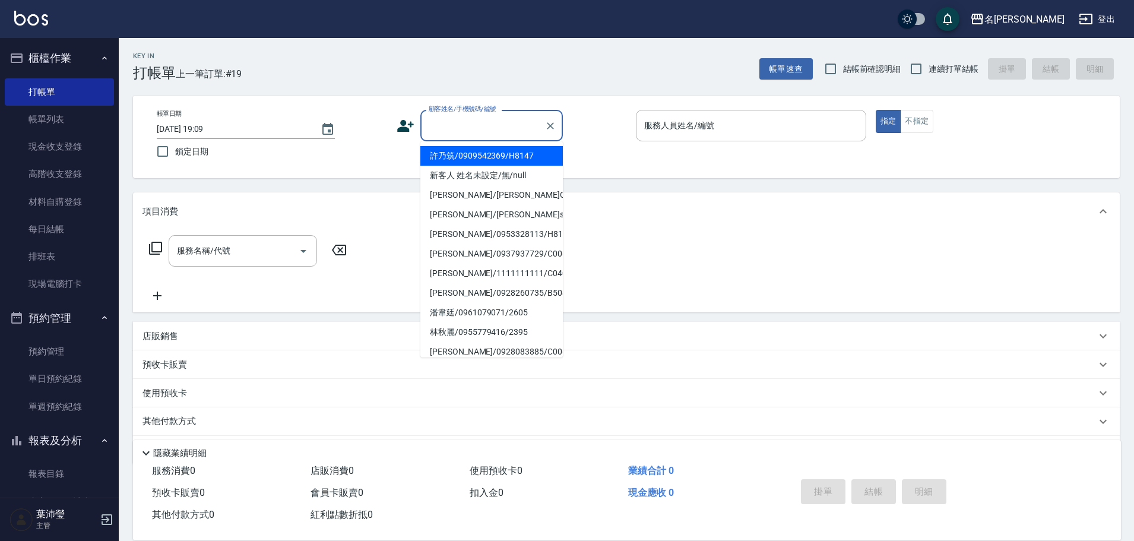
click at [506, 124] on input "顧客姓名/手機號碼/編號" at bounding box center [483, 125] width 114 height 21
click at [516, 179] on li "新客人 姓名未設定/無/null" at bounding box center [491, 176] width 143 height 20
type input "新客人 姓名未設定/無/null"
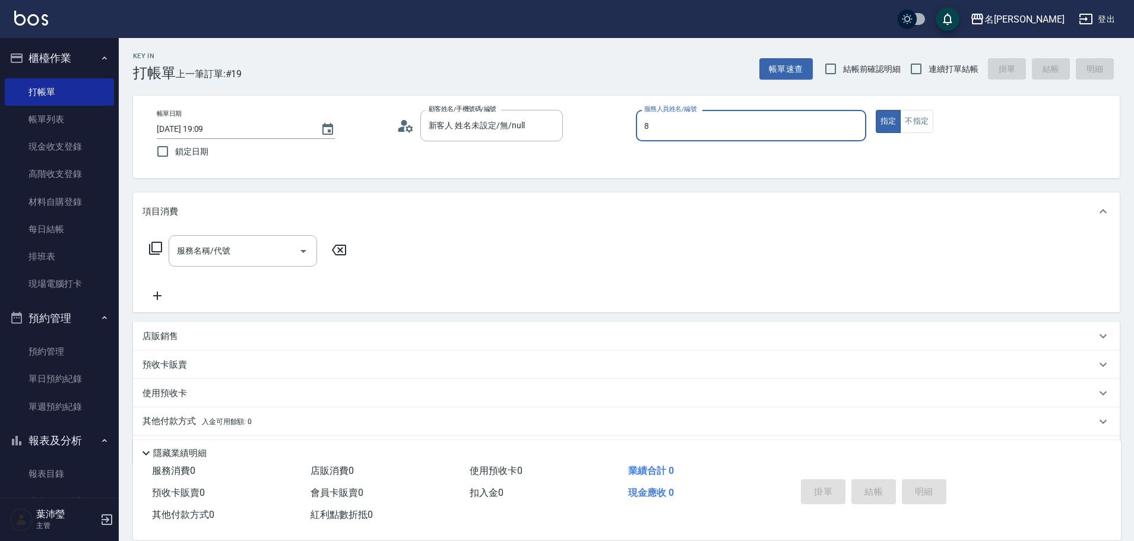
type input "Emma-8"
type button "true"
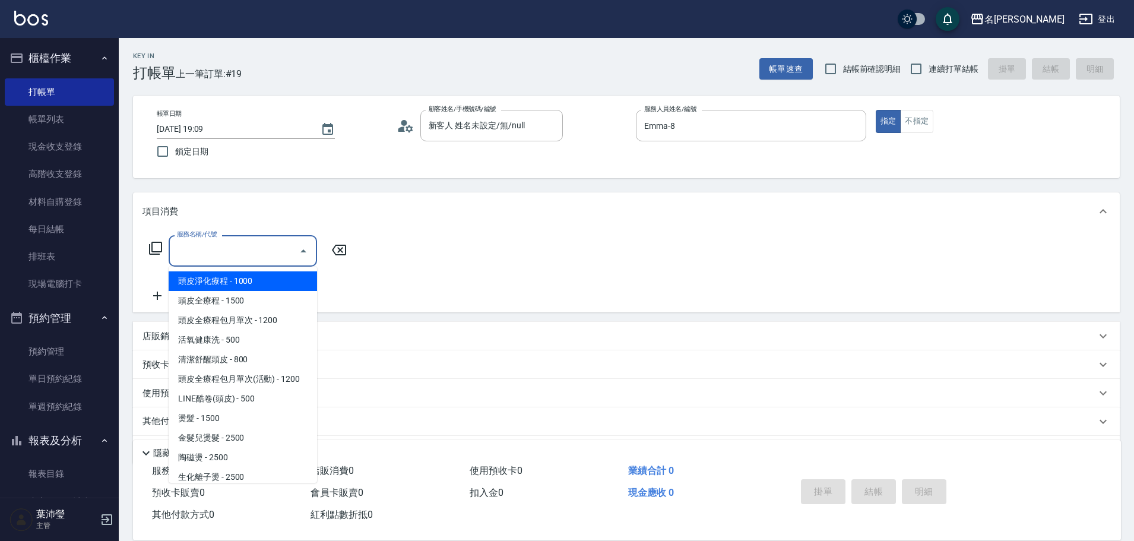
click at [264, 242] on input "服務名稱/代號" at bounding box center [234, 251] width 120 height 21
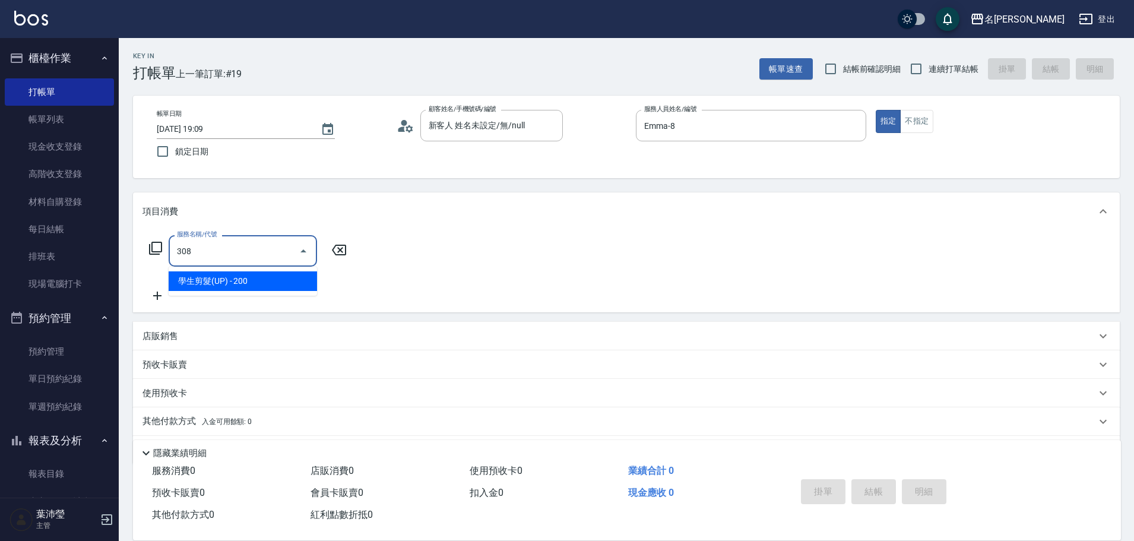
type input "學生剪髮(UP)(308)"
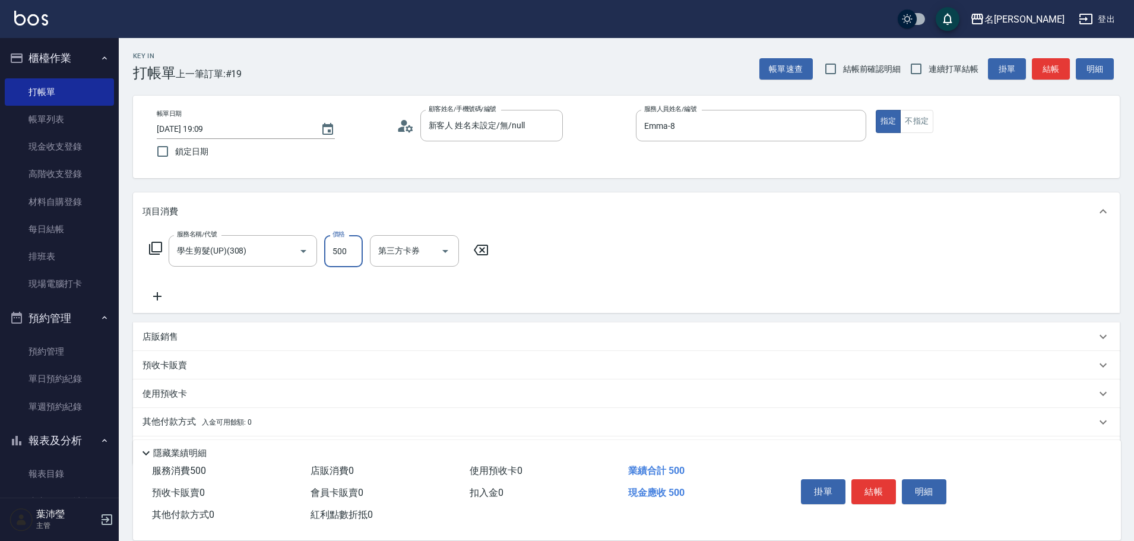
drag, startPoint x: 346, startPoint y: 252, endPoint x: 332, endPoint y: 256, distance: 14.7
click at [332, 256] on input "500" at bounding box center [343, 251] width 39 height 32
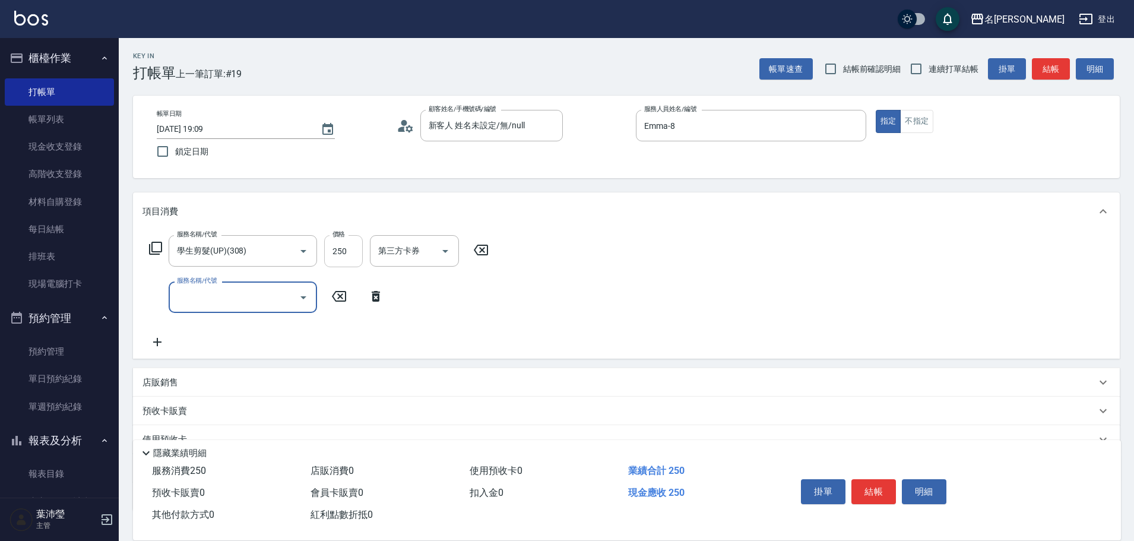
click at [359, 249] on input "250" at bounding box center [343, 251] width 39 height 32
type input "500"
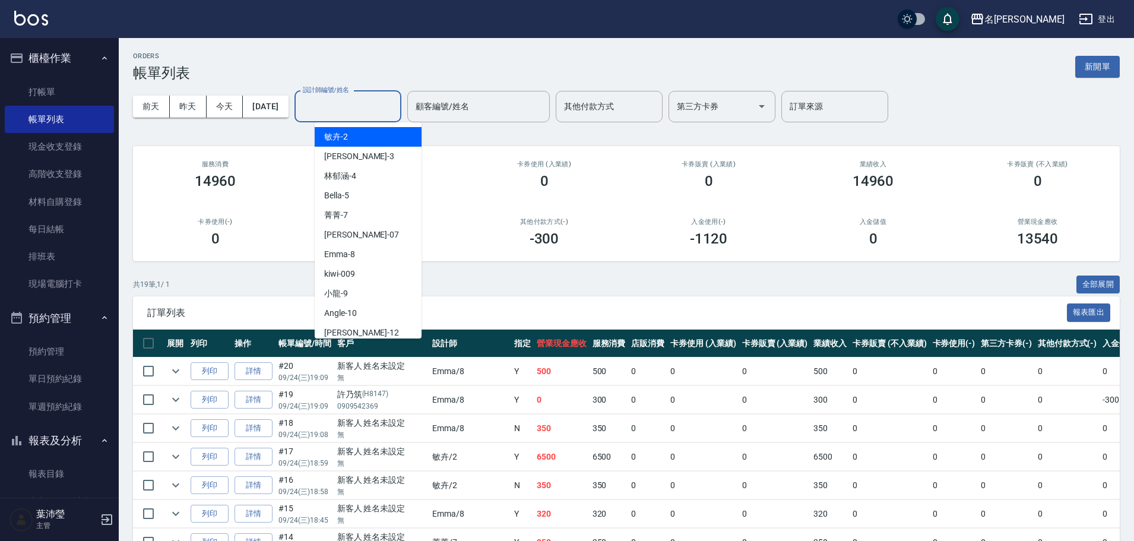
click at [384, 115] on input "設計師編號/姓名" at bounding box center [348, 106] width 96 height 21
click at [374, 251] on div "Emma -8" at bounding box center [368, 255] width 107 height 20
type input "Emma-8"
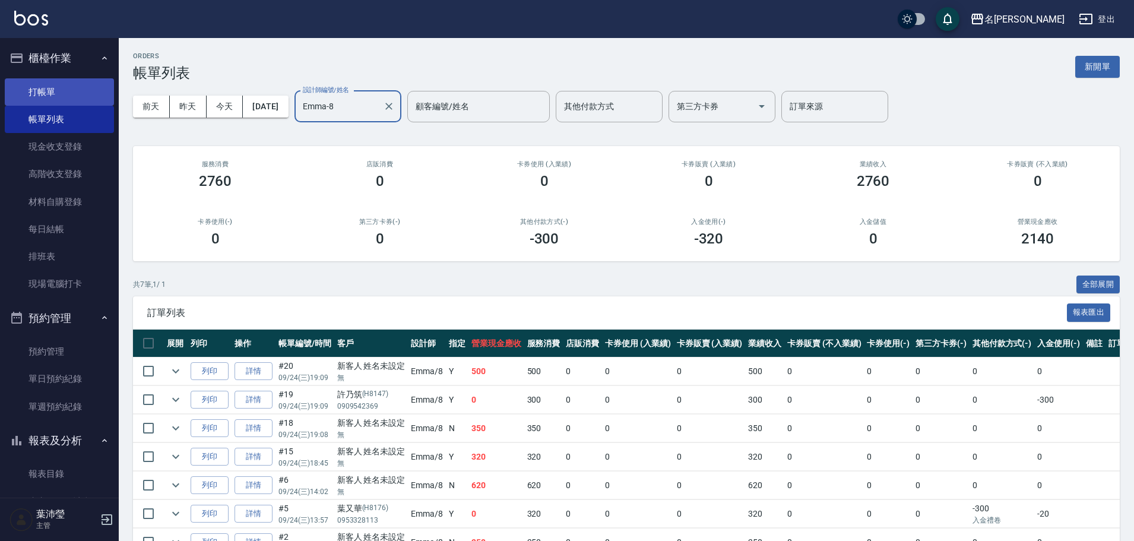
click at [45, 89] on link "打帳單" at bounding box center [59, 91] width 109 height 27
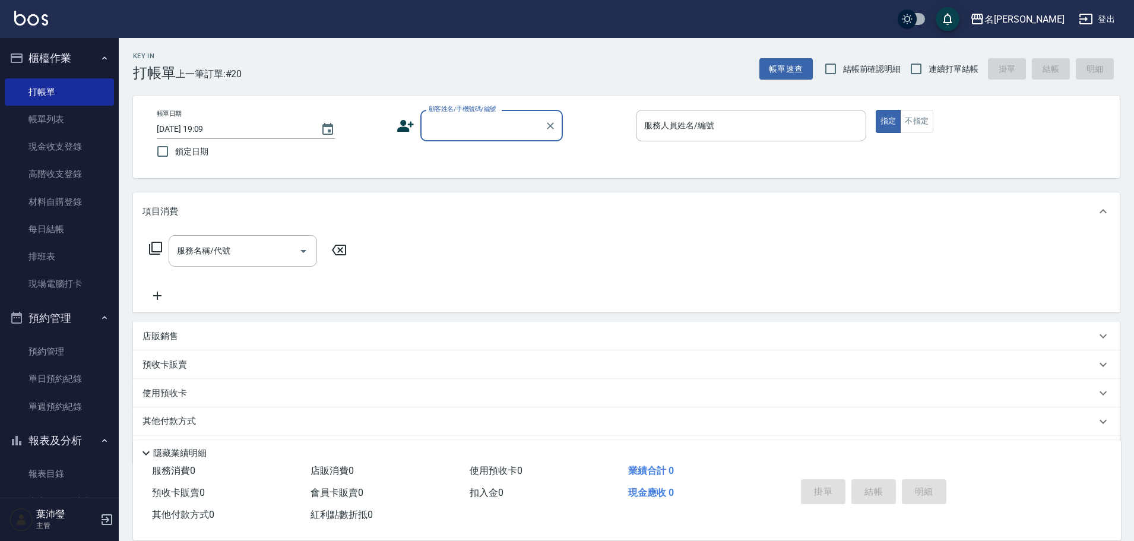
click at [495, 129] on input "顧客姓名/手機號碼/編號" at bounding box center [483, 125] width 114 height 21
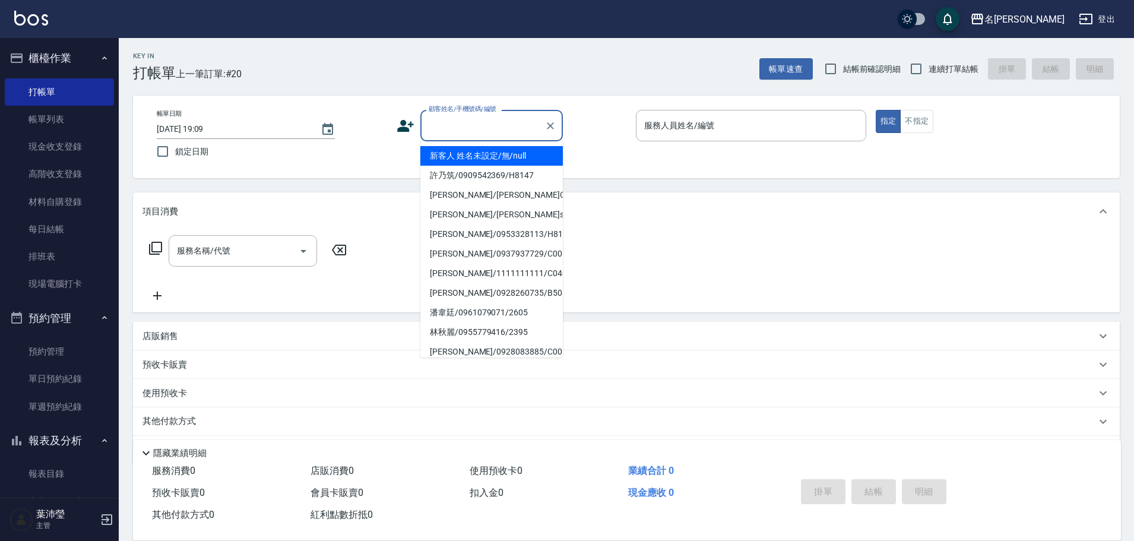
click at [504, 151] on li "新客人 姓名未設定/無/null" at bounding box center [491, 156] width 143 height 20
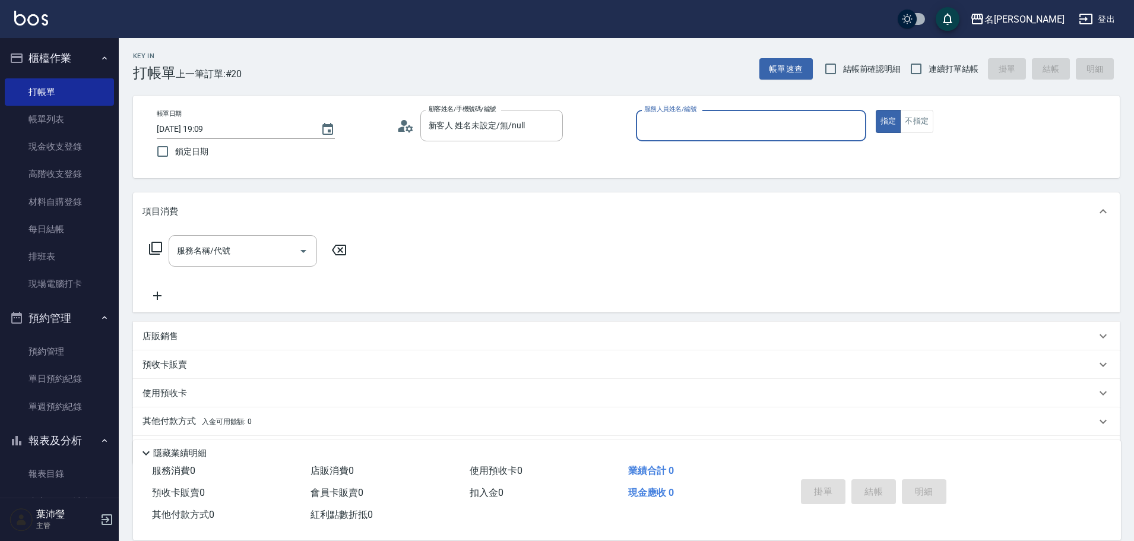
type input "新客人 姓名未設定/無/null"
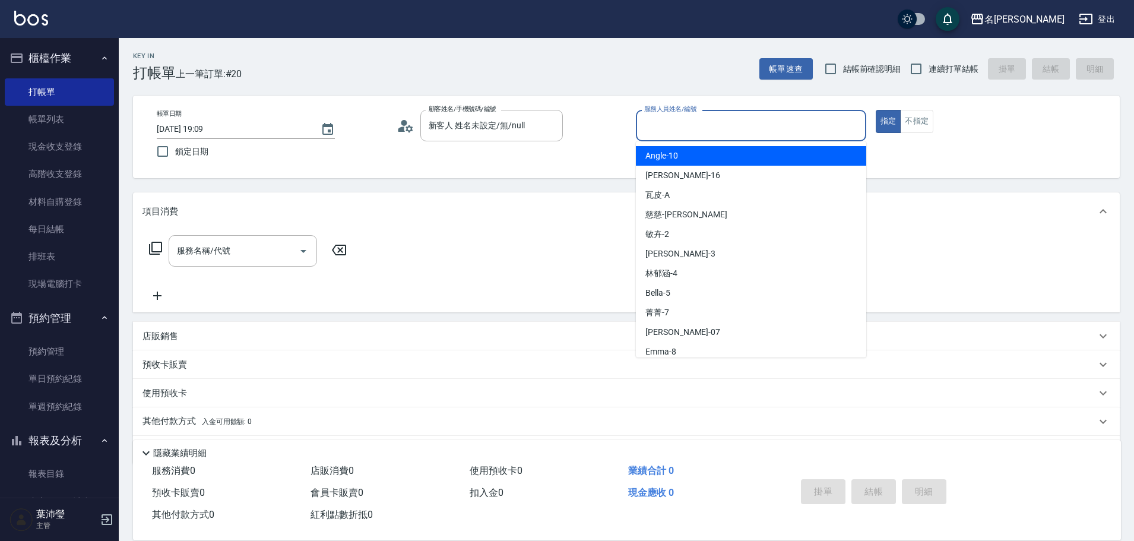
click at [815, 131] on input "服務人員姓名/編號" at bounding box center [751, 125] width 220 height 21
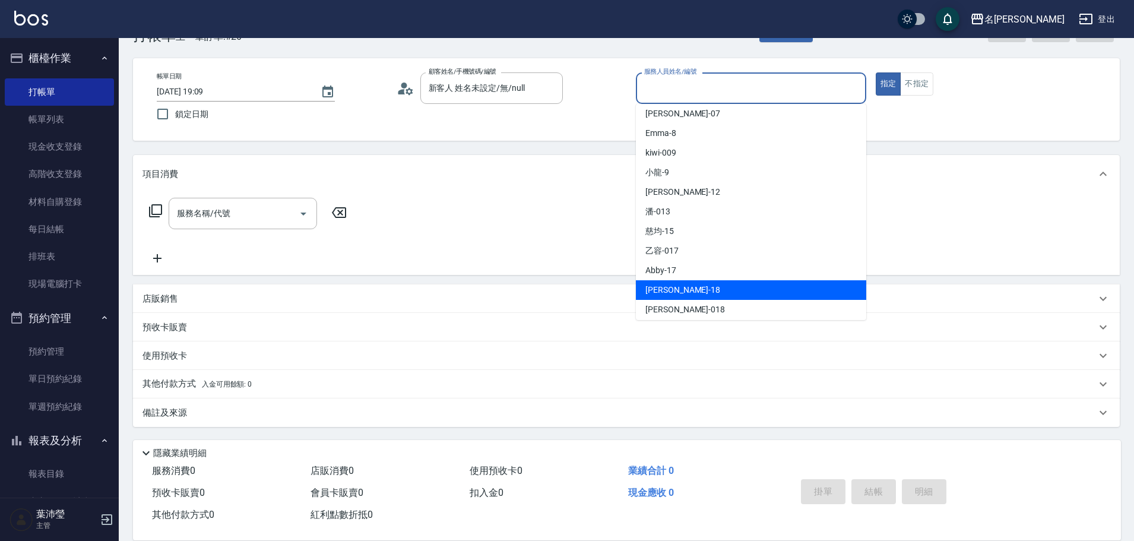
scroll to position [125, 0]
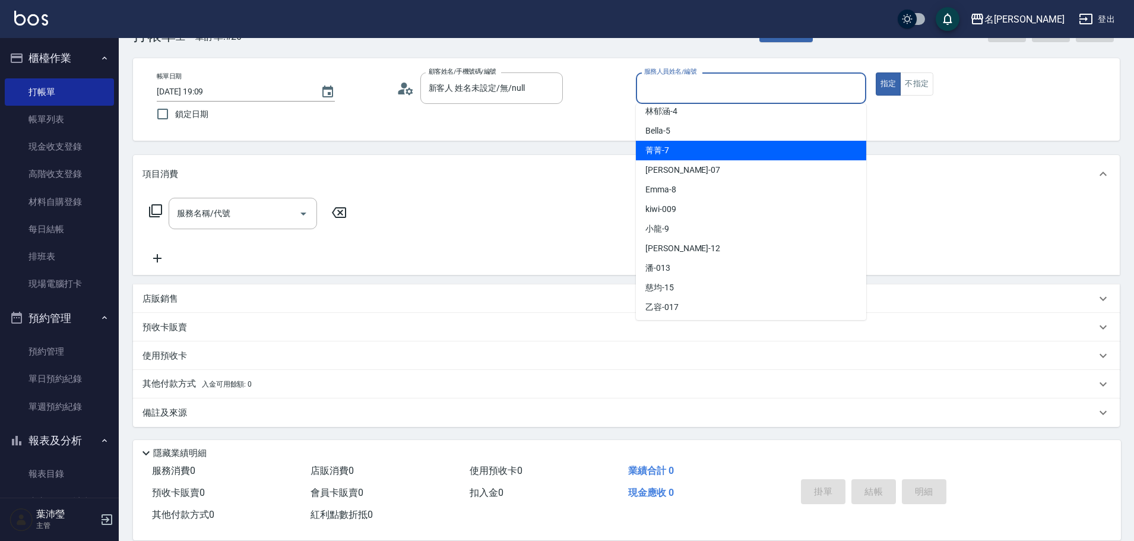
click at [703, 150] on div "菁菁 -7" at bounding box center [751, 151] width 230 height 20
type input "菁菁-7"
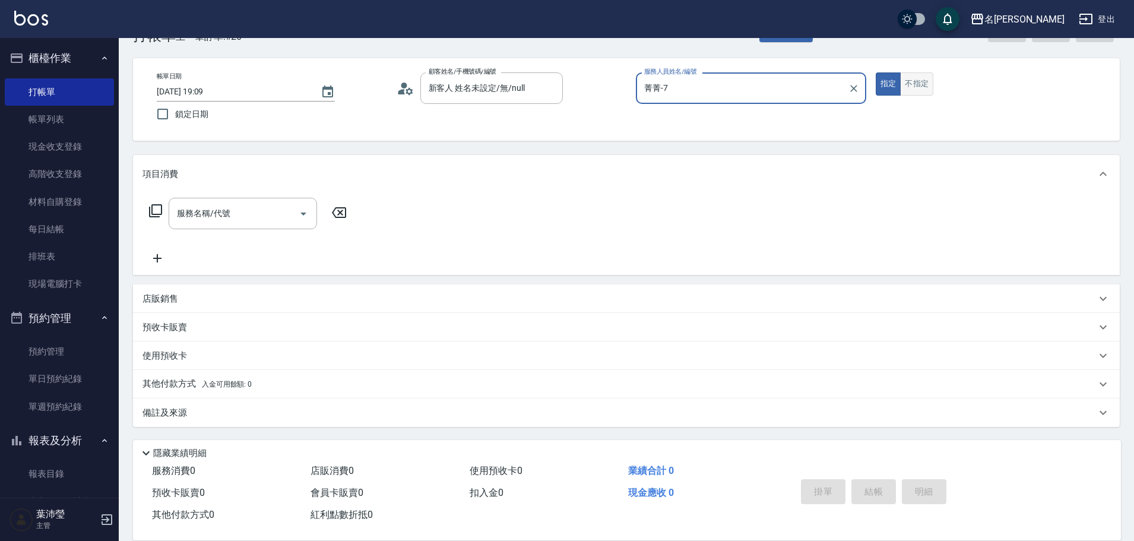
click at [909, 79] on button "不指定" at bounding box center [916, 83] width 33 height 23
click at [150, 208] on icon at bounding box center [155, 211] width 14 height 14
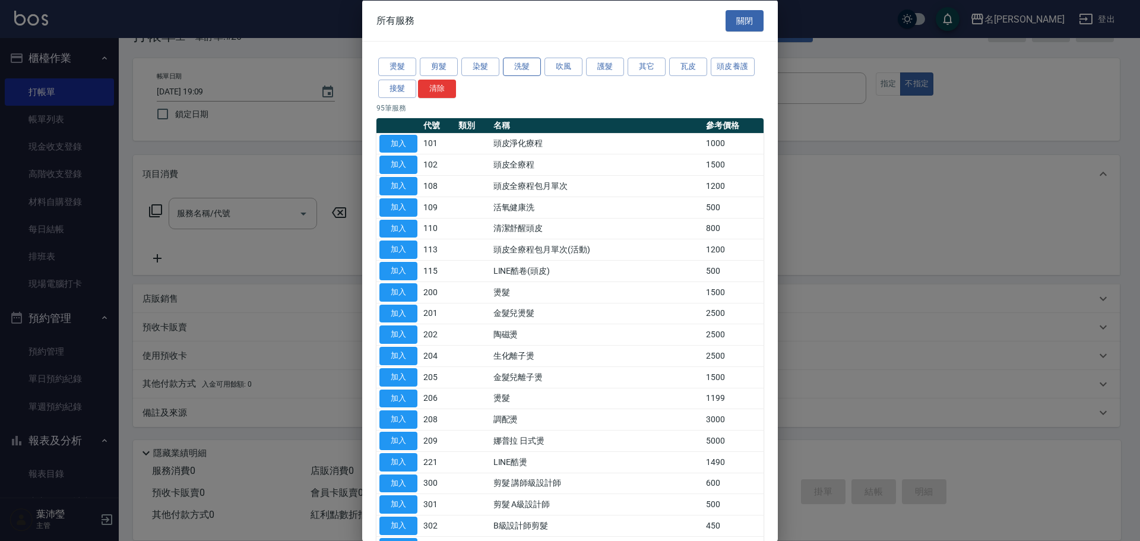
click at [510, 64] on button "洗髮" at bounding box center [522, 67] width 38 height 18
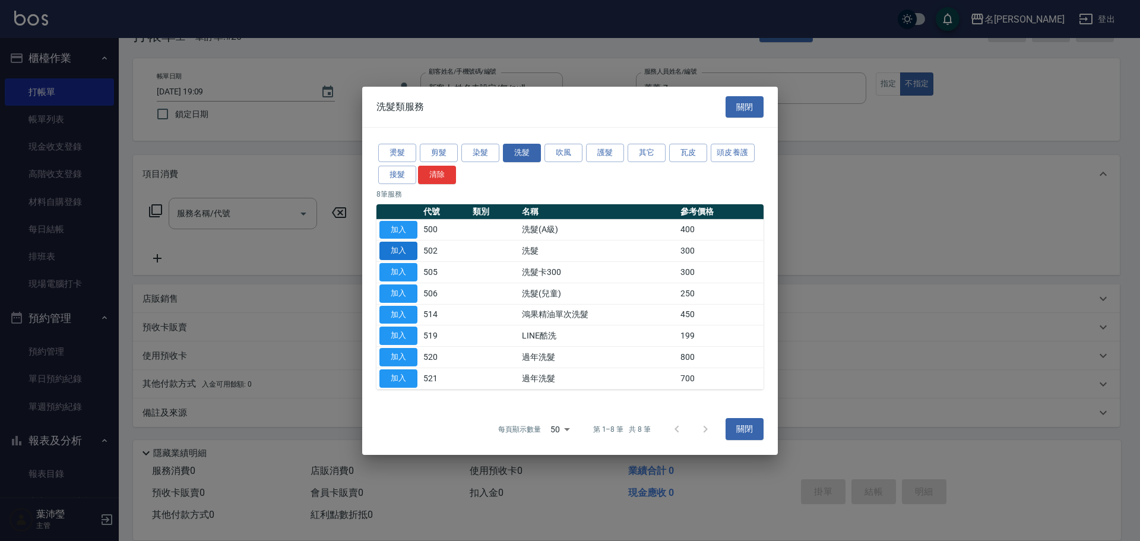
drag, startPoint x: 401, startPoint y: 230, endPoint x: 409, endPoint y: 257, distance: 28.4
click at [409, 260] on tbody "加入 500 洗髮(A級) 400 加入 502 洗髮 300 加入 505 洗髮卡300 300 加入 506 洗髮(兒童) 250 加入 514 鴻果精油…" at bounding box center [570, 304] width 387 height 170
click at [411, 252] on button "加入" at bounding box center [398, 251] width 38 height 18
type input "洗髮(502)"
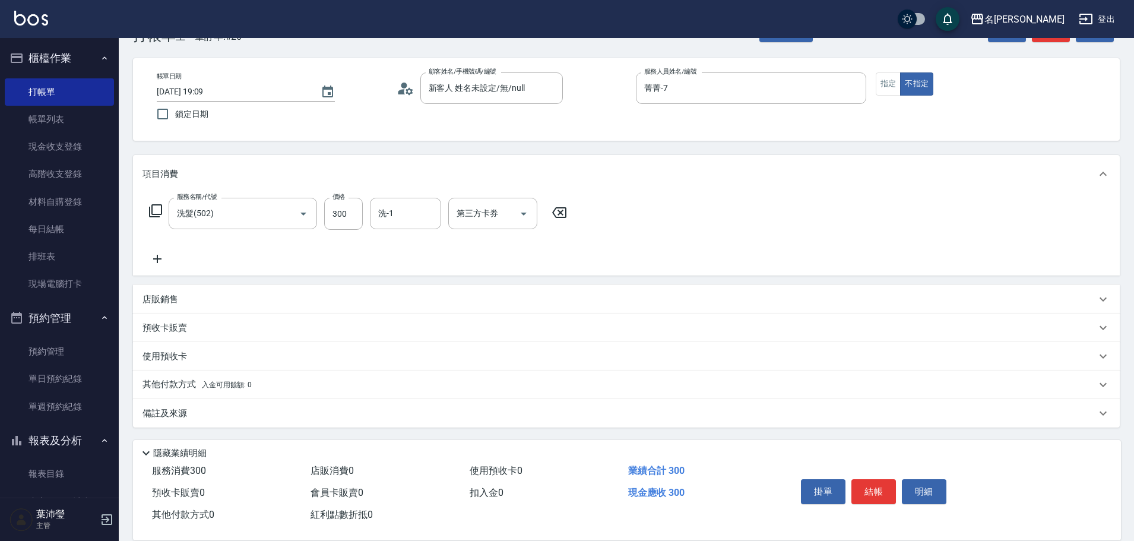
click at [401, 212] on input "洗-1" at bounding box center [405, 213] width 61 height 21
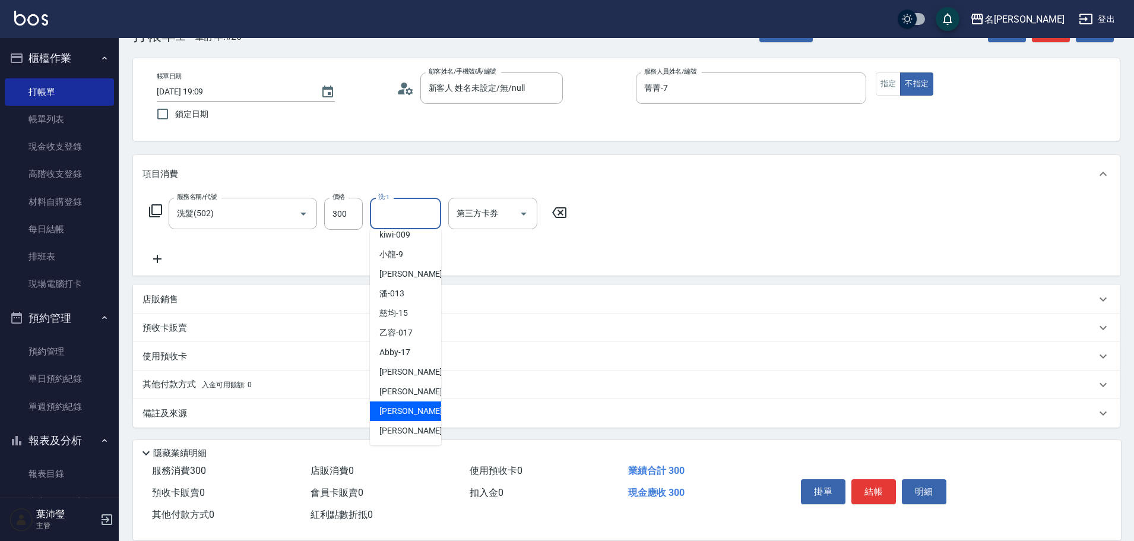
scroll to position [238, 0]
click at [401, 424] on span "宥蓁 -19" at bounding box center [416, 430] width 75 height 12
type input "宥蓁-19"
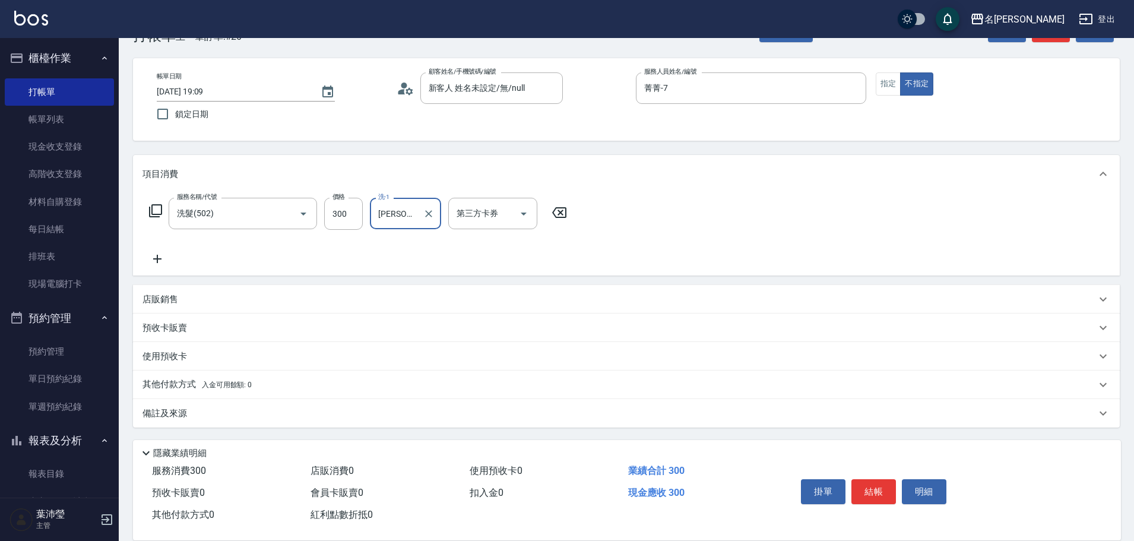
click at [157, 208] on icon at bounding box center [155, 211] width 14 height 14
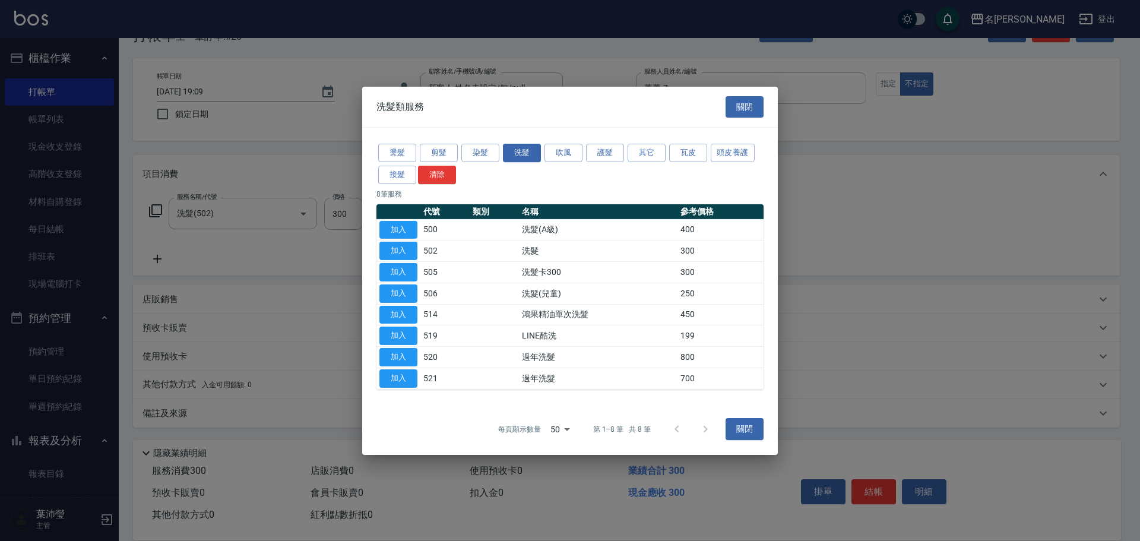
drag, startPoint x: 652, startPoint y: 153, endPoint x: 653, endPoint y: 163, distance: 9.6
click at [651, 153] on button "其它" at bounding box center [647, 153] width 38 height 18
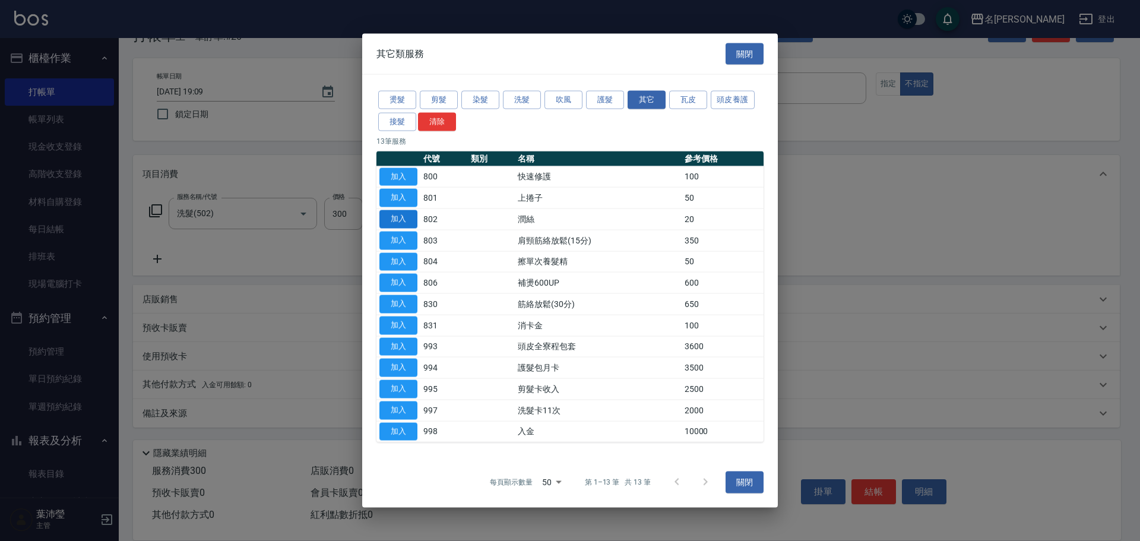
click at [393, 222] on button "加入" at bounding box center [398, 219] width 38 height 18
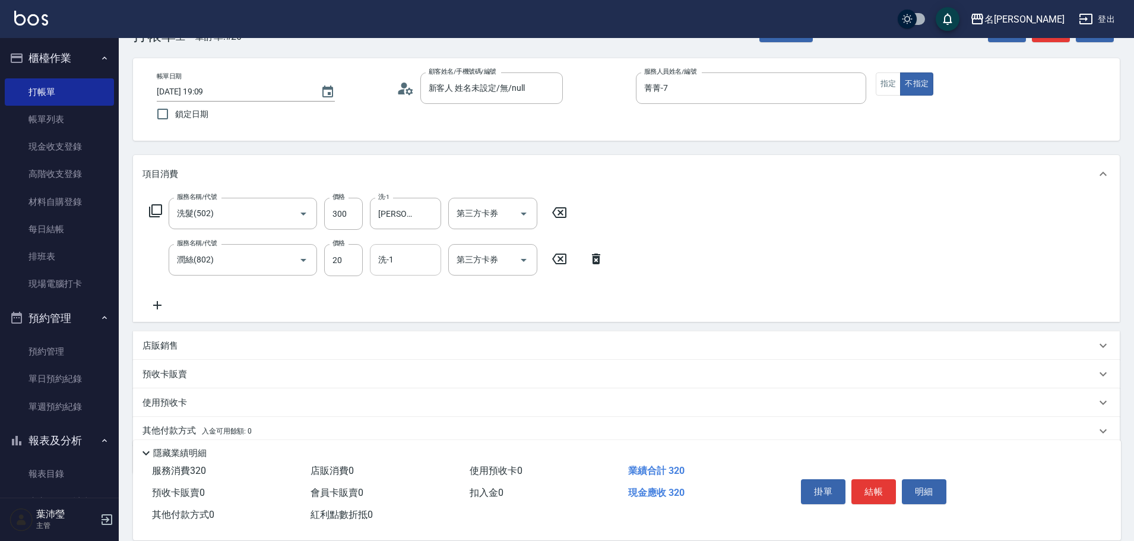
click at [406, 255] on input "洗-1" at bounding box center [405, 259] width 61 height 21
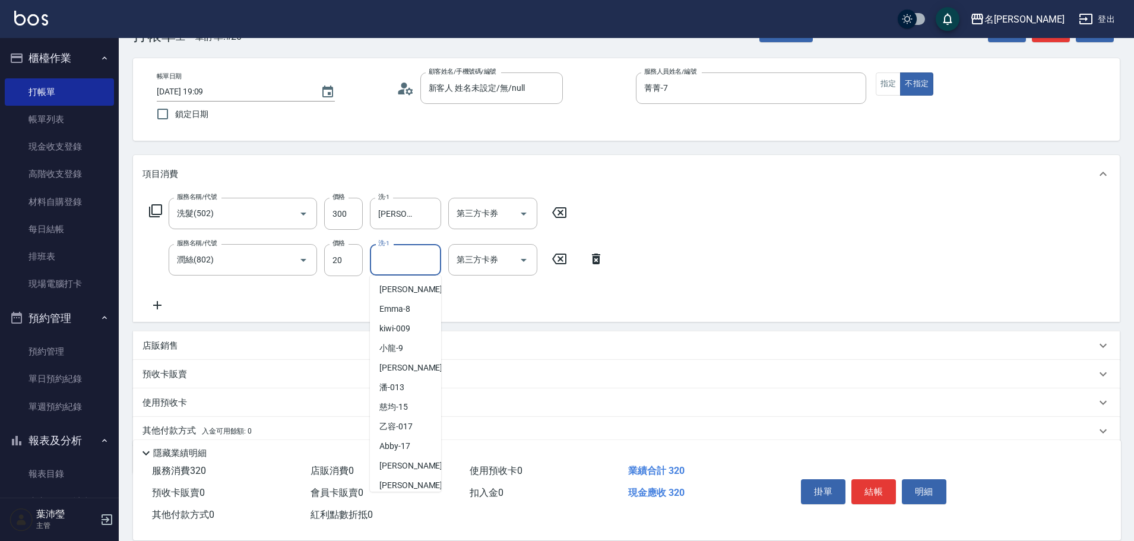
scroll to position [303, 0]
click at [414, 401] on div "宥蓁 -19" at bounding box center [405, 411] width 71 height 20
type input "宥蓁-19"
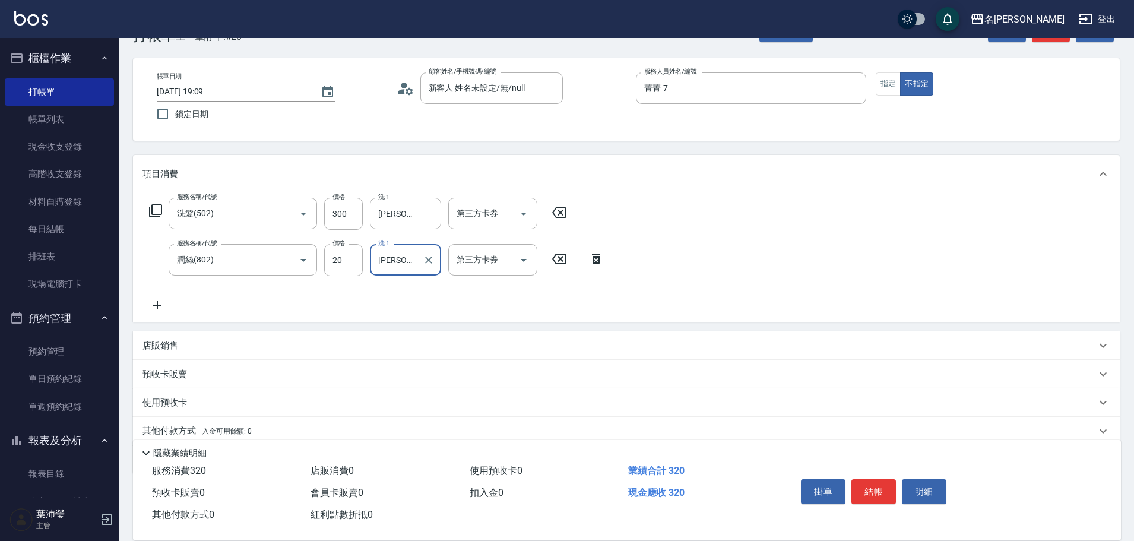
click at [829, 257] on div "服務名稱/代號 洗髮(502) 服務名稱/代號 價格 300 價格 洗-1 宥蓁-19 洗-1 第三方卡券 第三方卡券 服務名稱/代號 潤絲(802) 服務名…" at bounding box center [626, 257] width 987 height 129
click at [866, 502] on div "掛單 結帳 明細" at bounding box center [873, 493] width 155 height 37
click at [868, 496] on button "結帳" at bounding box center [874, 491] width 45 height 25
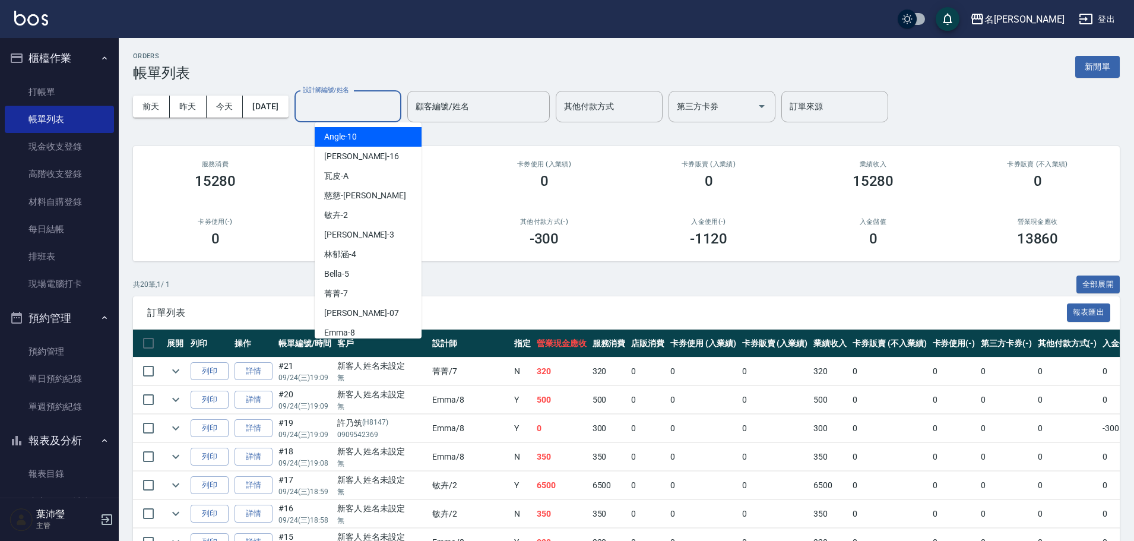
click at [377, 103] on input "設計師編號/姓名" at bounding box center [348, 106] width 96 height 21
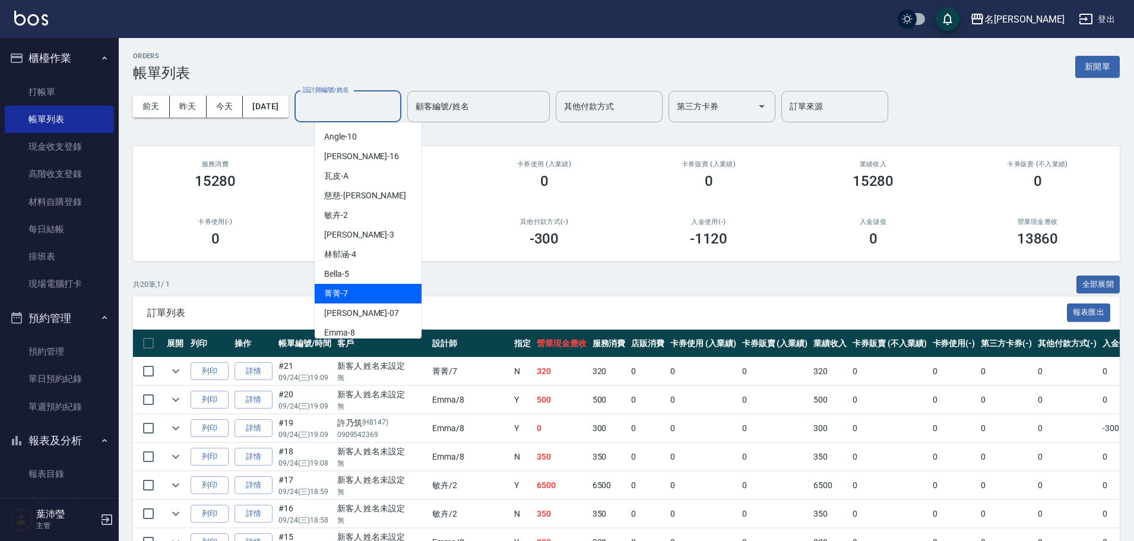
click at [368, 285] on div "菁菁 -7" at bounding box center [368, 294] width 107 height 20
type input "菁菁-7"
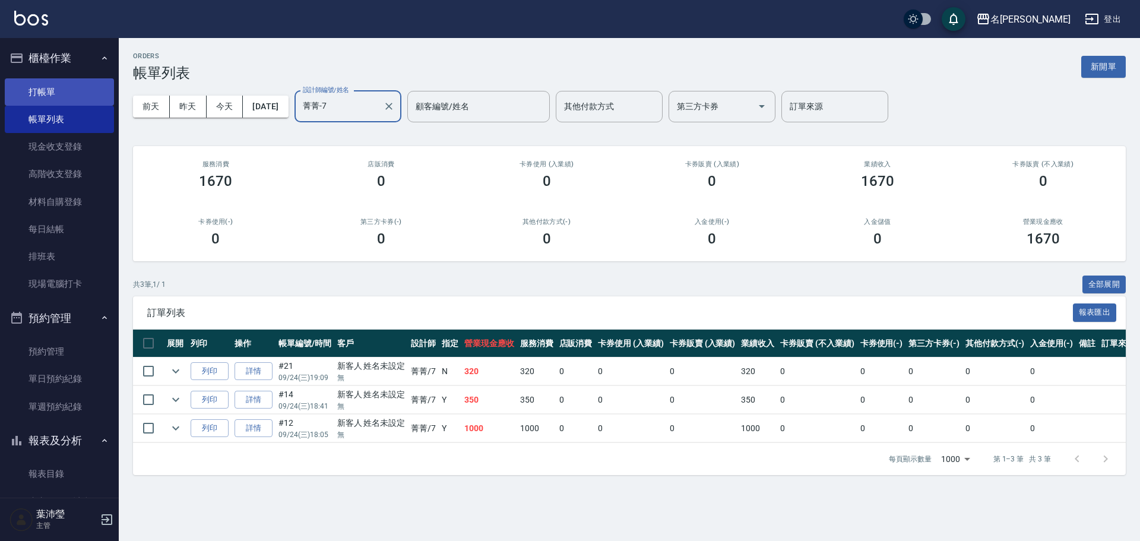
click at [84, 93] on link "打帳單" at bounding box center [59, 91] width 109 height 27
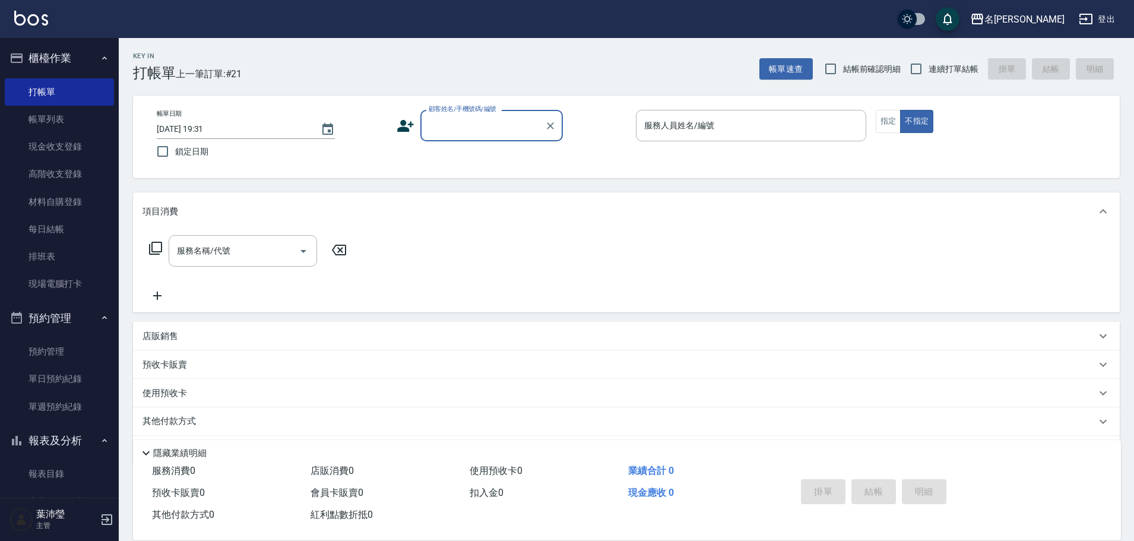
click at [491, 135] on input "顧客姓名/手機號碼/編號" at bounding box center [483, 125] width 114 height 21
drag, startPoint x: 665, startPoint y: 226, endPoint x: 552, endPoint y: 236, distance: 113.8
click at [665, 227] on div "項目消費" at bounding box center [626, 211] width 987 height 38
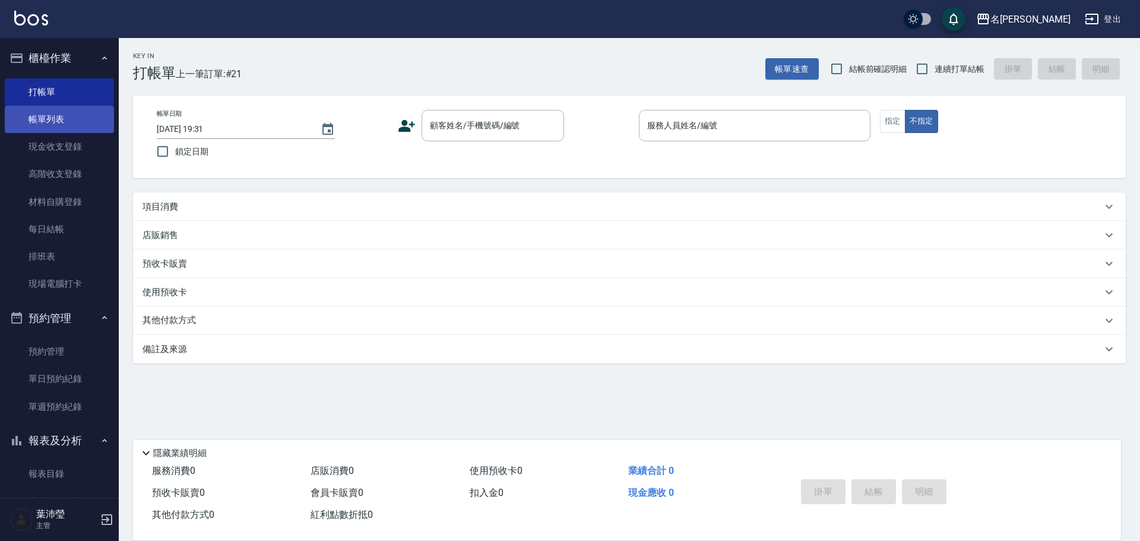
click at [74, 130] on link "帳單列表" at bounding box center [59, 119] width 109 height 27
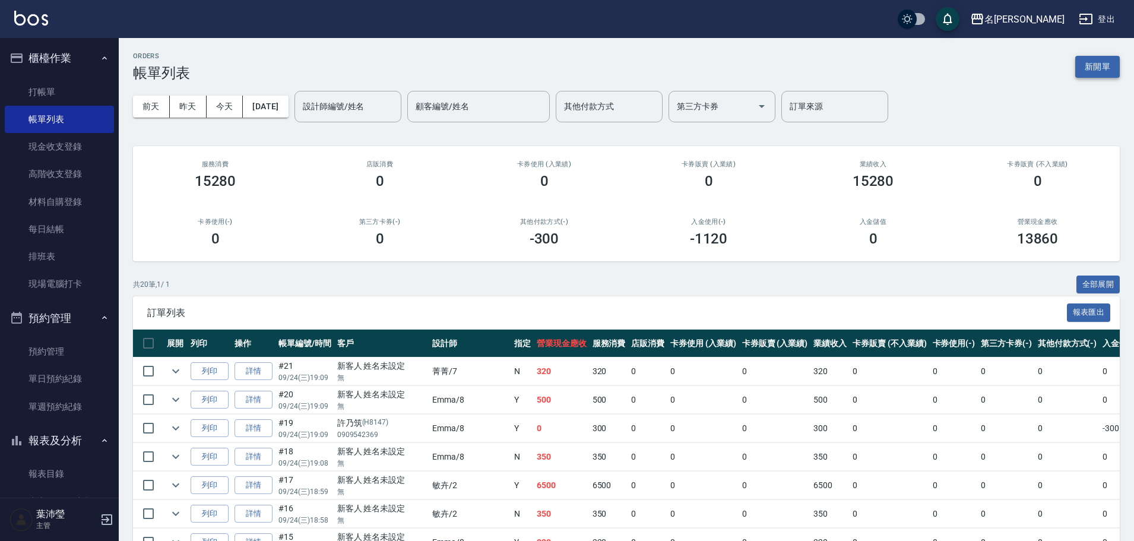
click at [1108, 67] on button "新開單" at bounding box center [1098, 67] width 45 height 22
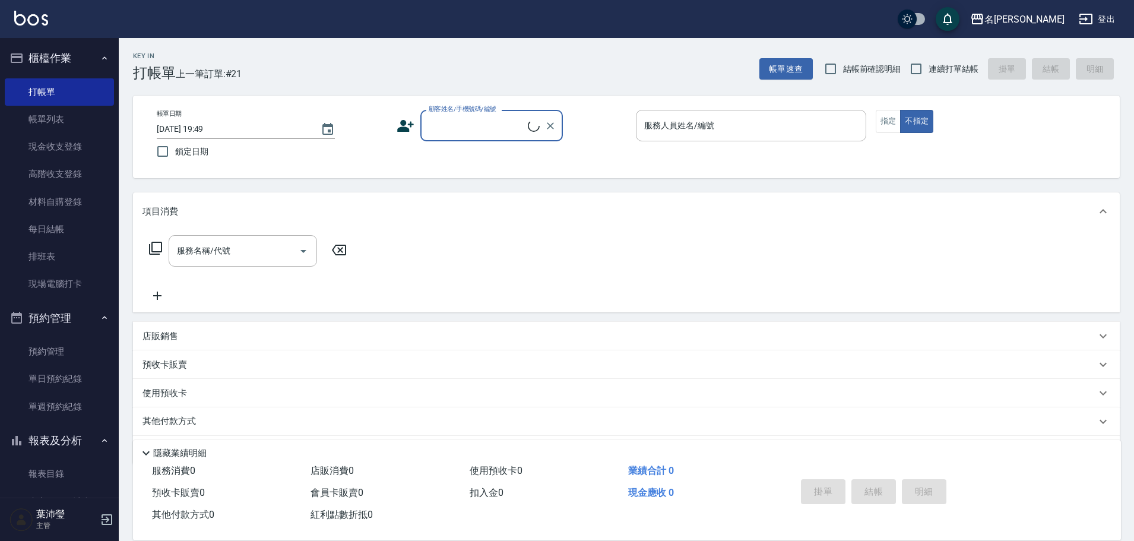
click at [456, 135] on input "顧客姓名/手機號碼/編號" at bounding box center [477, 125] width 102 height 21
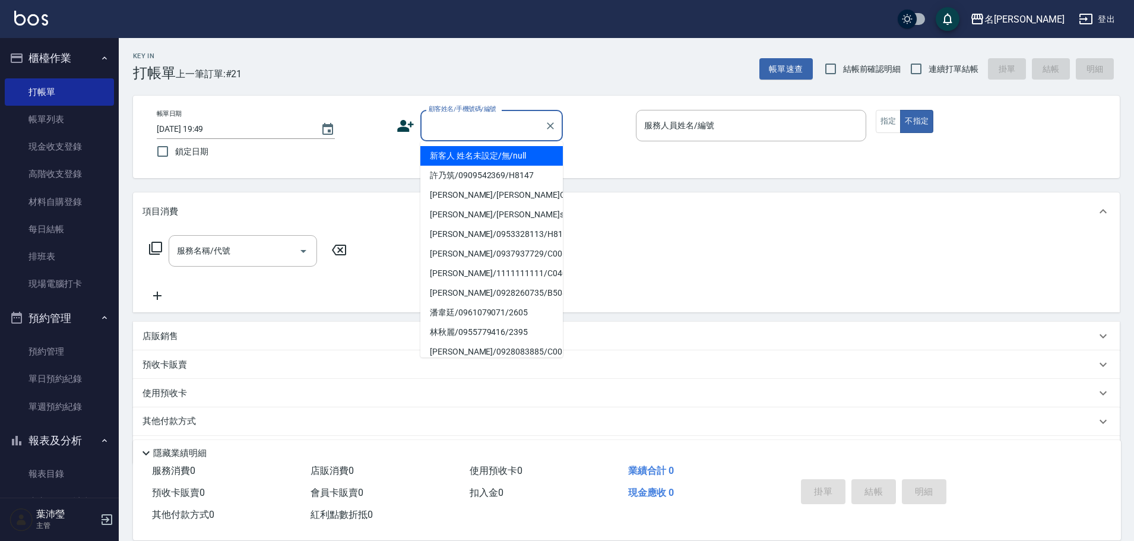
click at [477, 154] on li "新客人 姓名未設定/無/null" at bounding box center [491, 156] width 143 height 20
type input "新客人 姓名未設定/無/null"
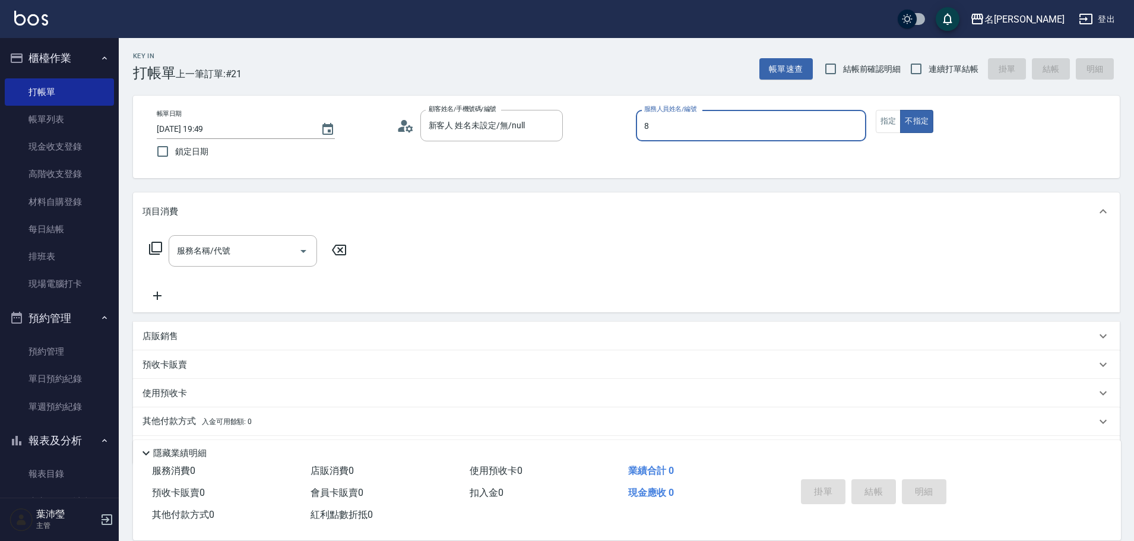
type input "Emma-8"
type button "false"
click at [876, 126] on button "指定" at bounding box center [889, 121] width 26 height 23
click at [236, 268] on div "服務名稱/代號 服務名稱/代號" at bounding box center [248, 269] width 211 height 68
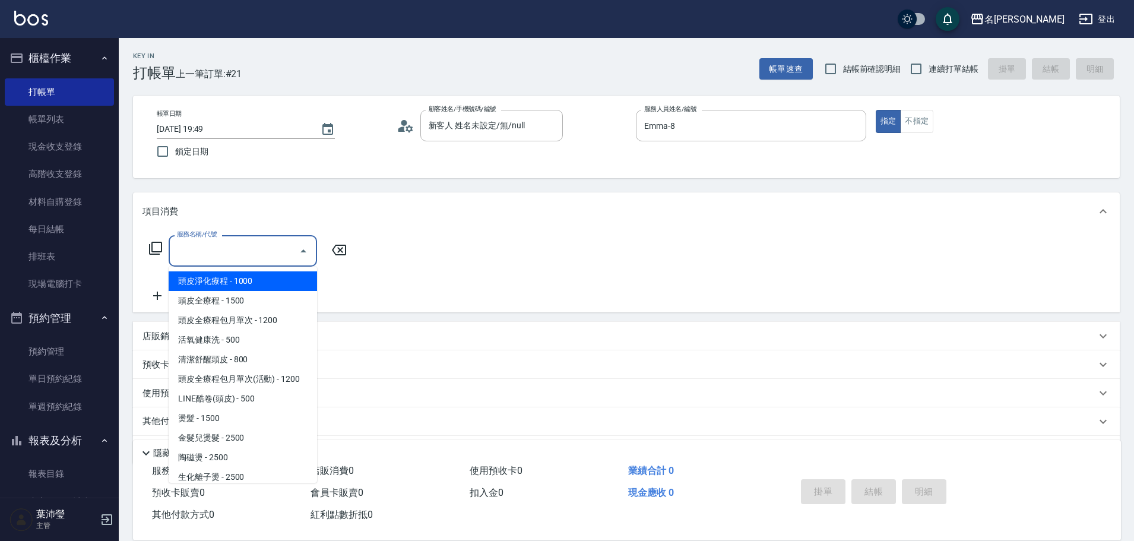
click at [248, 250] on input "服務名稱/代號" at bounding box center [234, 251] width 120 height 21
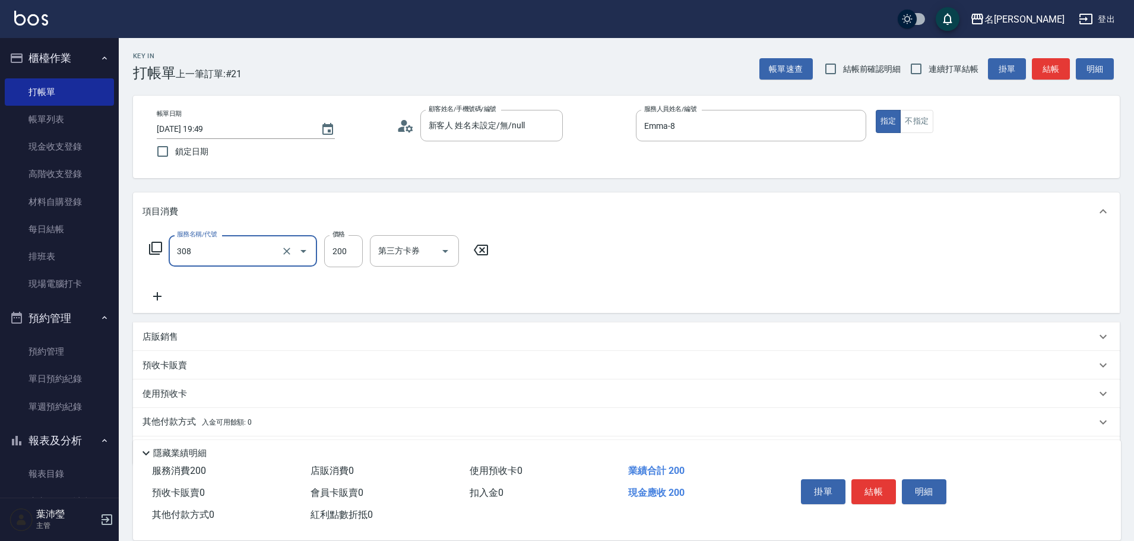
type input "學生剪髮(UP)(308)"
type input "250"
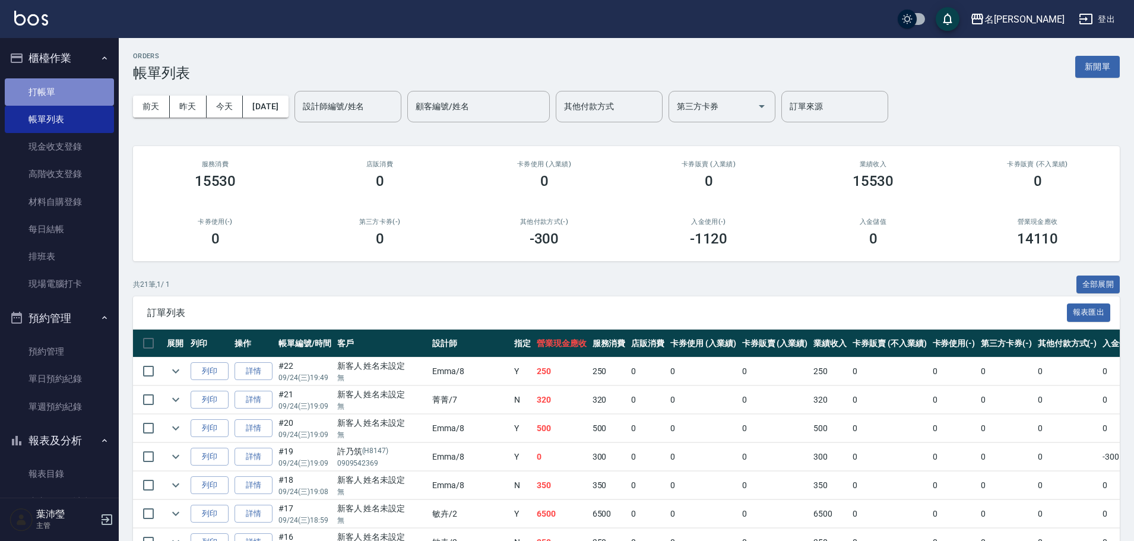
click at [88, 96] on link "打帳單" at bounding box center [59, 91] width 109 height 27
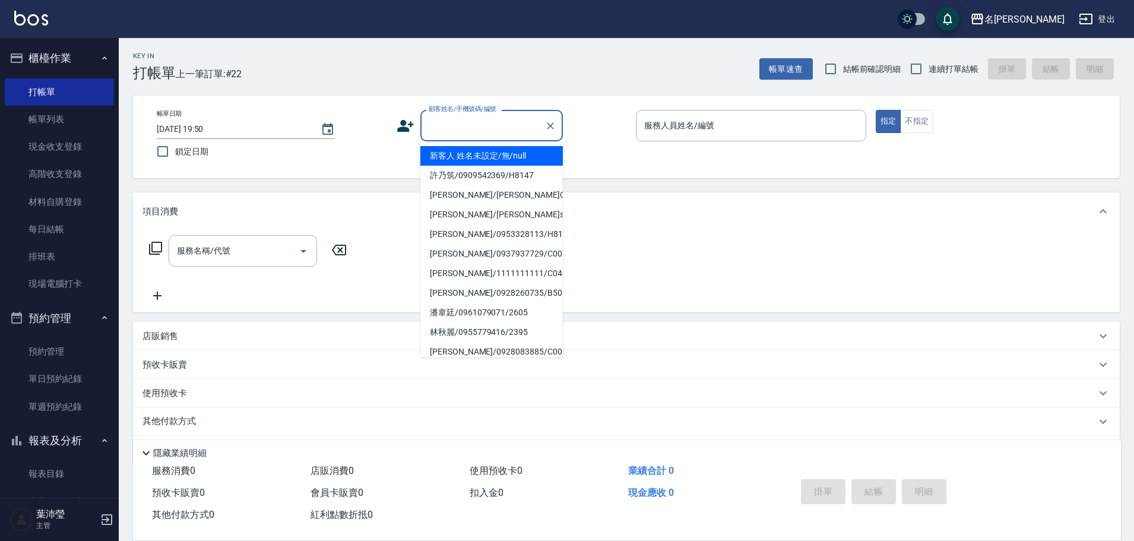
click at [489, 135] on input "顧客姓名/手機號碼/編號" at bounding box center [483, 125] width 114 height 21
click at [499, 157] on li "黃月雲/0936044241/9016" at bounding box center [491, 156] width 143 height 20
type input "黃月雲/0936044241/9016"
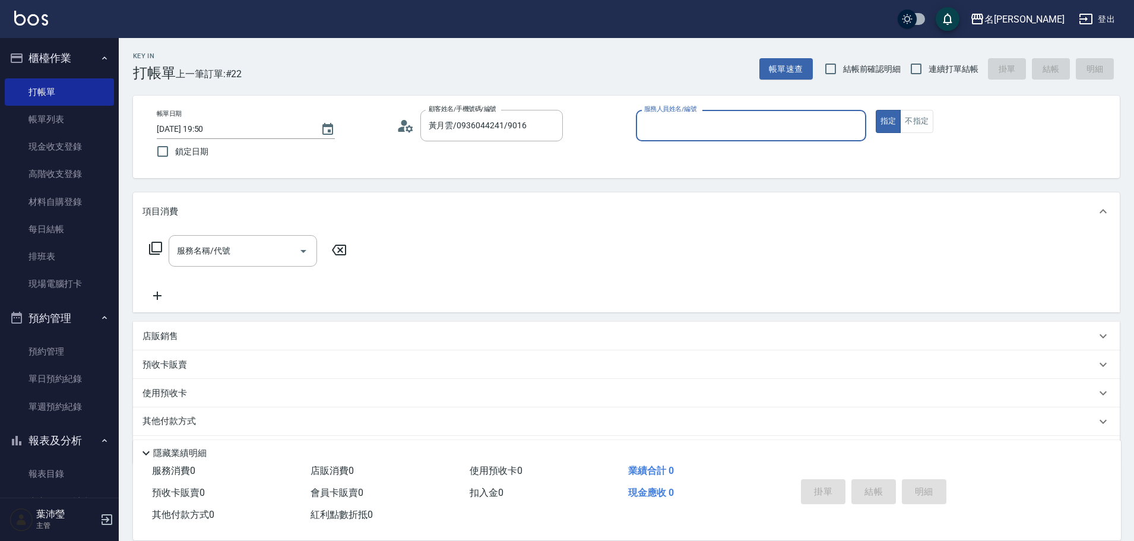
type input "敏卉-2"
click at [153, 251] on icon at bounding box center [155, 248] width 13 height 13
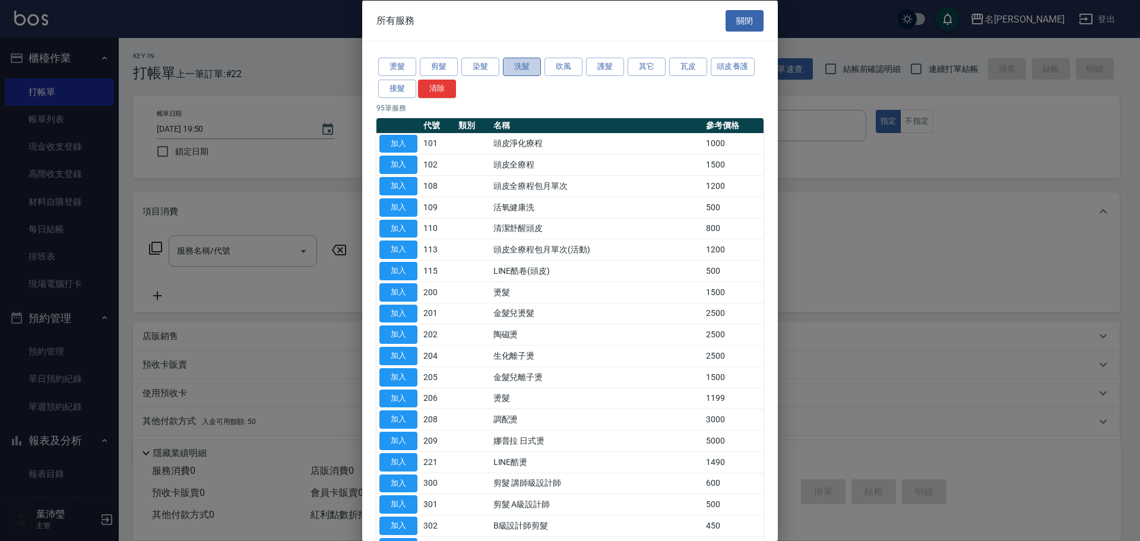
click at [512, 68] on button "洗髮" at bounding box center [522, 67] width 38 height 18
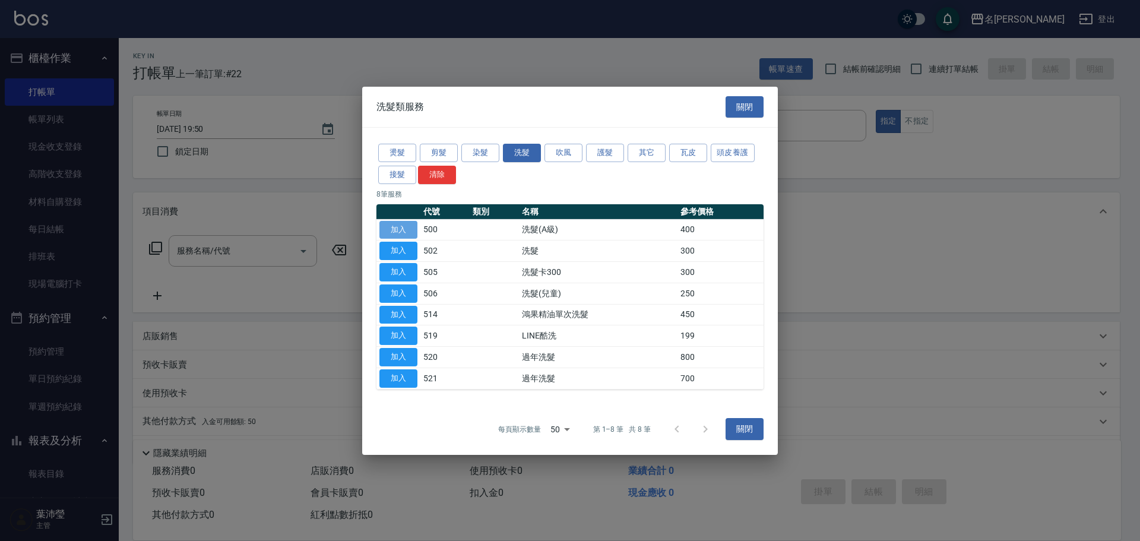
click at [398, 232] on button "加入" at bounding box center [398, 229] width 38 height 18
type input "洗髮(A級)(500)"
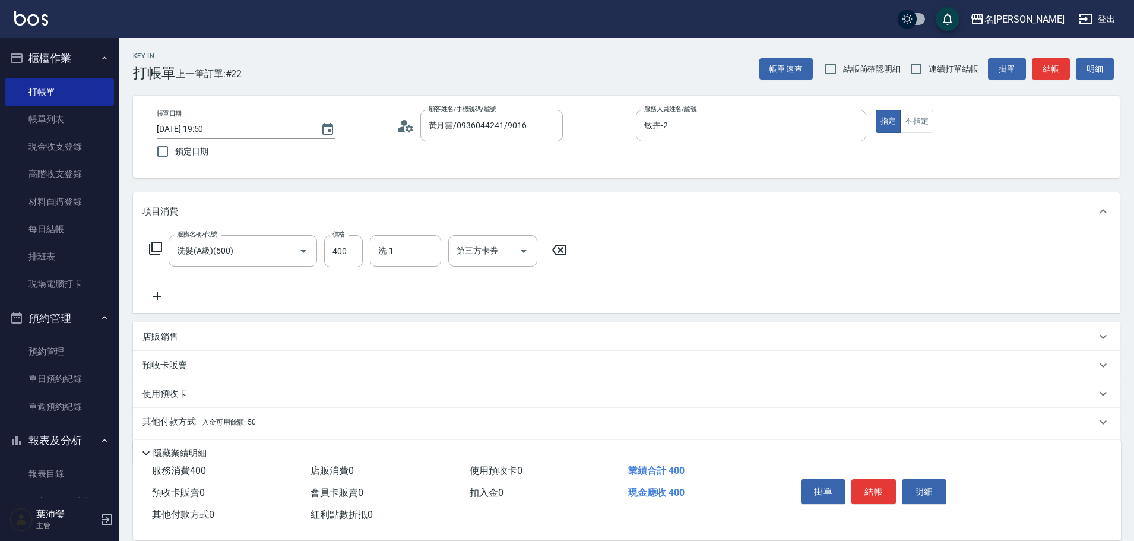
click at [173, 426] on p "其他付款方式 入金可用餘額: 50" at bounding box center [199, 422] width 113 height 13
click at [49, 120] on link "帳單列表" at bounding box center [59, 119] width 109 height 27
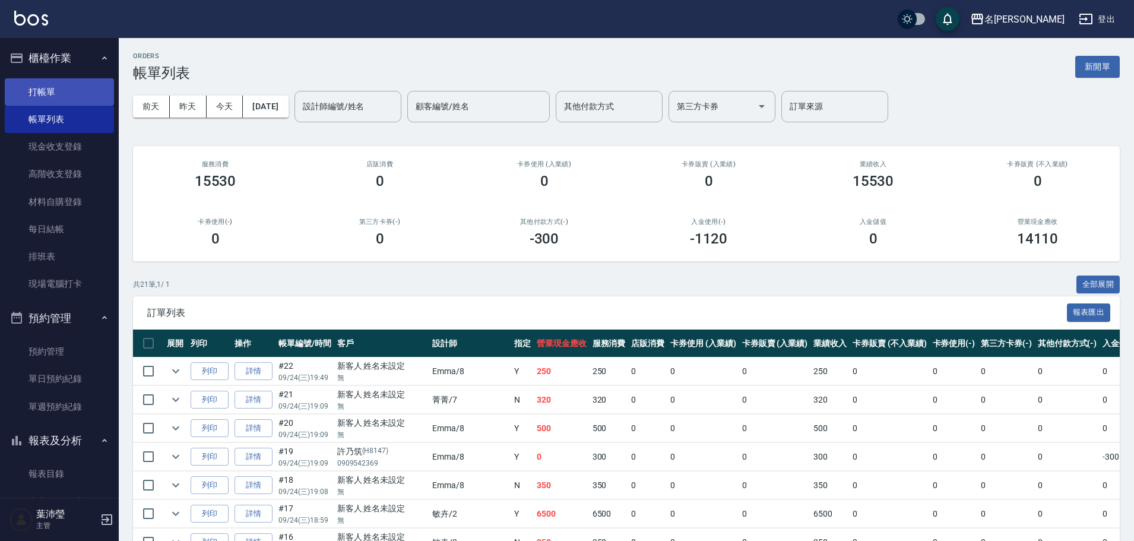
click at [60, 87] on link "打帳單" at bounding box center [59, 91] width 109 height 27
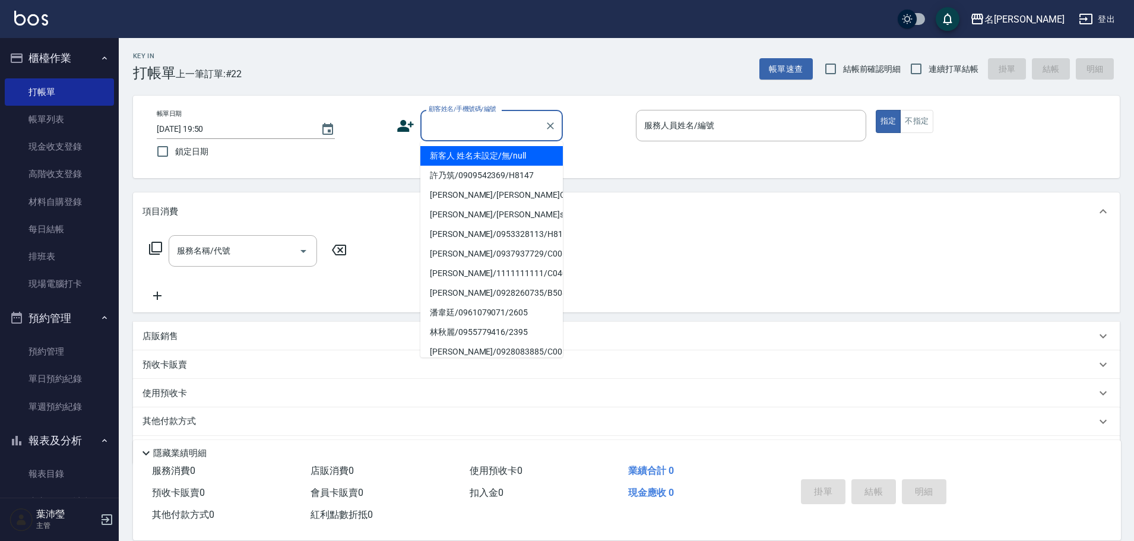
drag, startPoint x: 445, startPoint y: 125, endPoint x: 423, endPoint y: 150, distance: 33.7
click at [439, 127] on input "顧客姓名/手機號碼/編號" at bounding box center [483, 125] width 114 height 21
click at [440, 157] on li "新客人 姓名未設定/無/null" at bounding box center [491, 156] width 143 height 20
type input "新客人 姓名未設定/無/null"
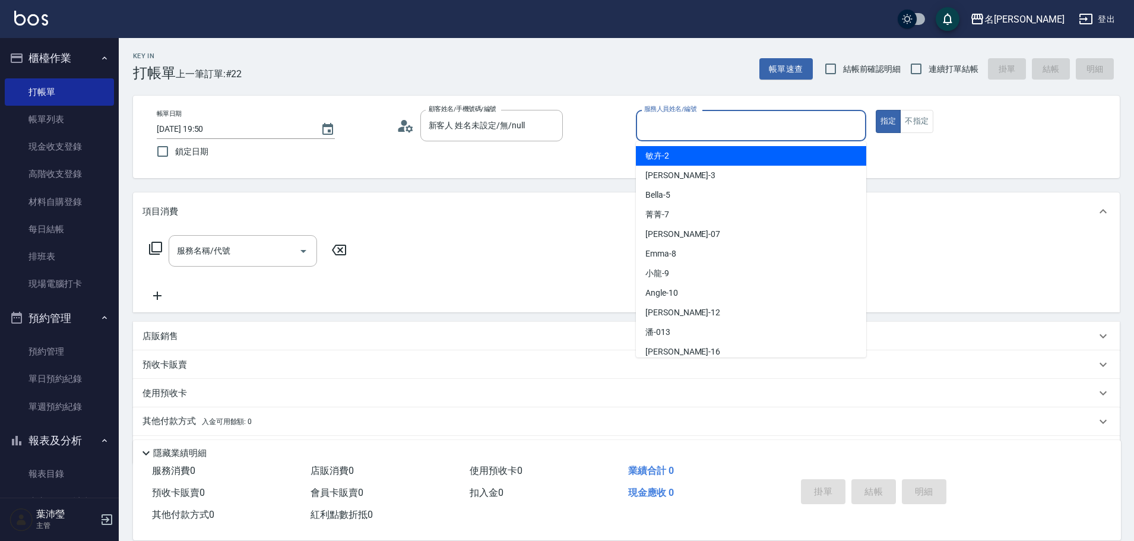
click at [651, 122] on input "服務人員姓名/編號" at bounding box center [751, 125] width 220 height 21
click at [660, 157] on span "敏卉 -2" at bounding box center [658, 156] width 24 height 12
type input "敏卉-2"
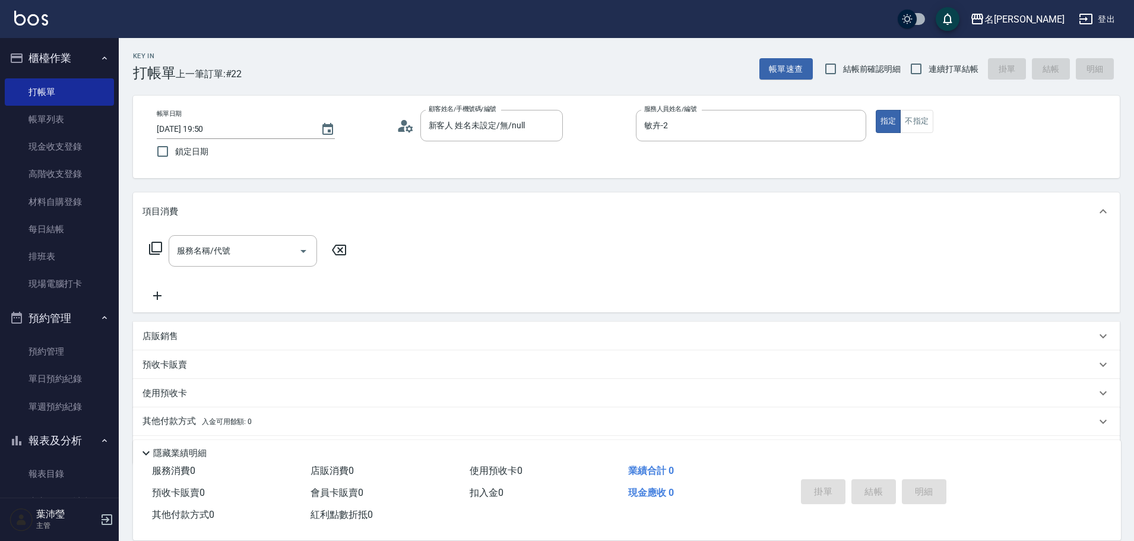
click at [154, 245] on icon at bounding box center [155, 248] width 14 height 14
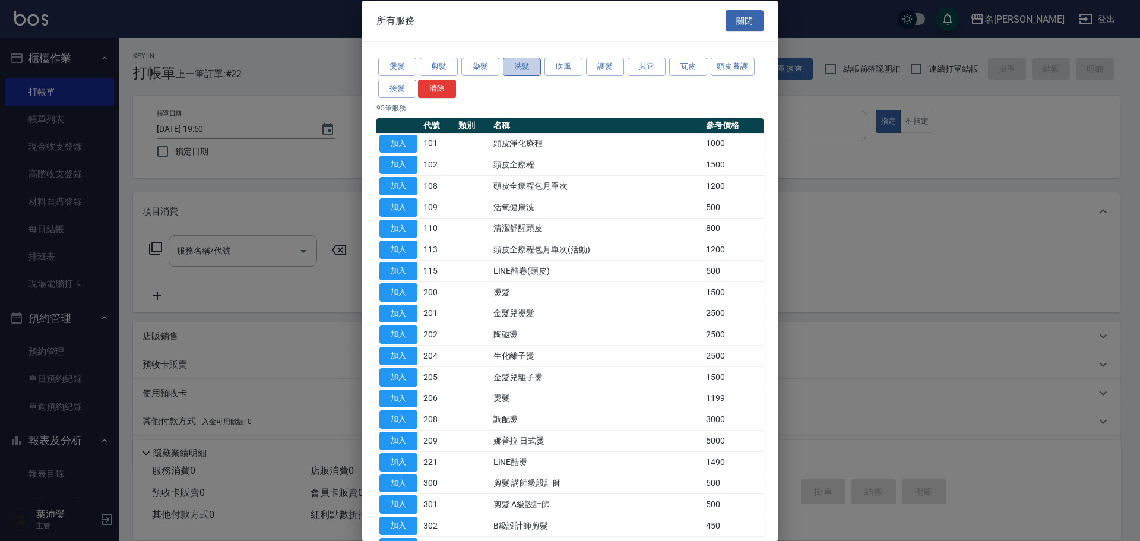
click at [516, 74] on button "洗髮" at bounding box center [522, 67] width 38 height 18
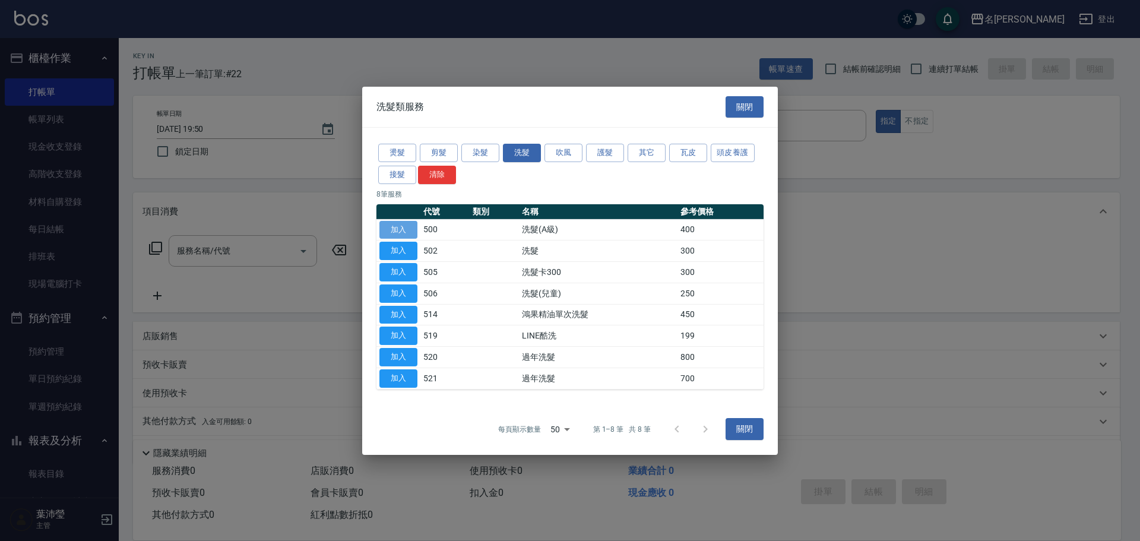
click at [404, 222] on button "加入" at bounding box center [398, 229] width 38 height 18
type input "洗髮(A級)(500)"
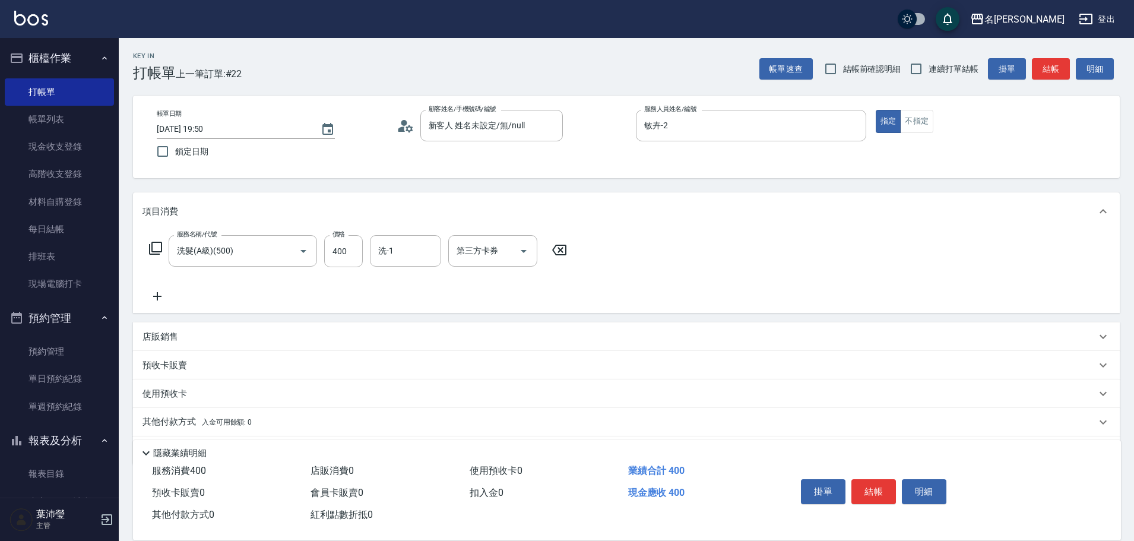
click at [155, 244] on icon at bounding box center [155, 248] width 14 height 14
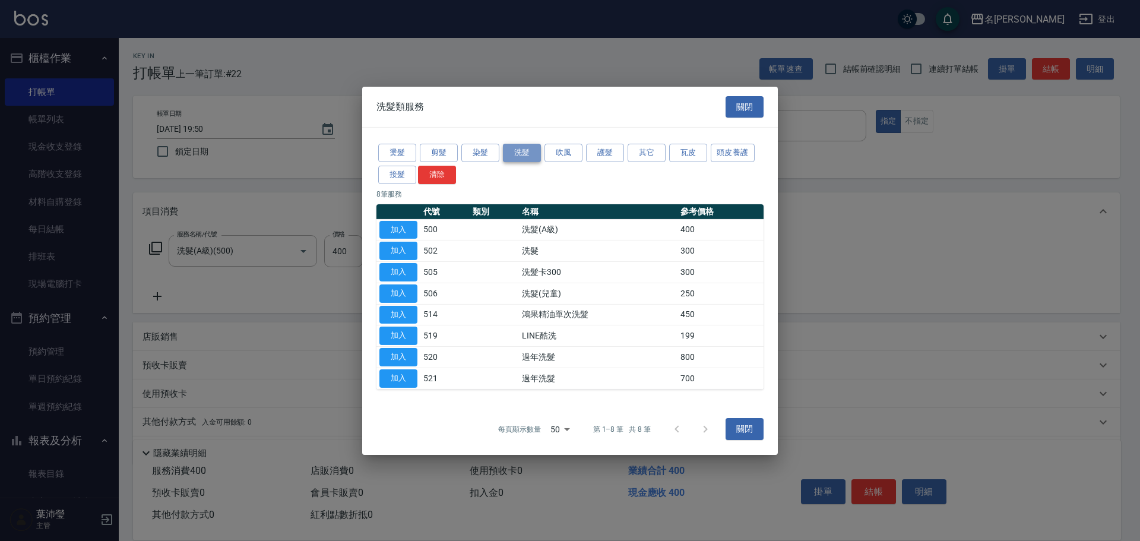
click at [522, 154] on button "洗髮" at bounding box center [522, 153] width 38 height 18
click at [406, 233] on button "加入" at bounding box center [398, 229] width 38 height 18
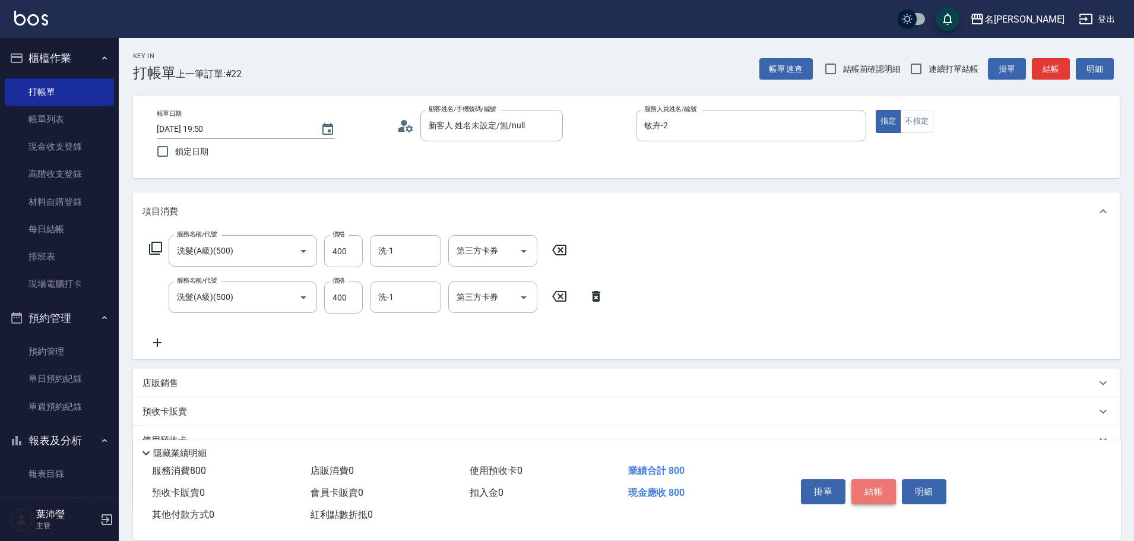
click at [872, 483] on button "結帳" at bounding box center [874, 491] width 45 height 25
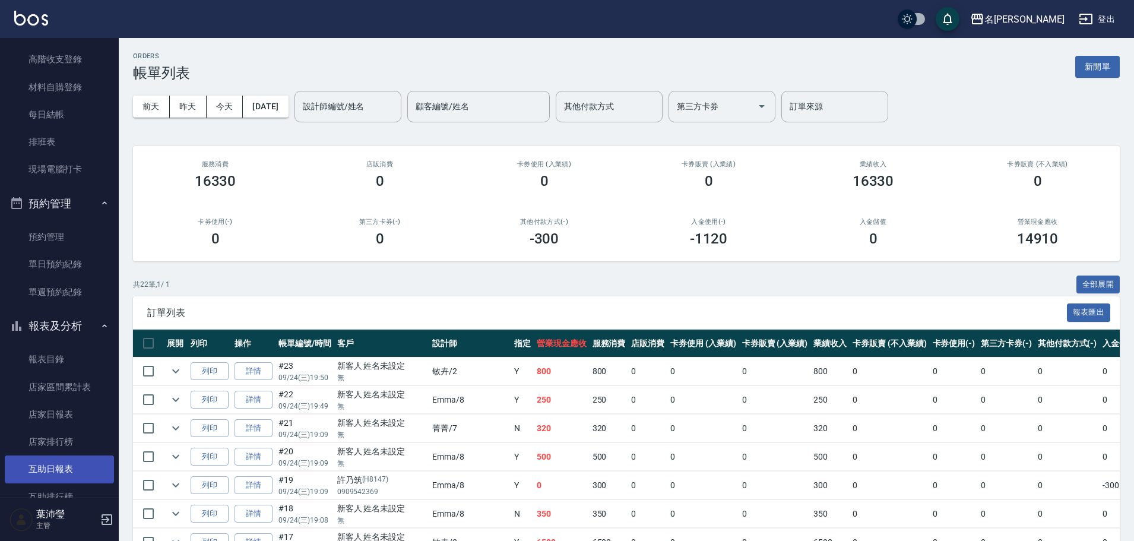
scroll to position [119, 0]
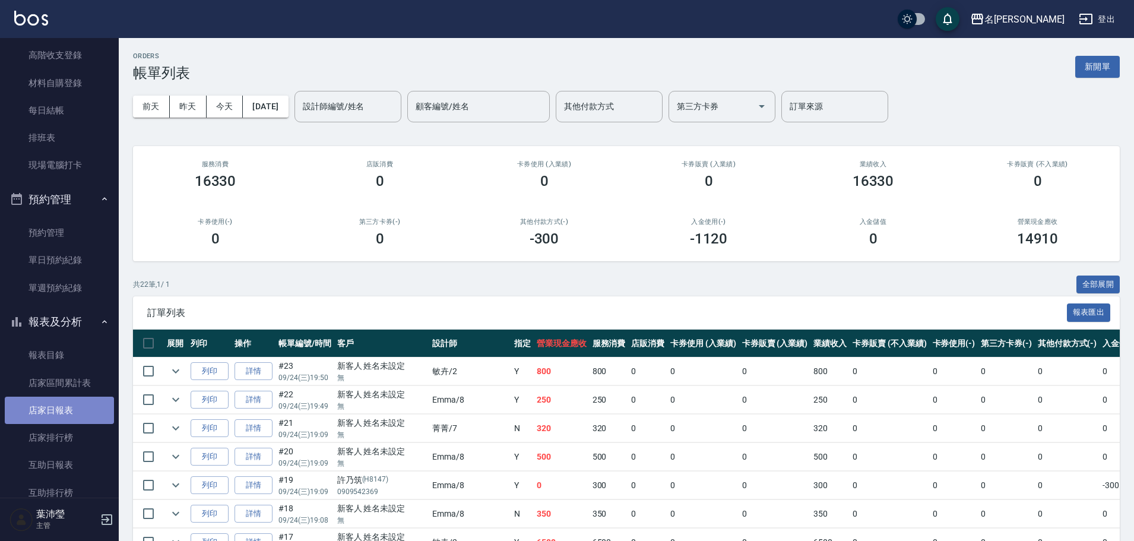
click at [74, 420] on link "店家日報表" at bounding box center [59, 410] width 109 height 27
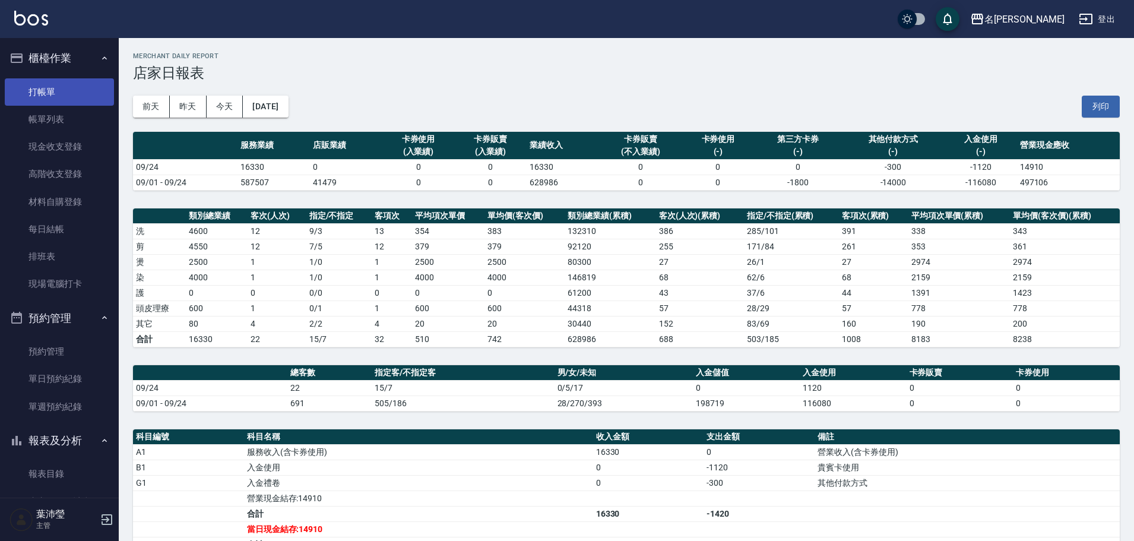
click at [78, 90] on link "打帳單" at bounding box center [59, 91] width 109 height 27
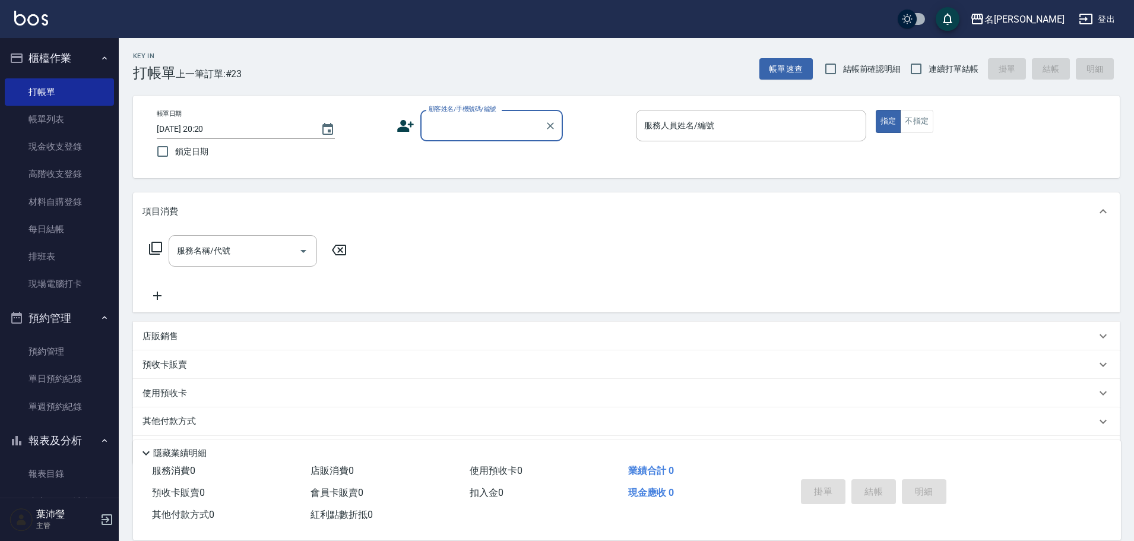
click at [447, 124] on input "顧客姓名/手機號碼/編號" at bounding box center [483, 125] width 114 height 21
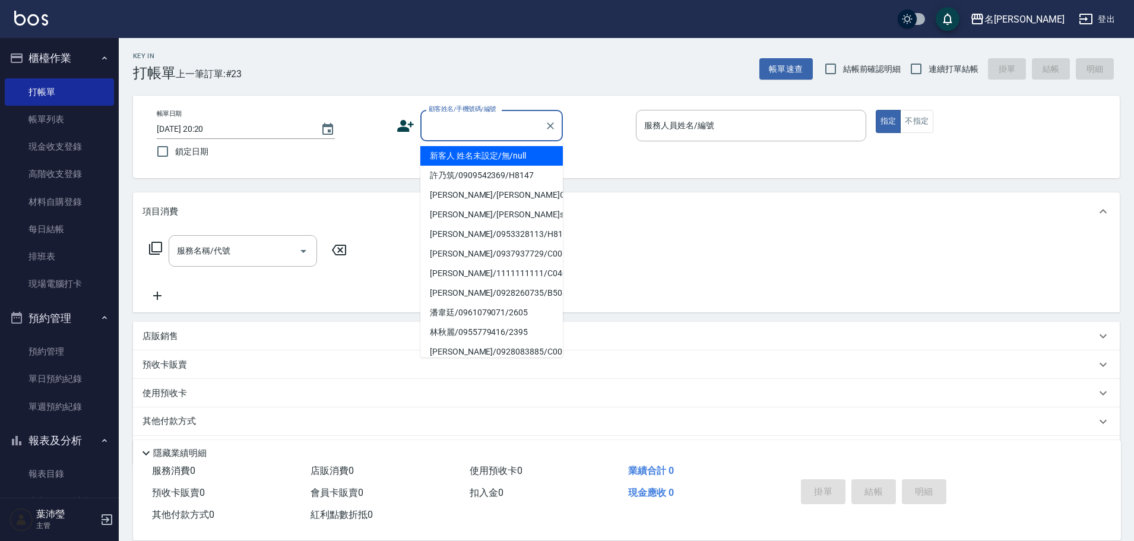
click at [501, 160] on li "新客人 姓名未設定/無/null" at bounding box center [491, 156] width 143 height 20
type input "新客人 姓名未設定/無/null"
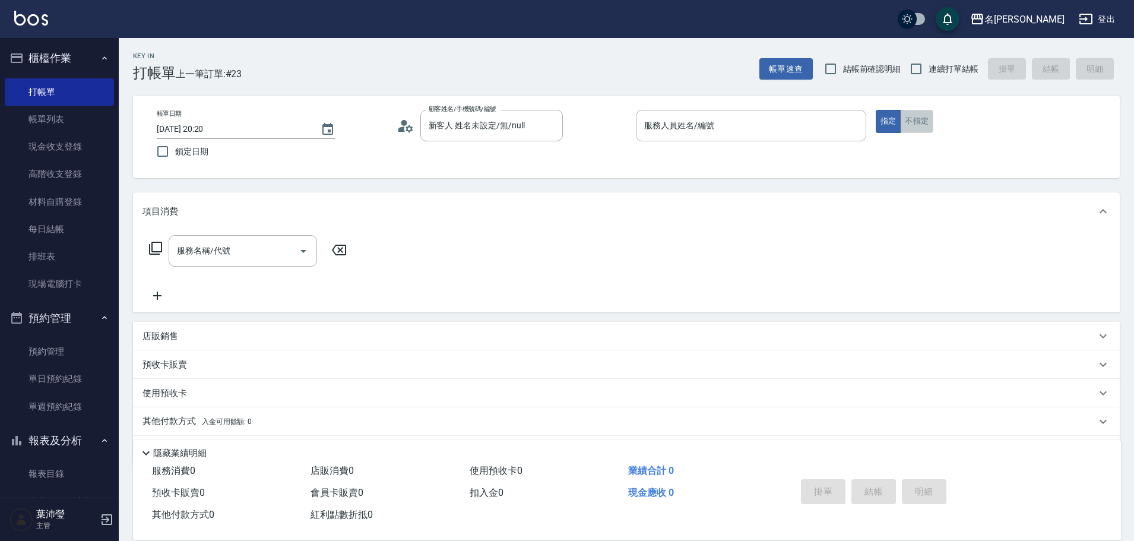
click at [933, 115] on button "不指定" at bounding box center [916, 121] width 33 height 23
click at [684, 129] on input "服務人員姓名/編號" at bounding box center [751, 125] width 220 height 21
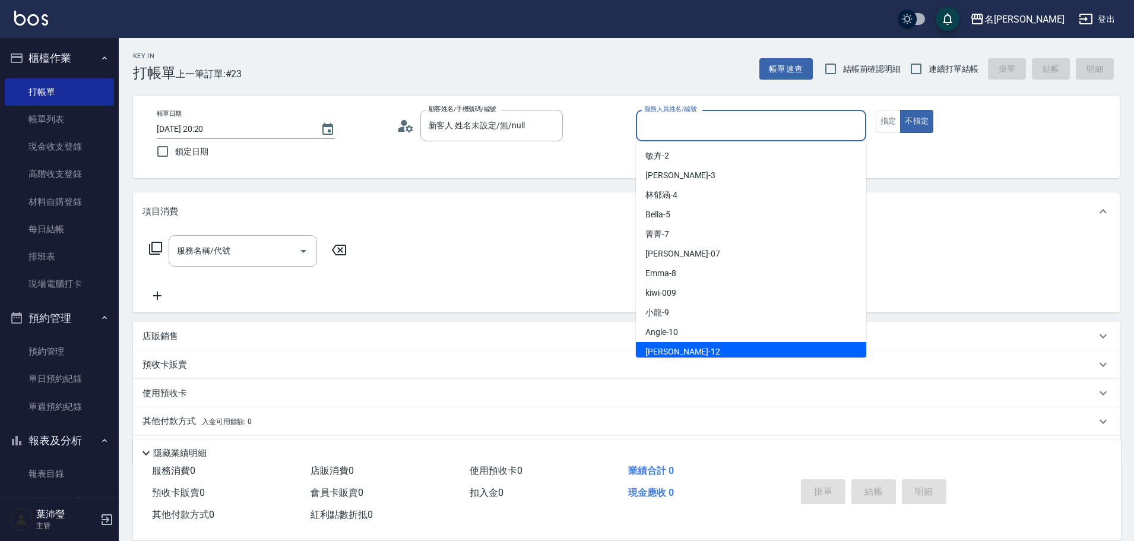
click at [738, 354] on div "Jenny -12" at bounding box center [751, 352] width 230 height 20
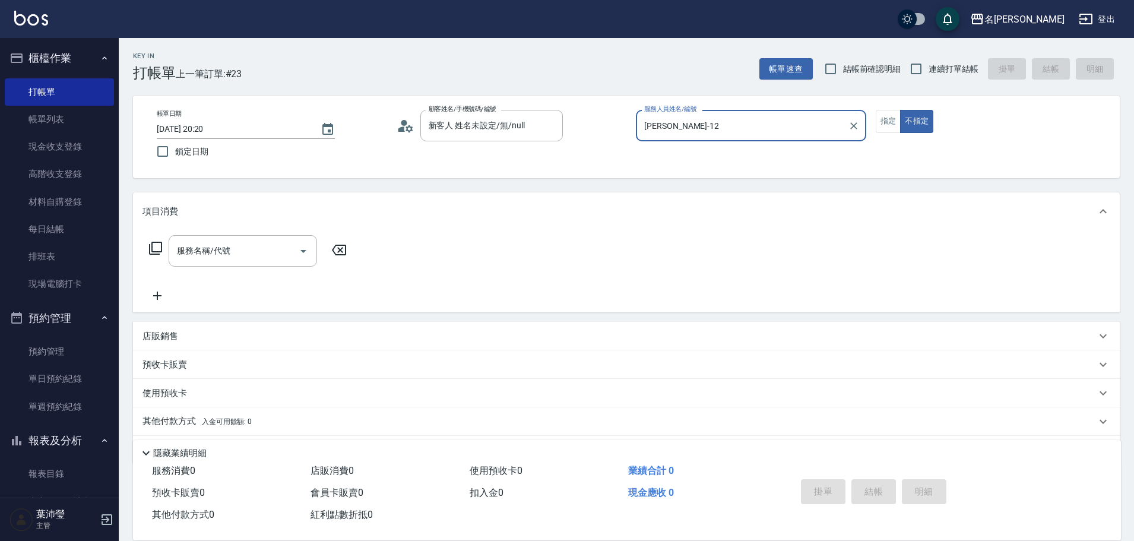
type input "Jenny-12"
click at [160, 247] on icon at bounding box center [155, 248] width 14 height 14
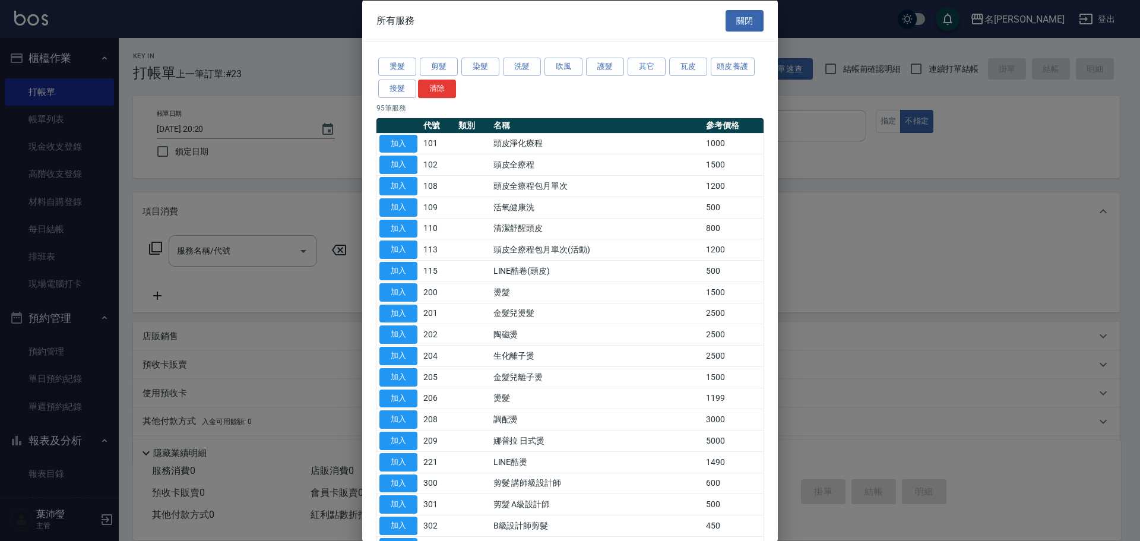
click at [542, 62] on div "燙髮 剪髮 染髮 洗髮 吹風 護髮 其它 瓦皮 頭皮養護 接髮 清除" at bounding box center [570, 78] width 387 height 44
click at [448, 64] on button "剪髮" at bounding box center [439, 67] width 38 height 18
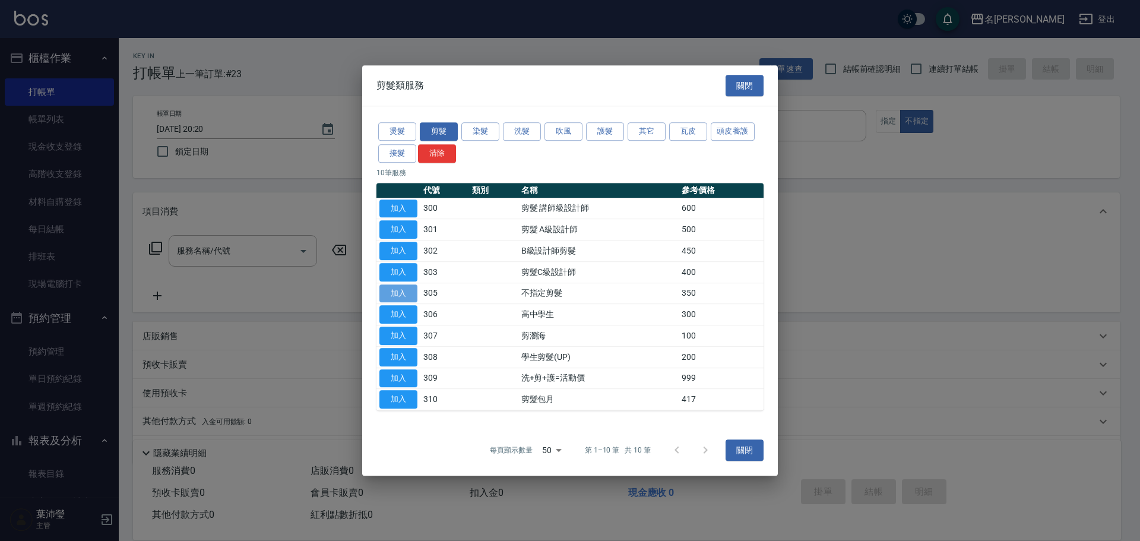
click at [393, 289] on button "加入" at bounding box center [398, 293] width 38 height 18
type input "不指定剪髮(305)"
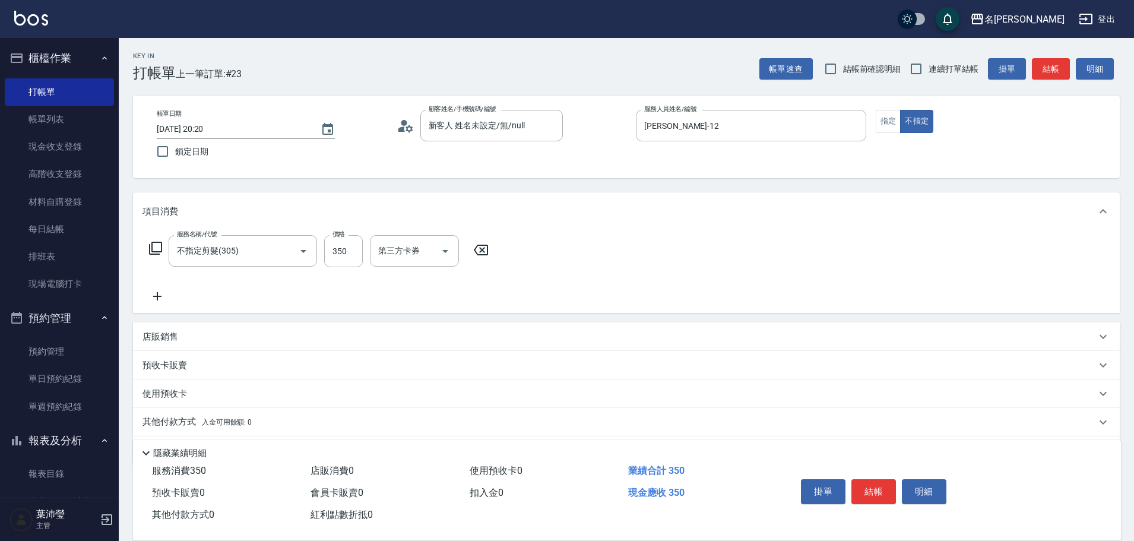
click at [153, 245] on icon at bounding box center [155, 248] width 14 height 14
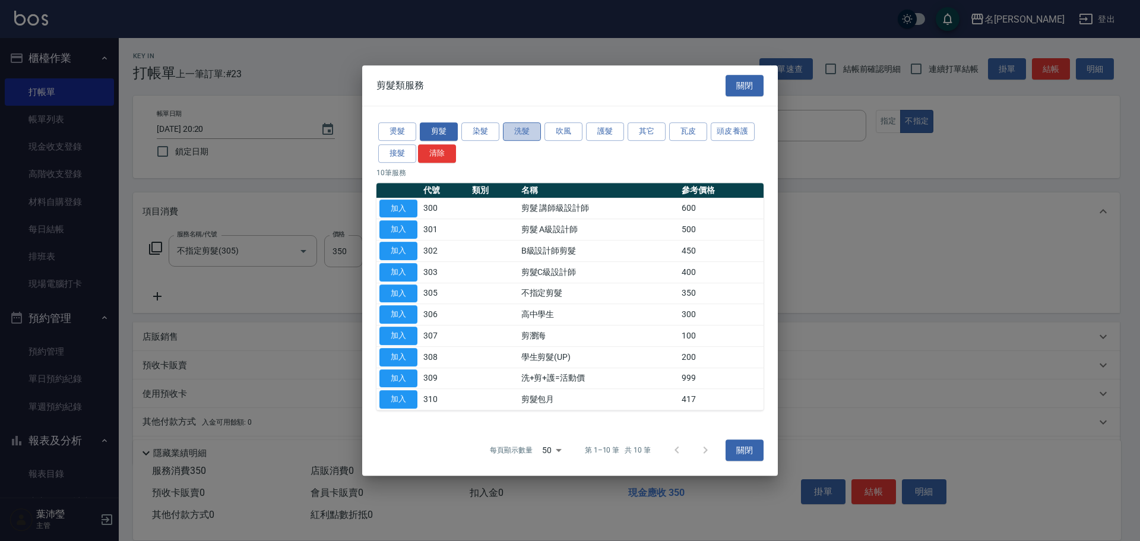
click at [514, 129] on button "洗髮" at bounding box center [522, 131] width 38 height 18
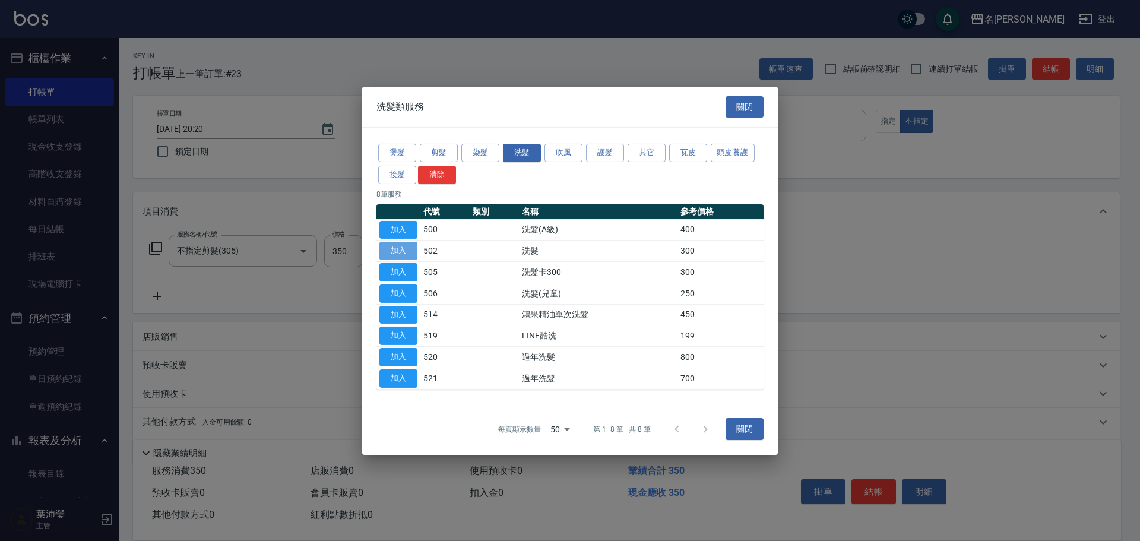
drag, startPoint x: 387, startPoint y: 246, endPoint x: 537, endPoint y: 296, distance: 158.7
click at [387, 245] on button "加入" at bounding box center [398, 251] width 38 height 18
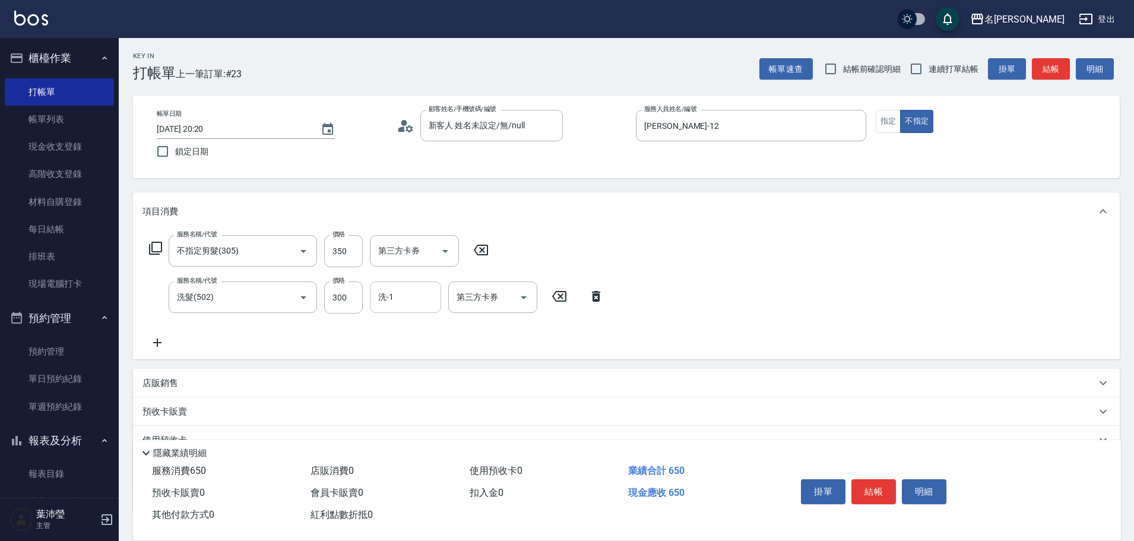
click at [416, 290] on input "洗-1" at bounding box center [405, 297] width 61 height 21
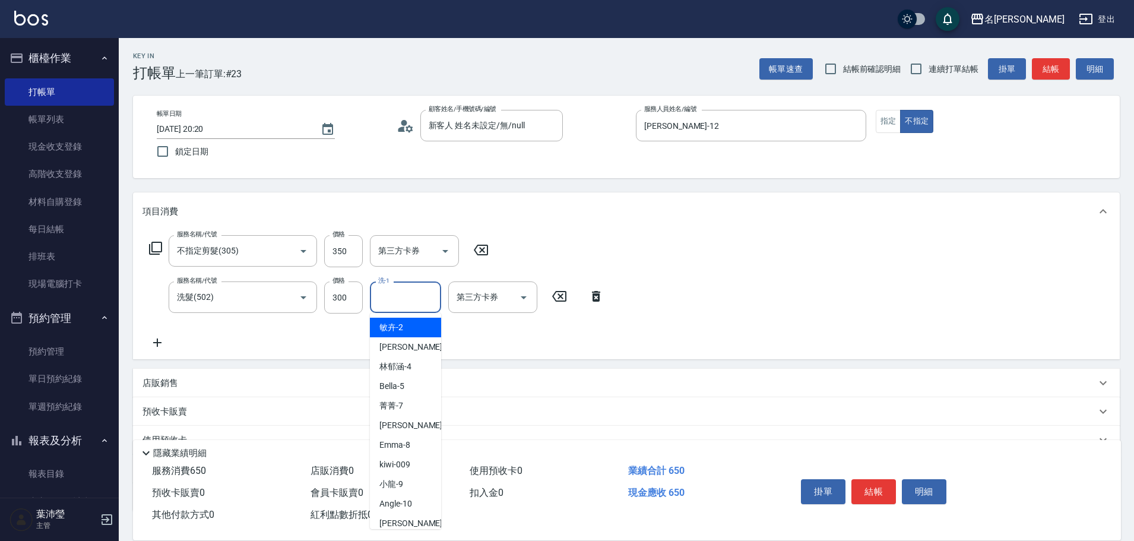
type input "敏卉-2"
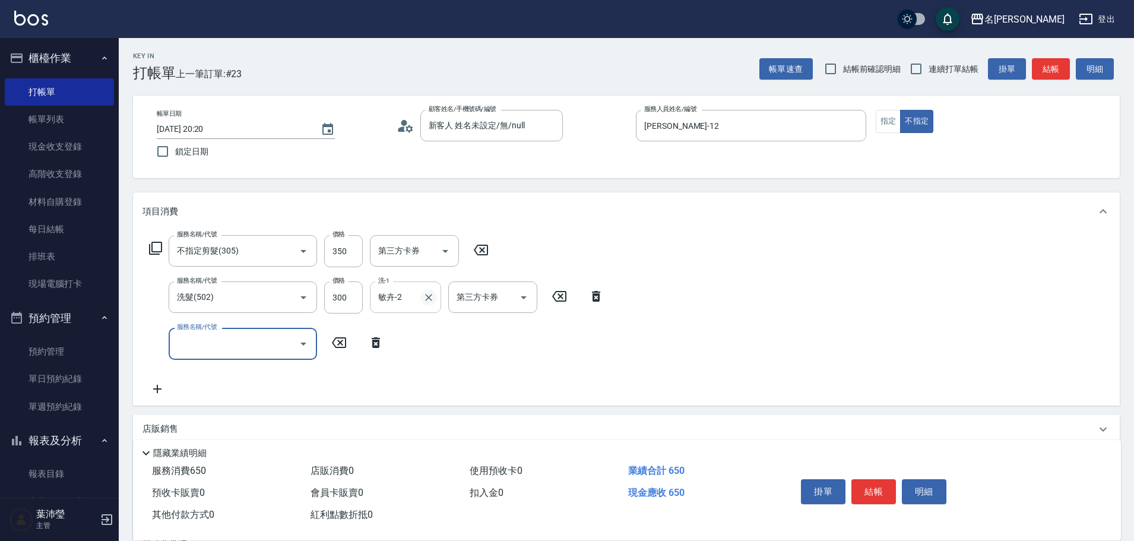
click at [431, 299] on icon "Clear" at bounding box center [428, 297] width 7 height 7
click at [212, 346] on input "服務名稱/代號" at bounding box center [234, 343] width 120 height 21
type input "潤絲(802)"
click at [716, 327] on div "服務名稱/代號 不指定剪髮(305) 服務名稱/代號 價格 350 價格 第三方卡券 第三方卡券 服務名稱/代號 洗髮(502) 服務名稱/代號 價格 300…" at bounding box center [626, 317] width 987 height 175
click at [882, 482] on button "結帳" at bounding box center [874, 491] width 45 height 25
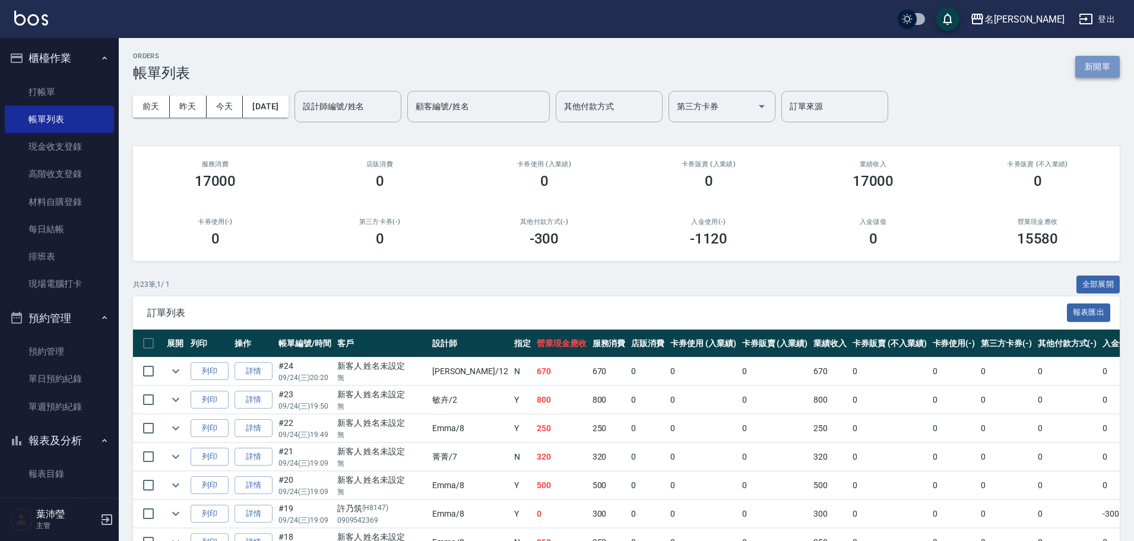
click at [1093, 59] on button "新開單" at bounding box center [1098, 67] width 45 height 22
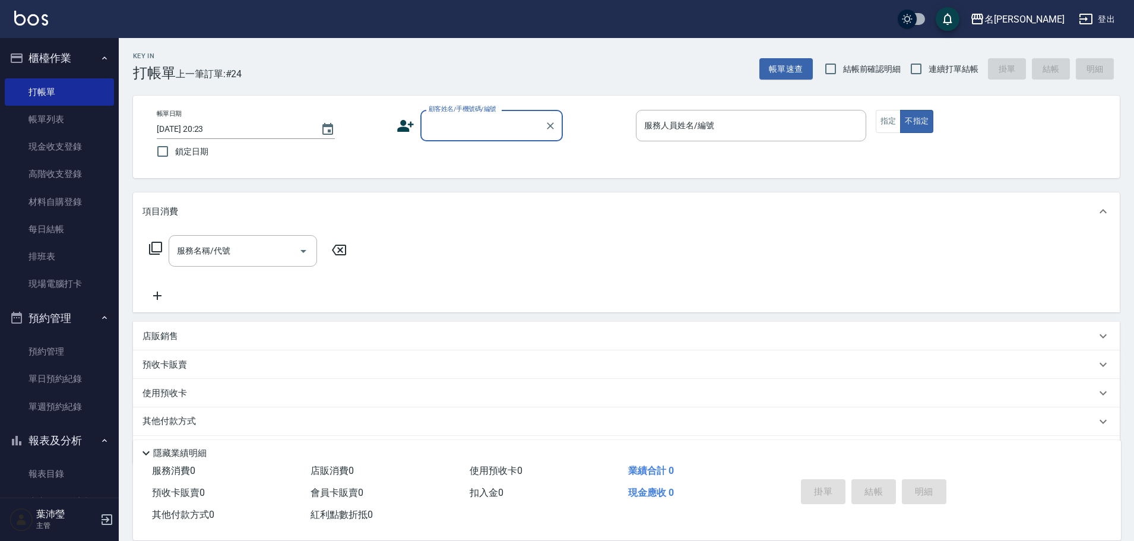
click at [468, 116] on input "顧客姓名/手機號碼/編號" at bounding box center [483, 125] width 114 height 21
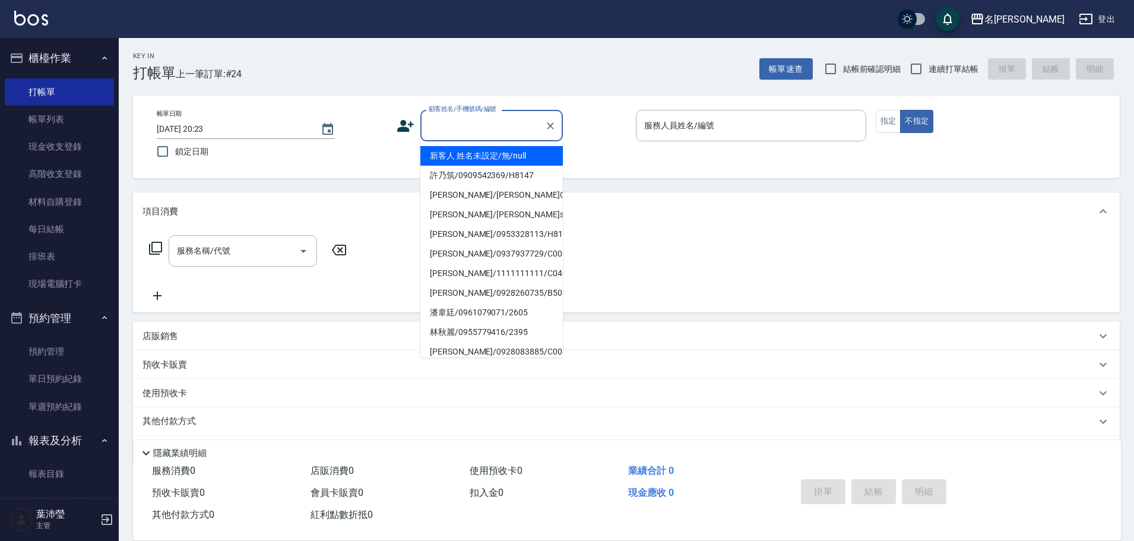
click at [501, 148] on li "新客人 姓名未設定/無/null" at bounding box center [491, 156] width 143 height 20
type input "新客人 姓名未設定/無/null"
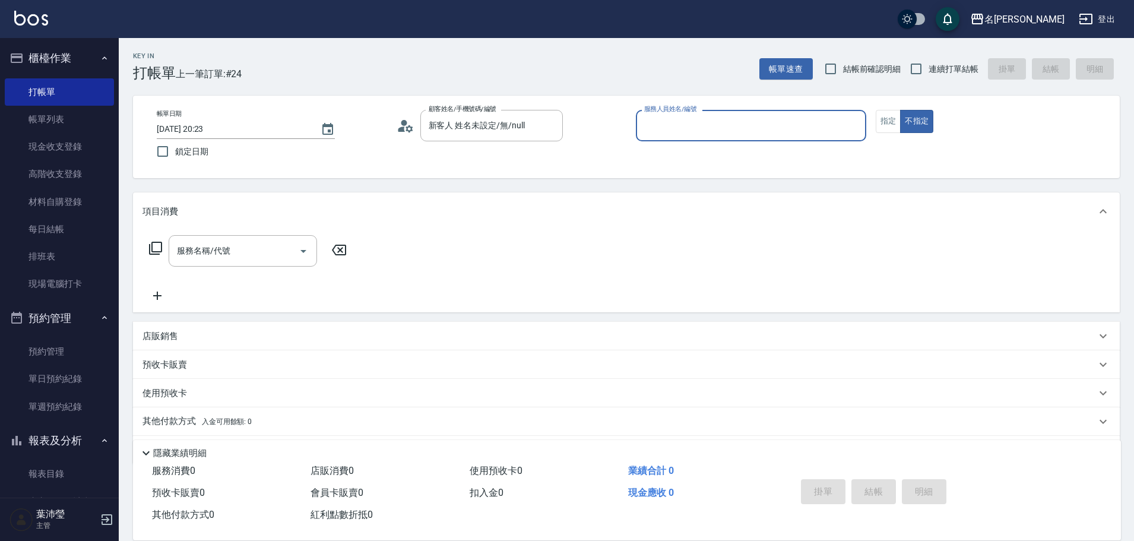
click at [891, 136] on div "帳單日期 2025/09/24 20:23 鎖定日期 顧客姓名/手機號碼/編號 新客人 姓名未設定/無/null 顧客姓名/手機號碼/編號 服務人員姓名/編號…" at bounding box center [626, 137] width 959 height 54
click at [884, 125] on button "指定" at bounding box center [889, 121] width 26 height 23
click at [735, 129] on input "服務人員姓名/編號" at bounding box center [751, 125] width 220 height 21
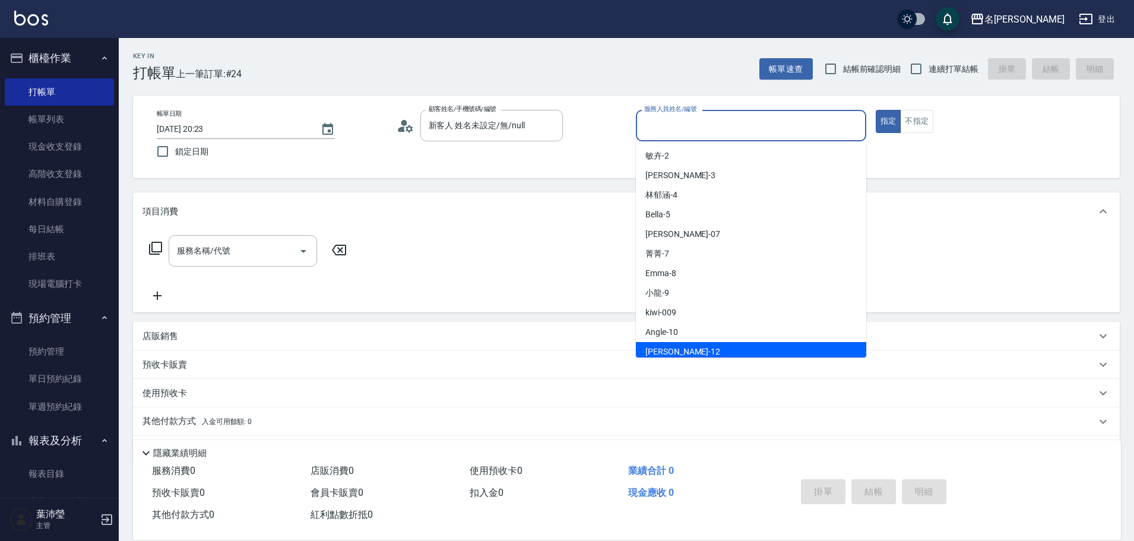
click at [687, 346] on div "Jenny -12" at bounding box center [751, 352] width 230 height 20
type input "Jenny-12"
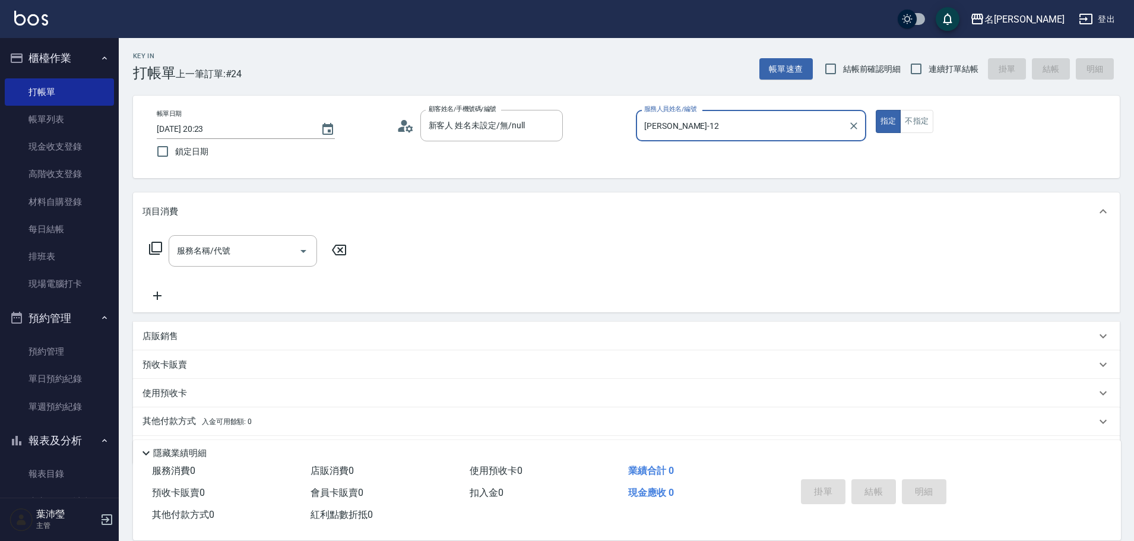
click at [150, 244] on icon at bounding box center [155, 248] width 14 height 14
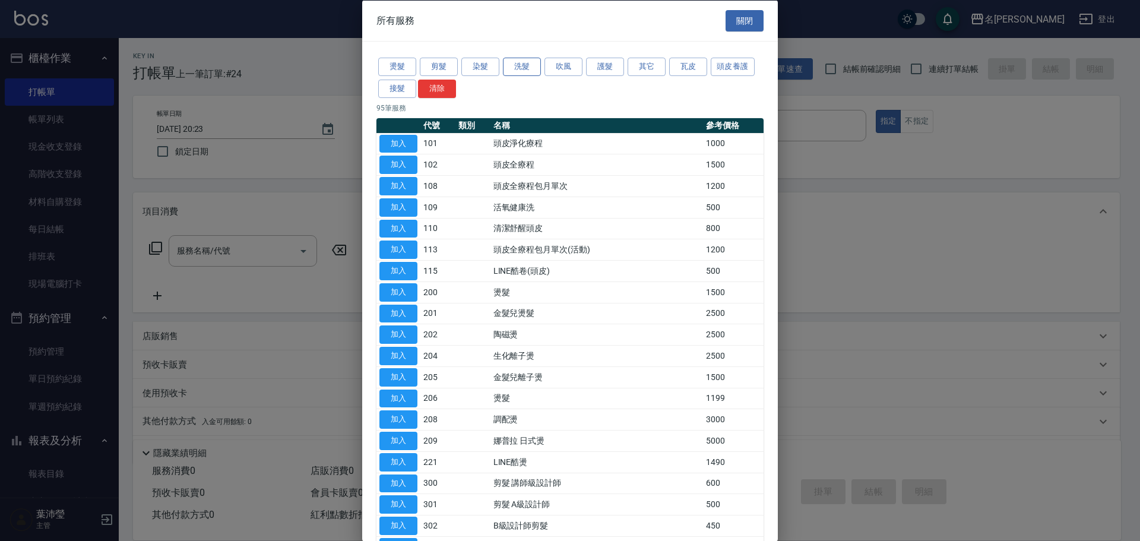
click at [510, 60] on button "洗髮" at bounding box center [522, 67] width 38 height 18
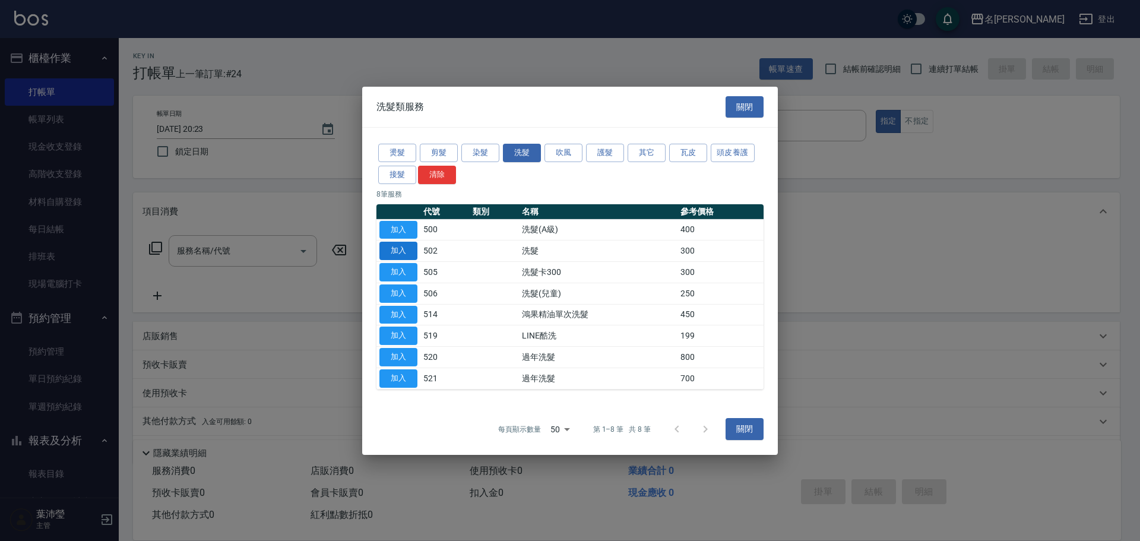
click at [389, 253] on button "加入" at bounding box center [398, 251] width 38 height 18
type input "洗髮(502)"
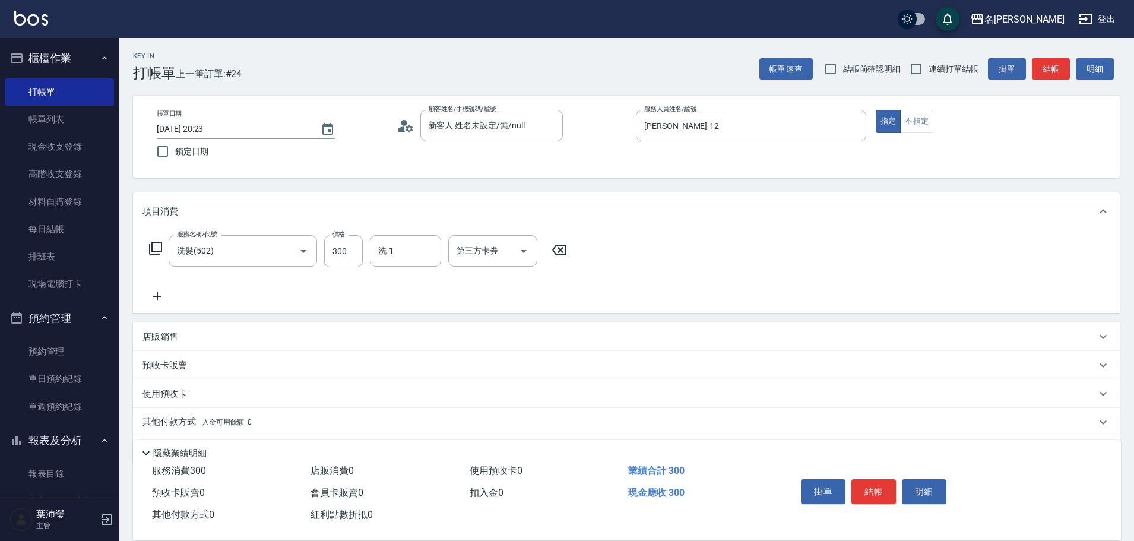
click at [153, 243] on icon at bounding box center [155, 248] width 14 height 14
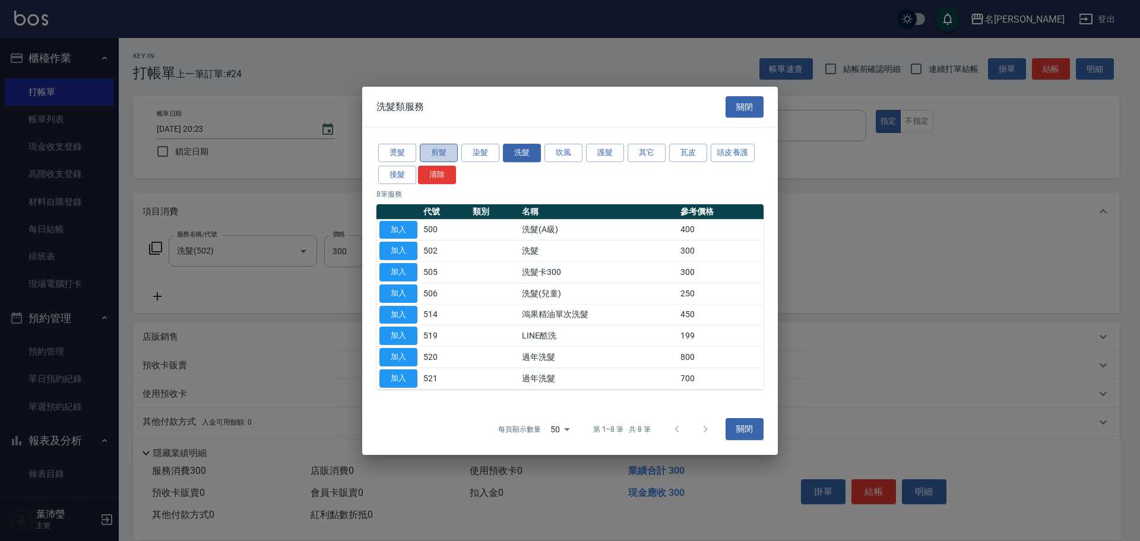
click at [432, 147] on button "剪髮" at bounding box center [439, 153] width 38 height 18
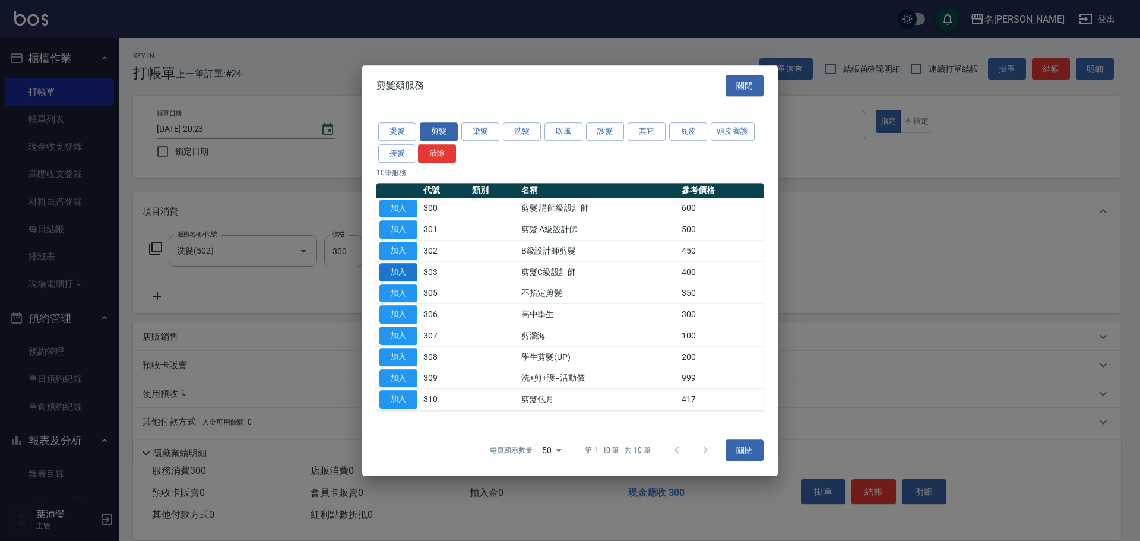
click at [411, 273] on button "加入" at bounding box center [398, 272] width 38 height 18
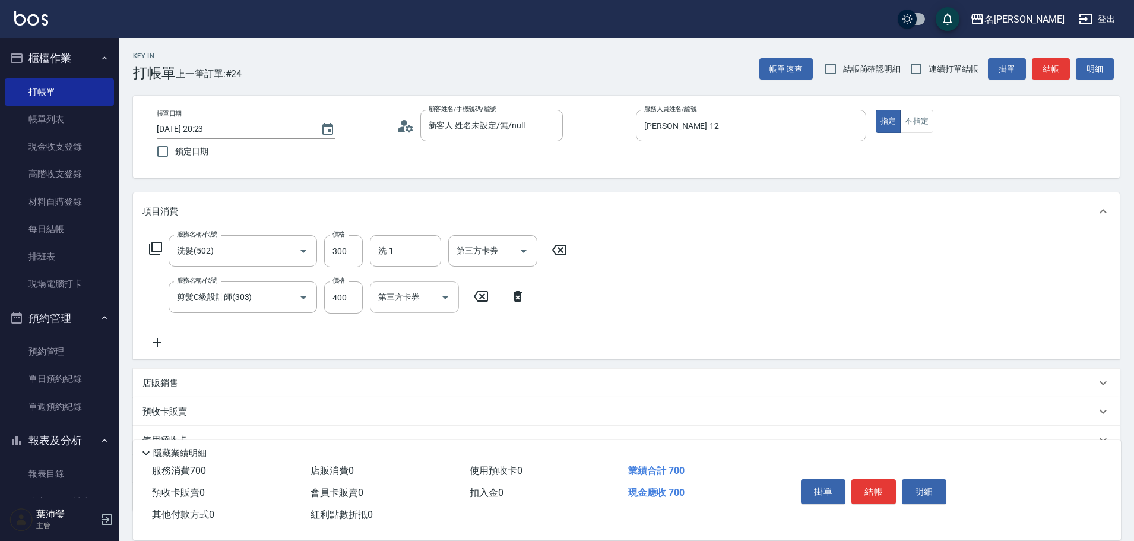
drag, startPoint x: 343, startPoint y: 293, endPoint x: 370, endPoint y: 289, distance: 27.6
click at [343, 293] on input "400" at bounding box center [343, 298] width 39 height 32
type input "200"
click at [668, 276] on div "服務名稱/代號 洗髮(502) 服務名稱/代號 價格 300 價格 洗-1 洗-1 第三方卡券 第三方卡券 服務名稱/代號 剪髮C級設計師(303) 服務名稱…" at bounding box center [626, 294] width 987 height 129
click at [873, 481] on button "結帳" at bounding box center [874, 491] width 45 height 25
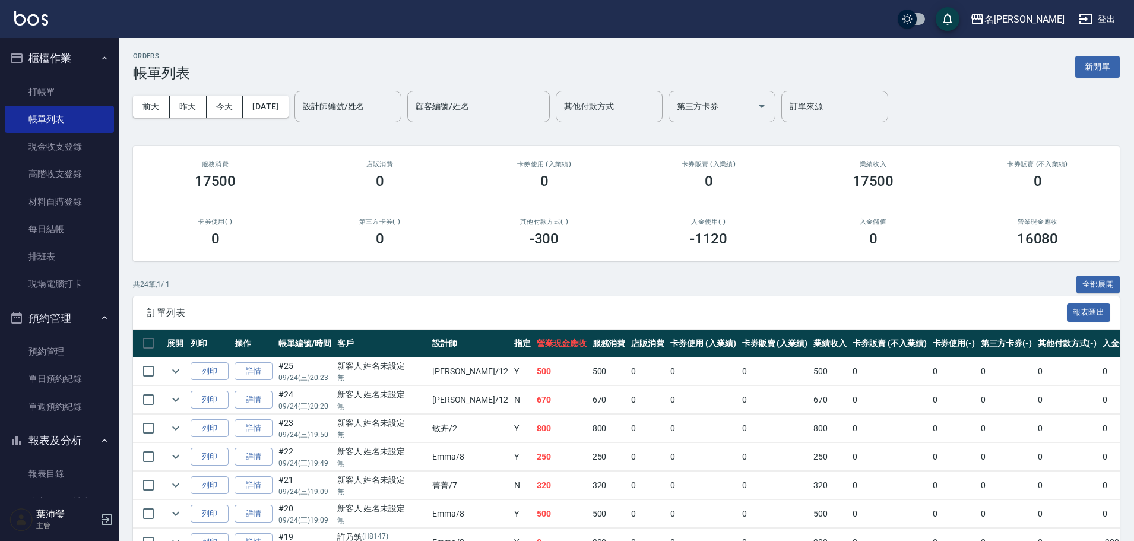
scroll to position [119, 0]
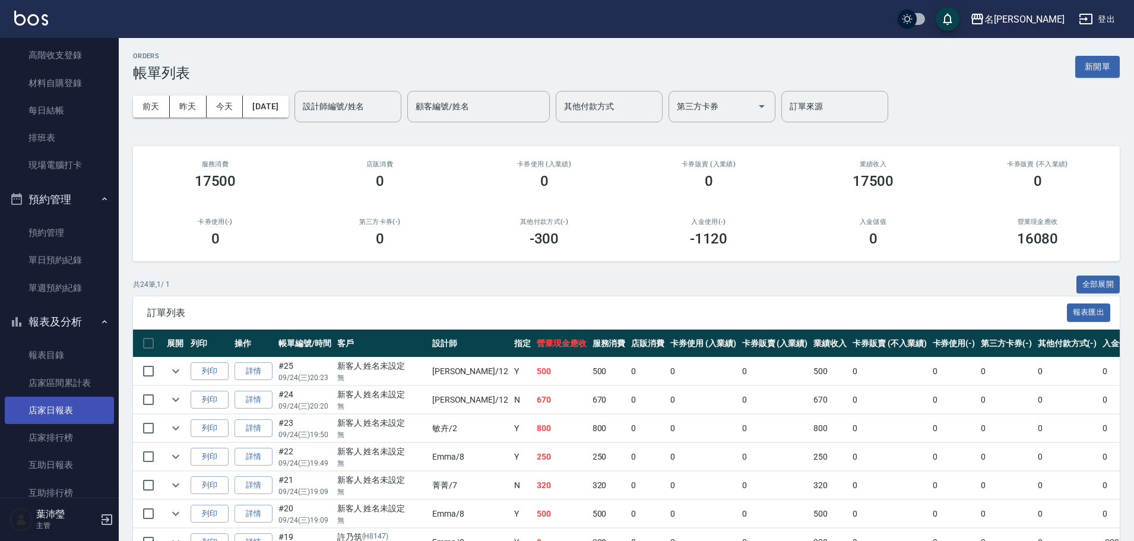
click at [72, 411] on link "店家日報表" at bounding box center [59, 410] width 109 height 27
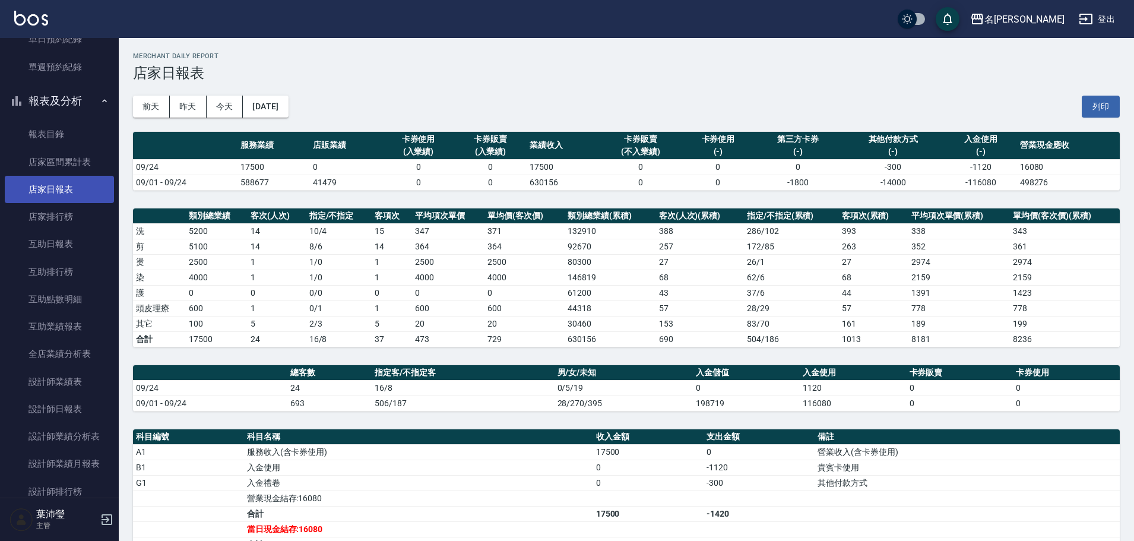
scroll to position [416, 0]
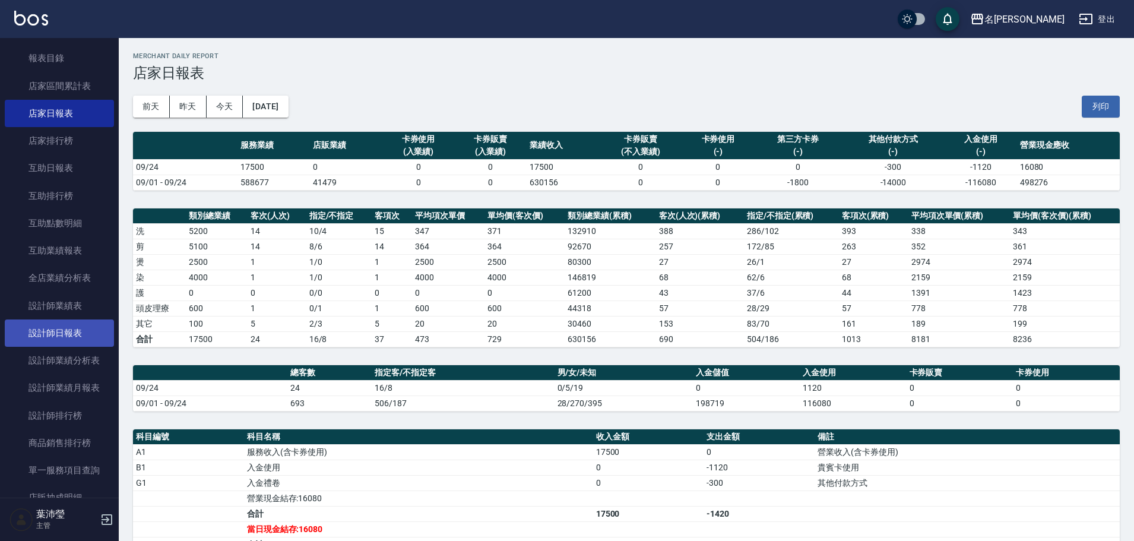
click at [80, 339] on link "設計師日報表" at bounding box center [59, 333] width 109 height 27
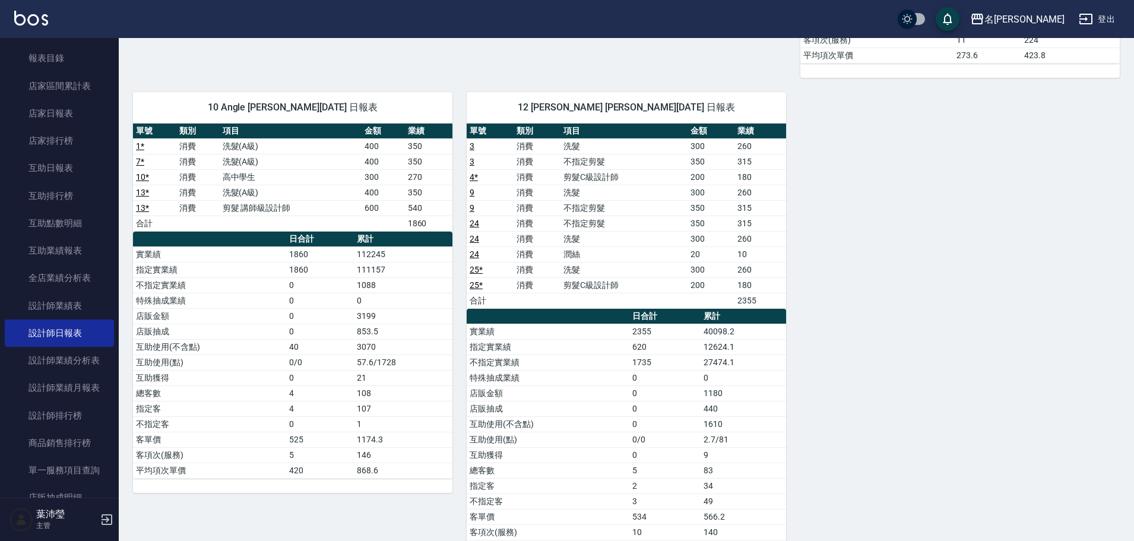
scroll to position [591, 0]
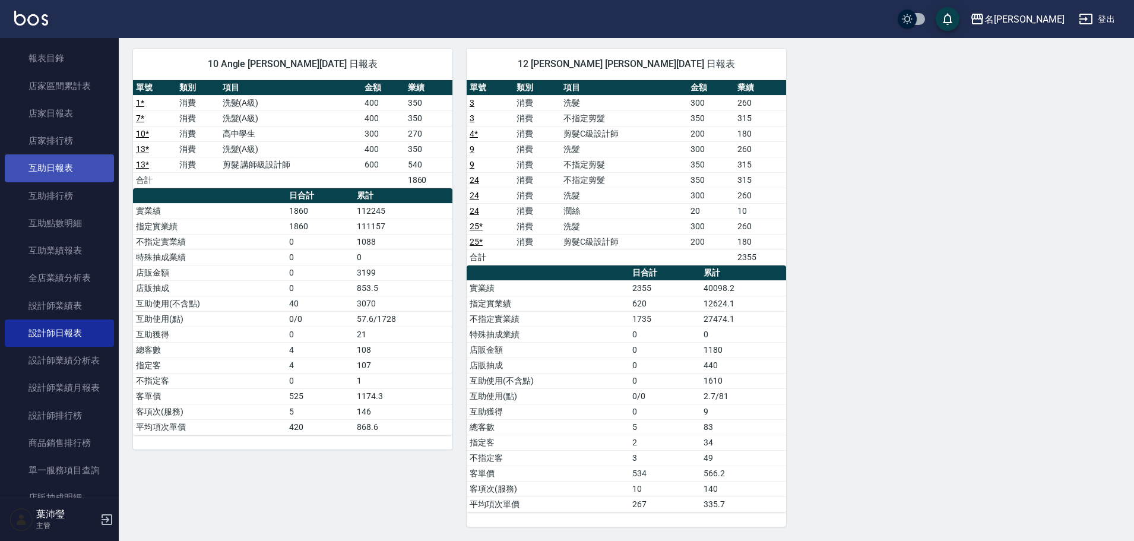
click at [77, 168] on link "互助日報表" at bounding box center [59, 167] width 109 height 27
